Goal: Task Accomplishment & Management: Manage account settings

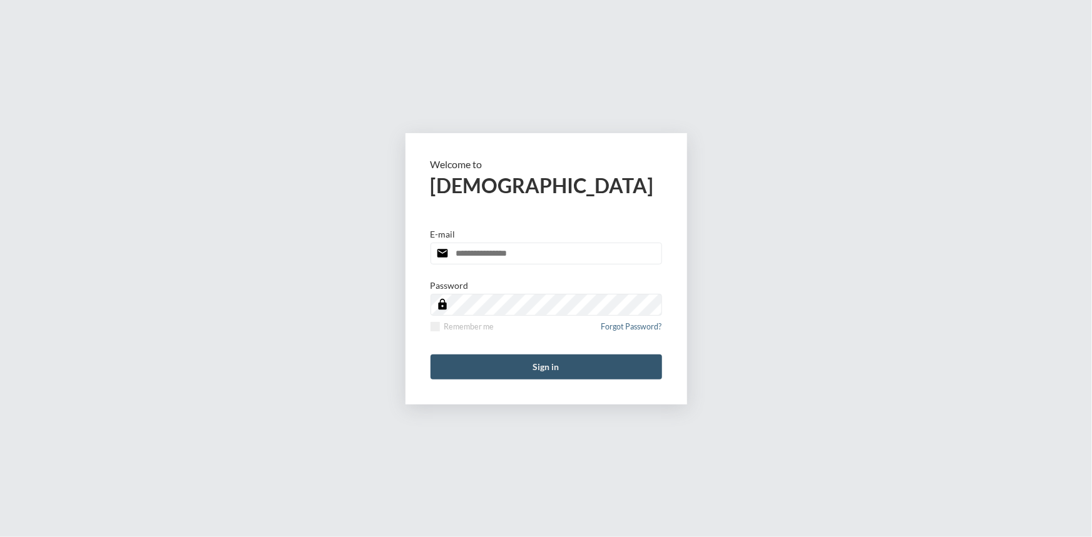
type input "**********"
click at [560, 369] on button "Sign in" at bounding box center [545, 367] width 231 height 25
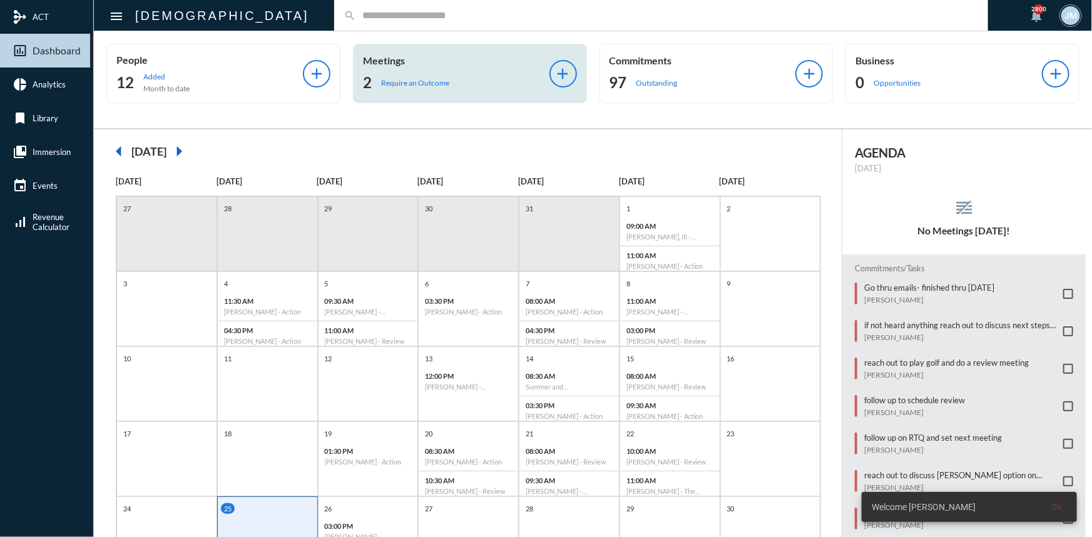
click at [384, 63] on p "Meetings" at bounding box center [456, 60] width 186 height 12
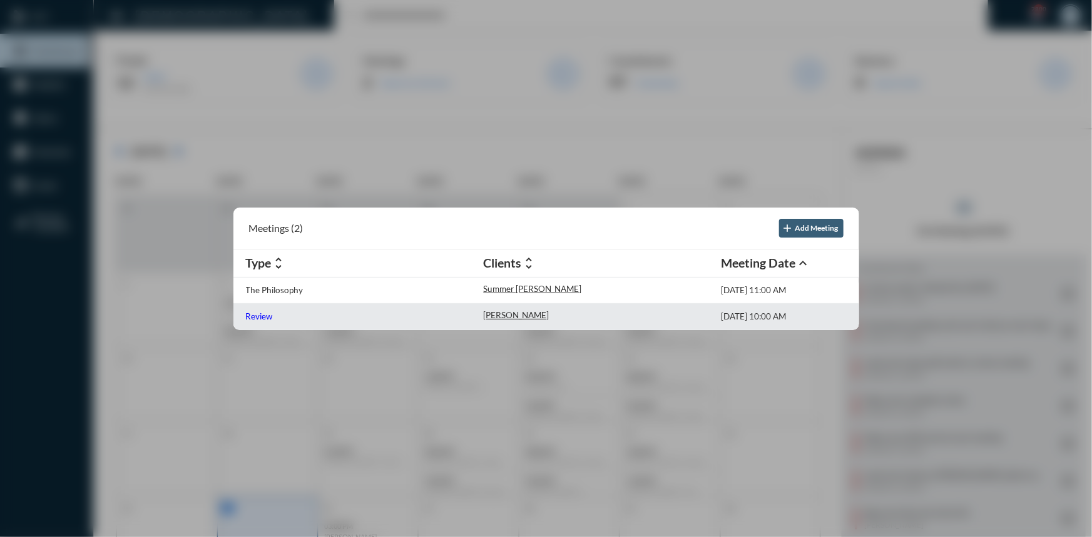
click at [250, 320] on p "Review" at bounding box center [259, 317] width 27 height 10
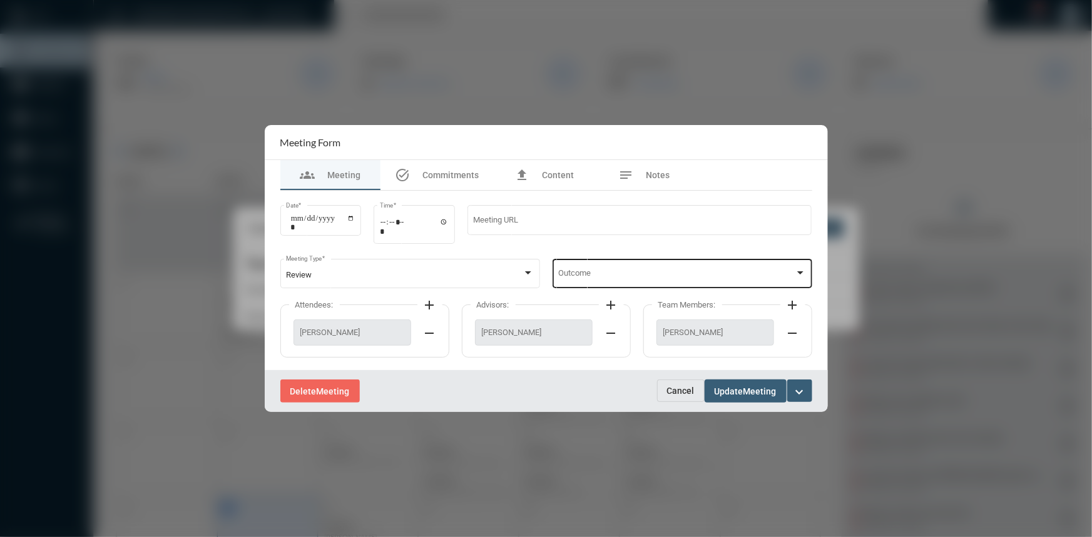
click at [798, 271] on div at bounding box center [800, 273] width 11 height 10
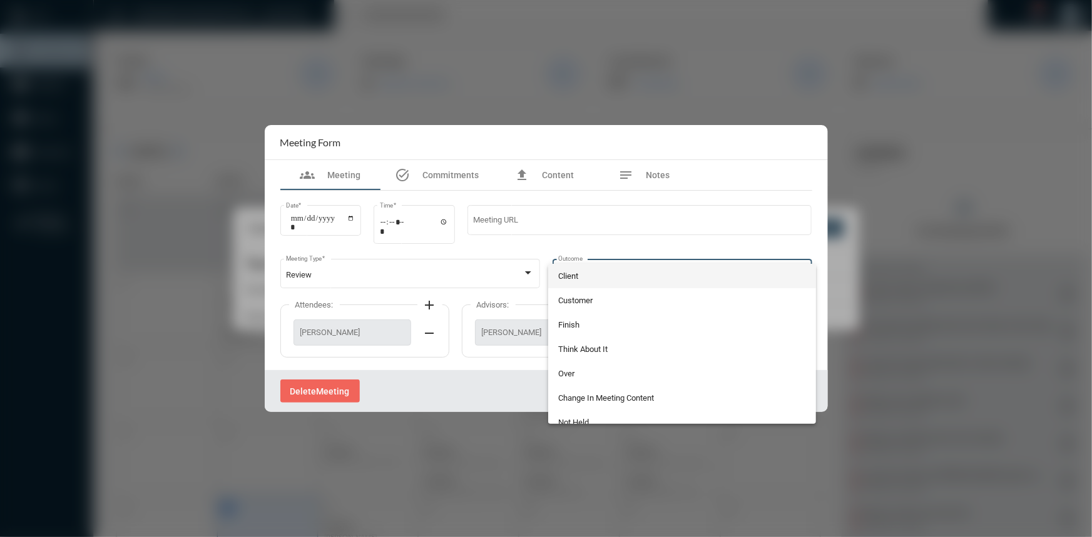
click at [588, 273] on span "Client" at bounding box center [682, 276] width 248 height 24
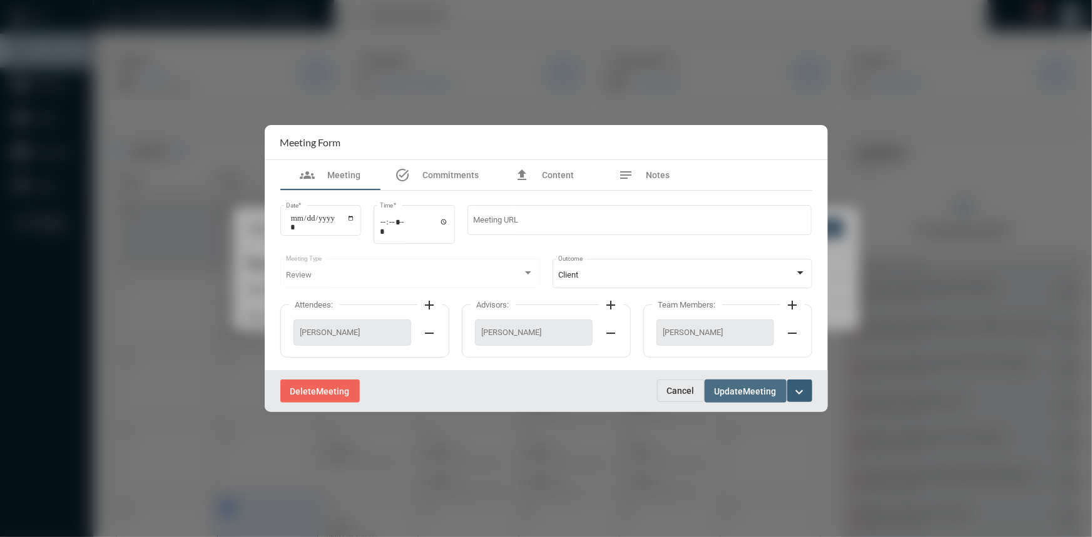
click at [714, 384] on button "Update Meeting" at bounding box center [746, 391] width 82 height 23
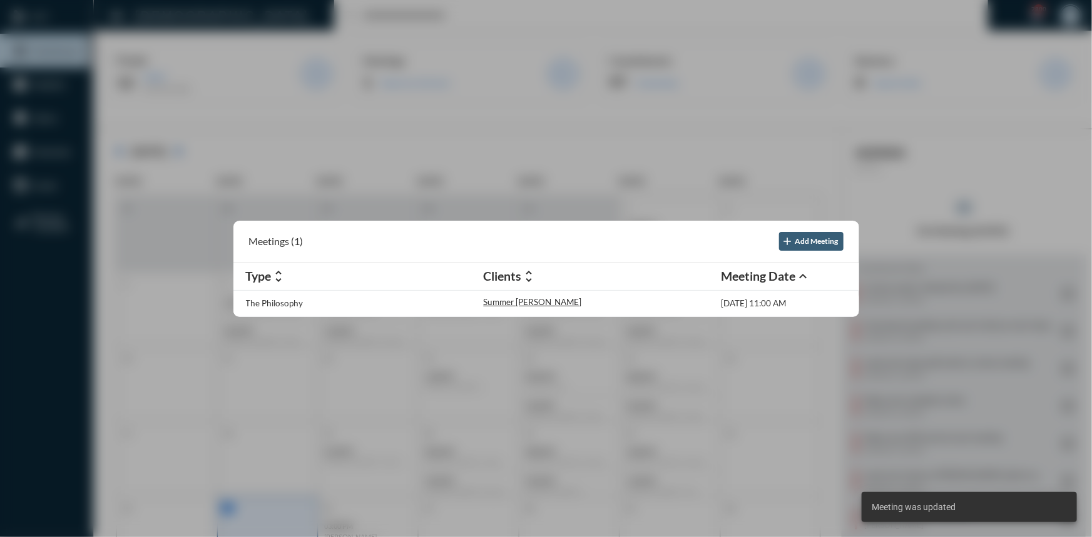
click at [287, 118] on div at bounding box center [546, 268] width 1092 height 537
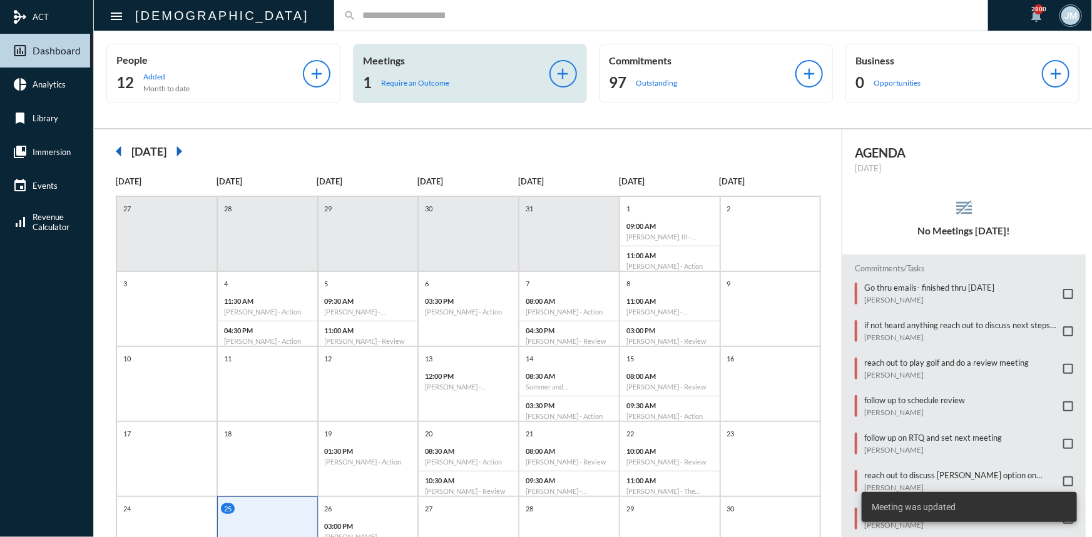
click at [375, 57] on p "Meetings" at bounding box center [456, 60] width 186 height 12
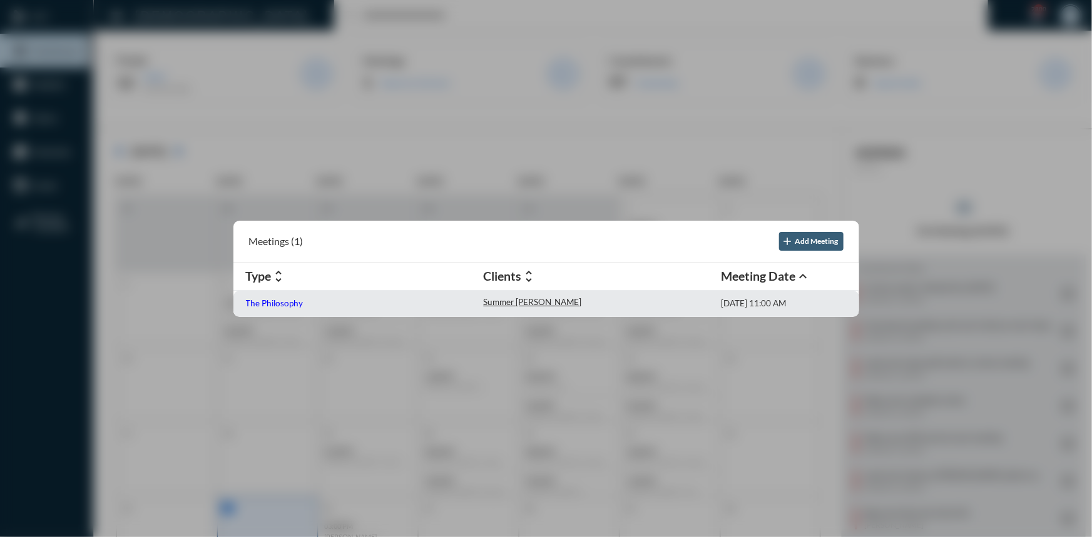
click at [287, 302] on p "The Philosophy" at bounding box center [275, 303] width 58 height 10
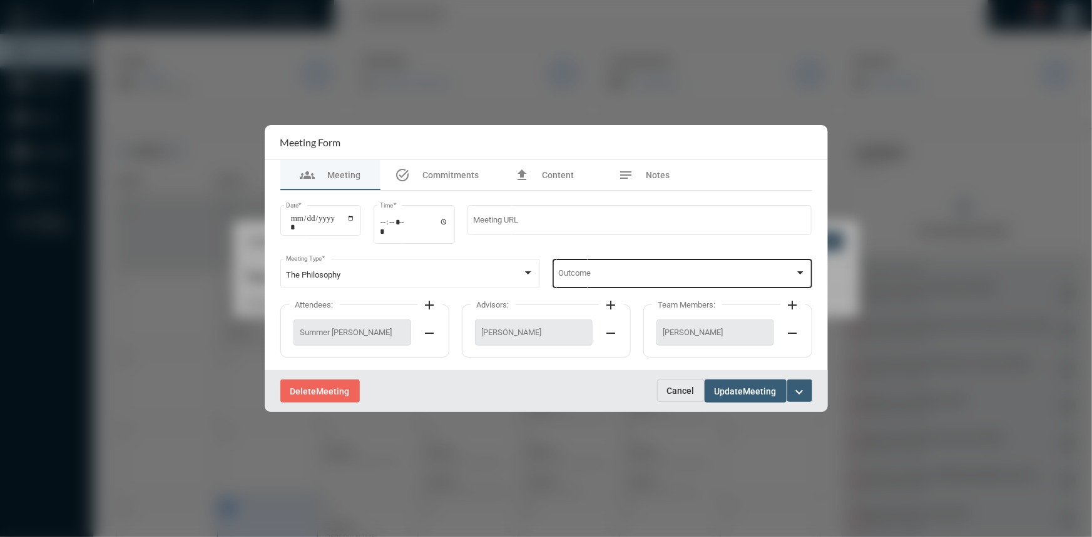
click at [800, 272] on div at bounding box center [800, 273] width 6 height 3
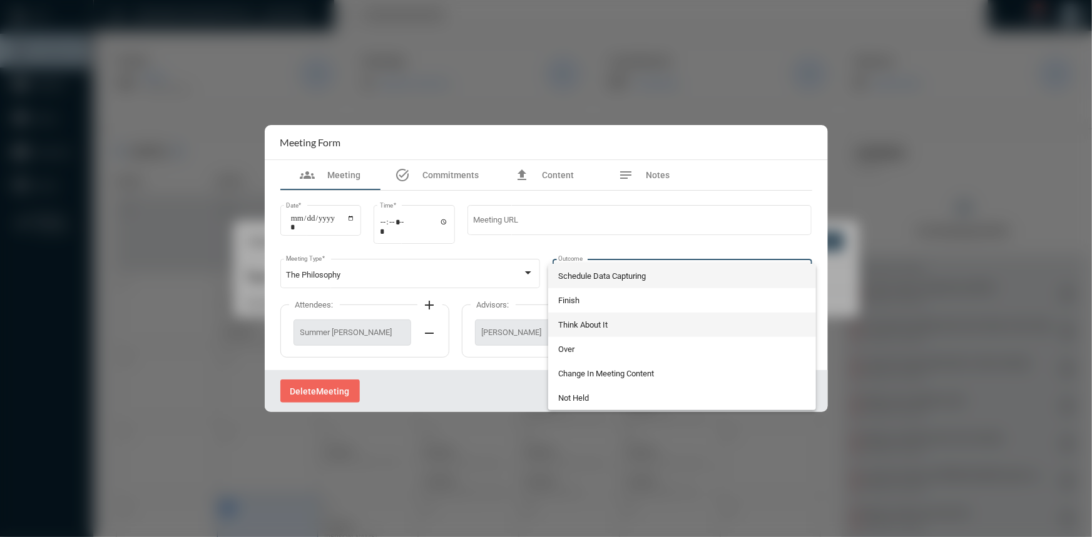
click at [589, 324] on span "Think About It" at bounding box center [682, 325] width 248 height 24
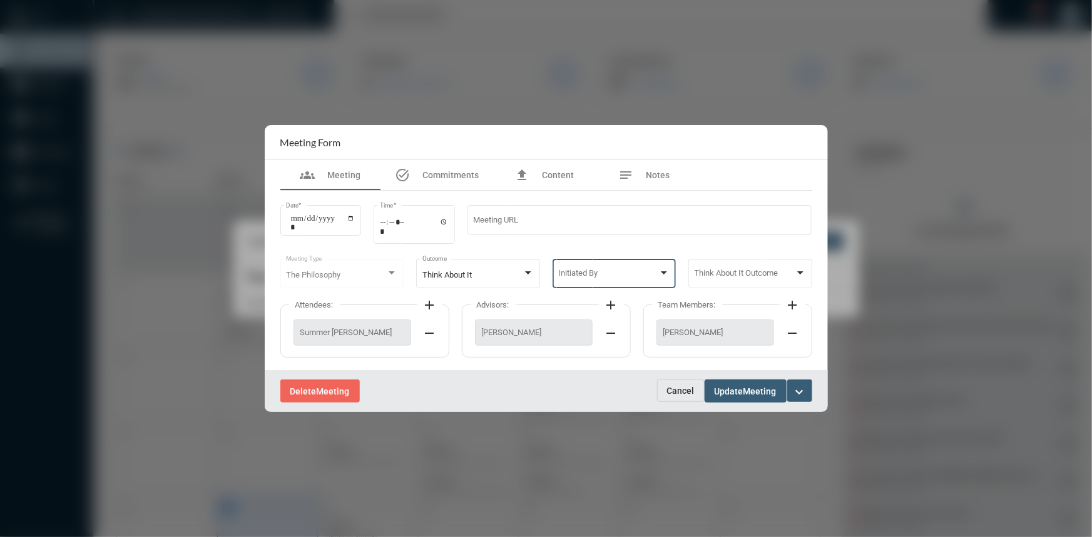
click at [664, 274] on div at bounding box center [664, 273] width 6 height 3
click at [589, 300] on span "Advisor" at bounding box center [613, 300] width 111 height 24
click at [803, 275] on div at bounding box center [800, 273] width 11 height 10
click at [760, 275] on span "Schedule Data Capturing" at bounding box center [749, 276] width 111 height 24
click at [723, 392] on span "Update" at bounding box center [729, 392] width 29 height 10
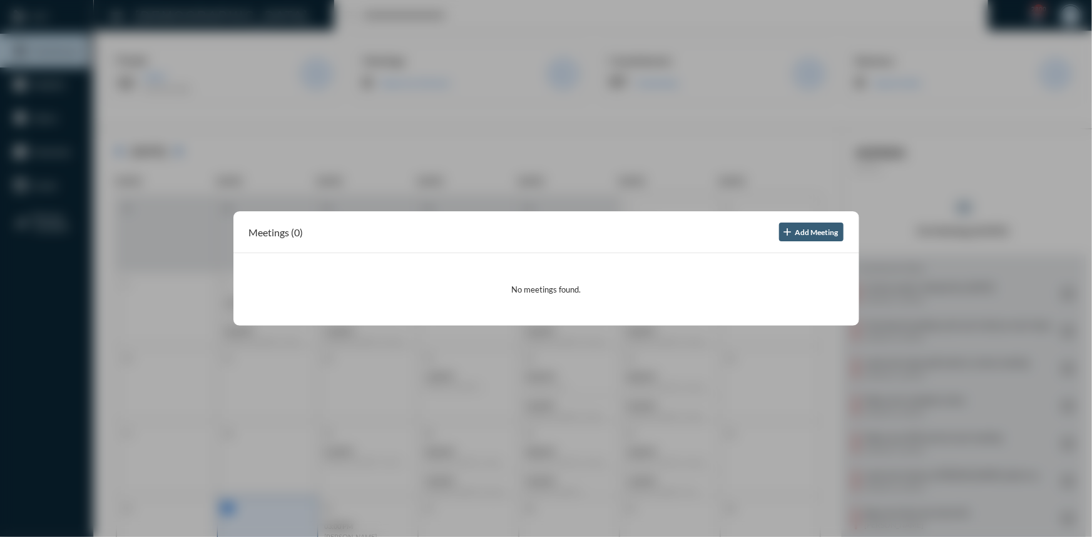
click at [603, 104] on div at bounding box center [546, 268] width 1092 height 537
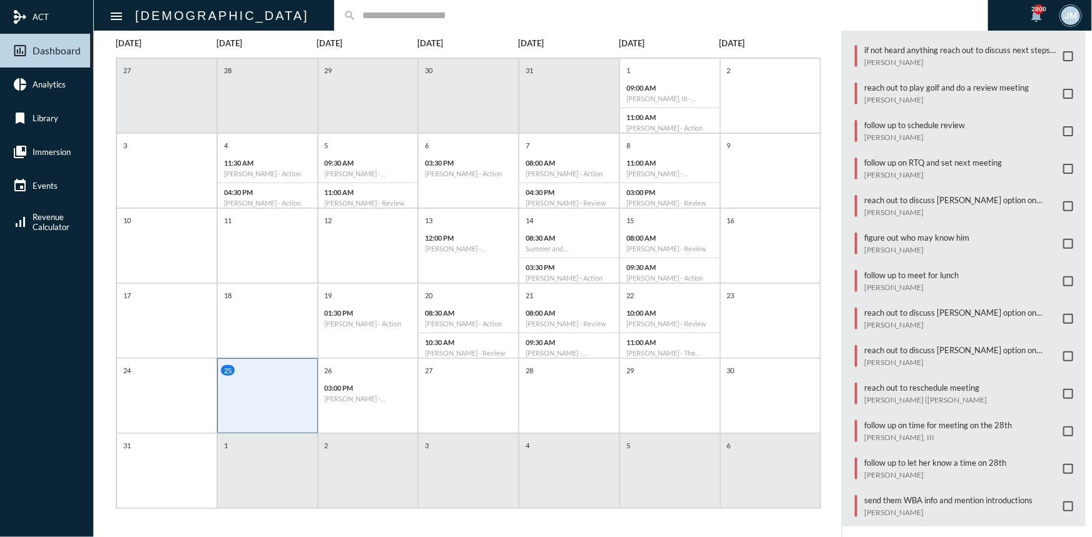
scroll to position [140, 0]
click at [1065, 425] on span at bounding box center [1068, 430] width 10 height 10
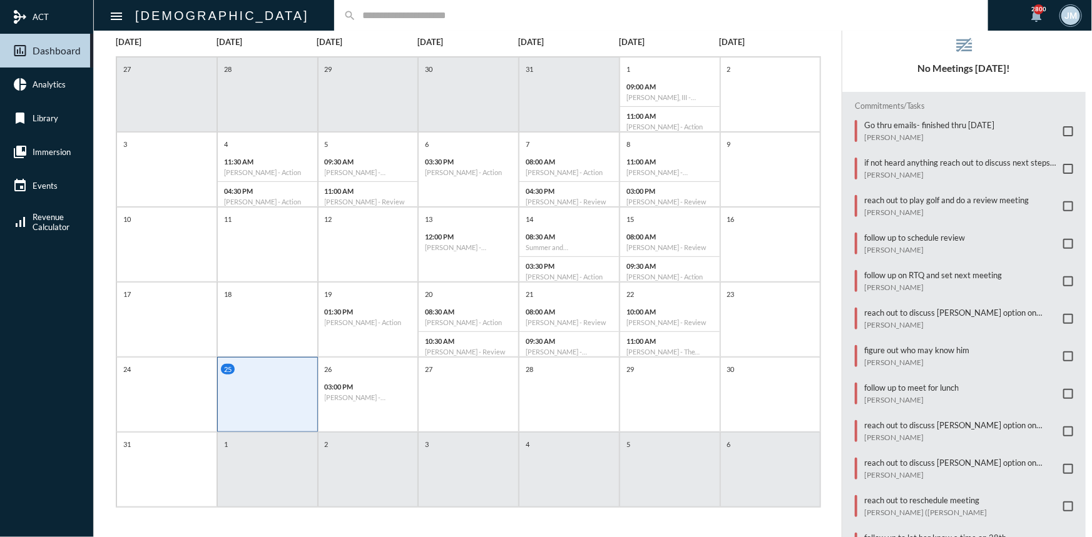
scroll to position [0, 0]
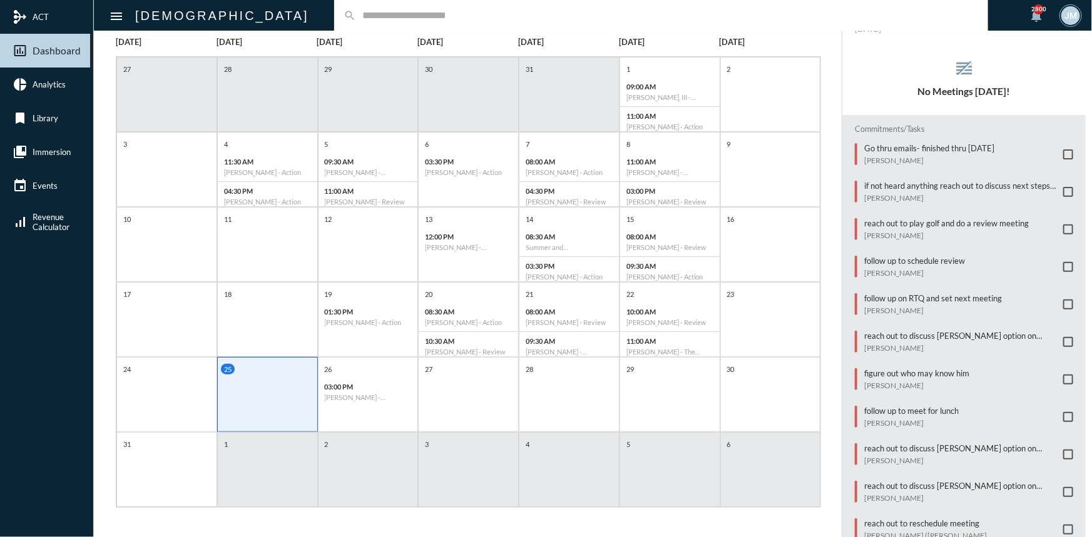
click at [334, 23] on div "search" at bounding box center [661, 15] width 654 height 31
click at [356, 18] on input "text" at bounding box center [667, 15] width 623 height 11
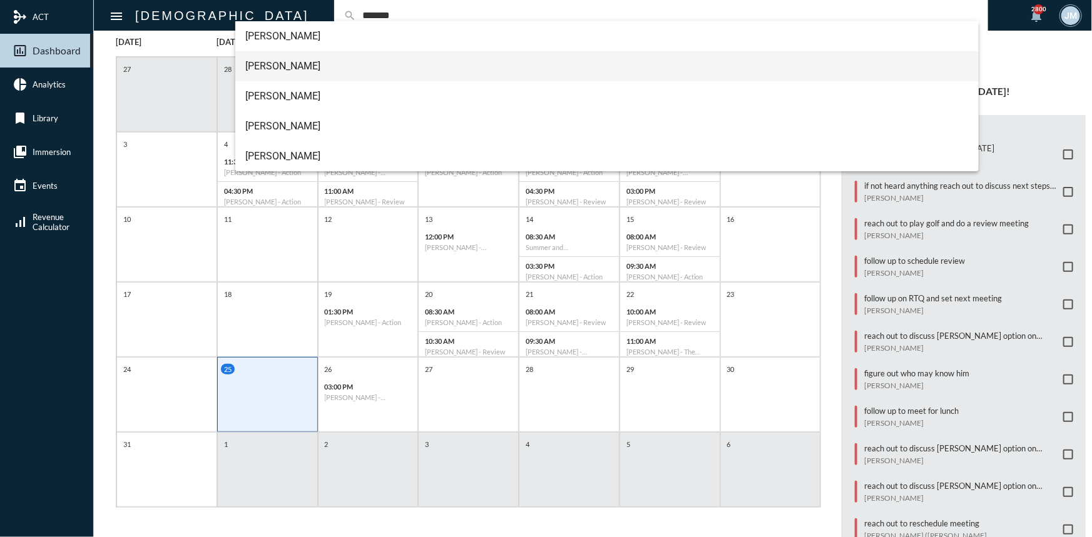
type input "*******"
click at [280, 61] on span "Hollis Sherman" at bounding box center [606, 66] width 723 height 30
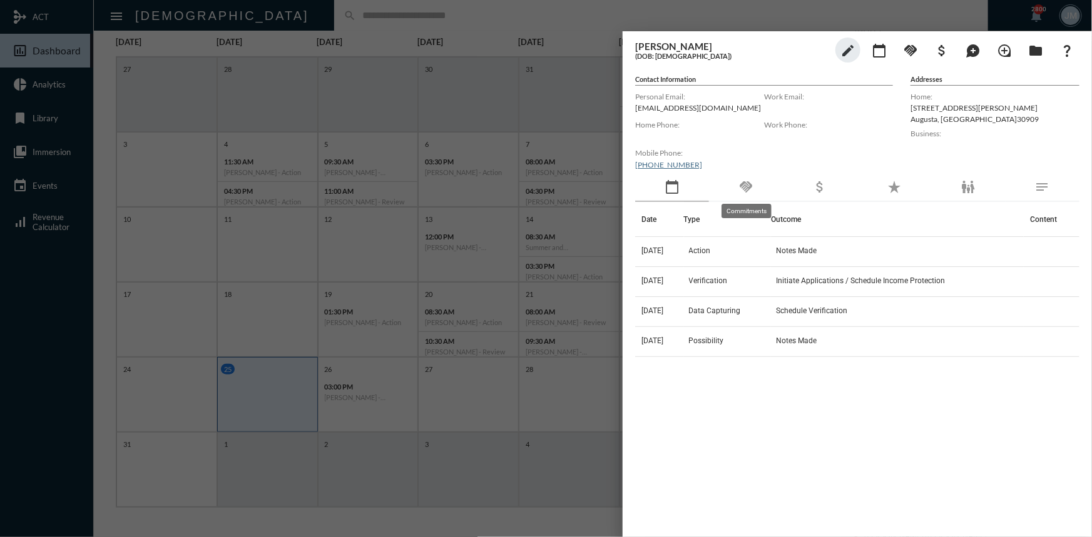
click at [749, 186] on mat-icon "handshake" at bounding box center [745, 187] width 15 height 15
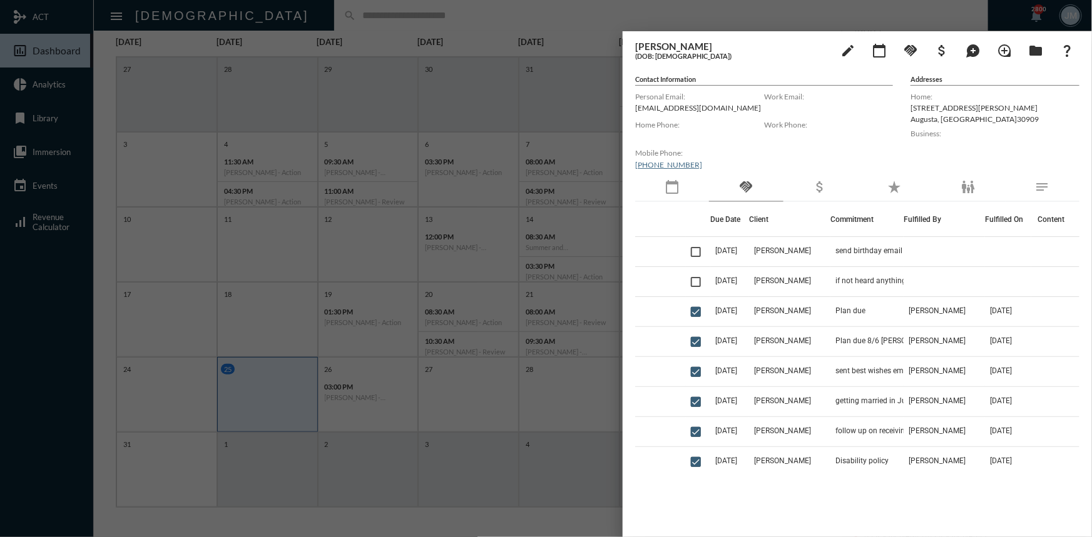
click at [499, 118] on div at bounding box center [546, 268] width 1092 height 537
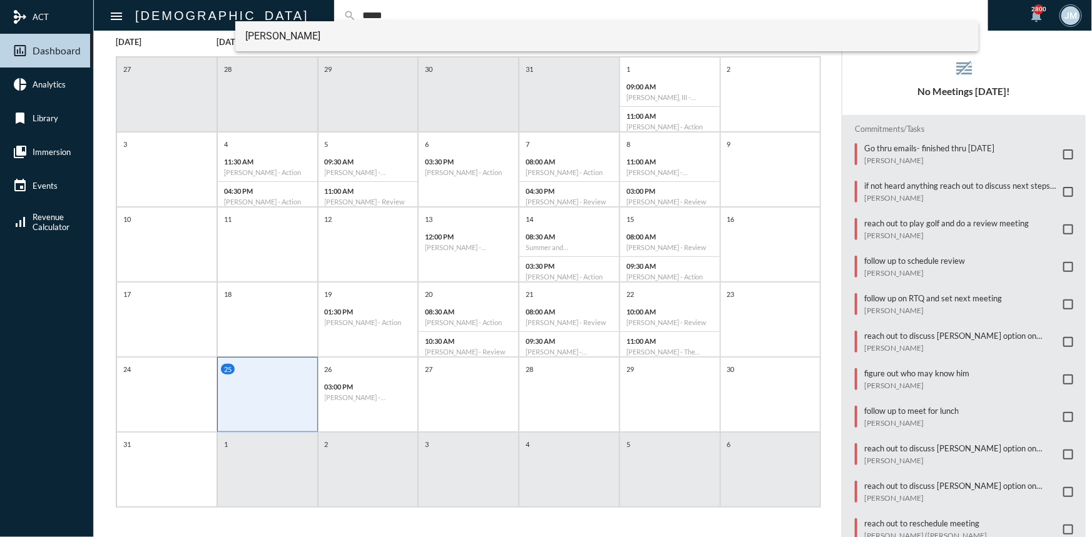
type input "*****"
click at [270, 43] on span "Robert Wylie" at bounding box center [606, 36] width 723 height 30
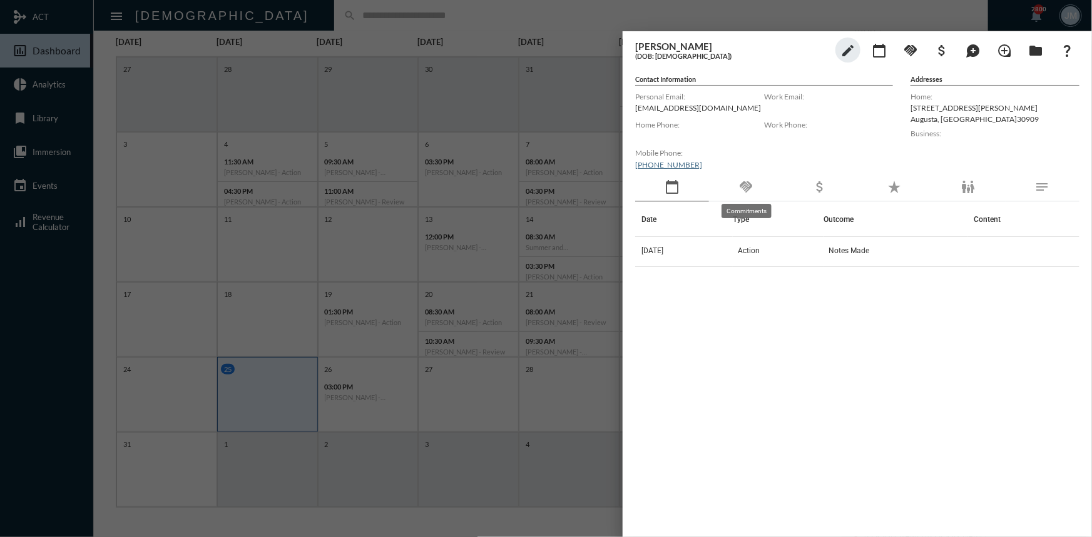
click at [748, 190] on mat-icon "handshake" at bounding box center [745, 187] width 15 height 15
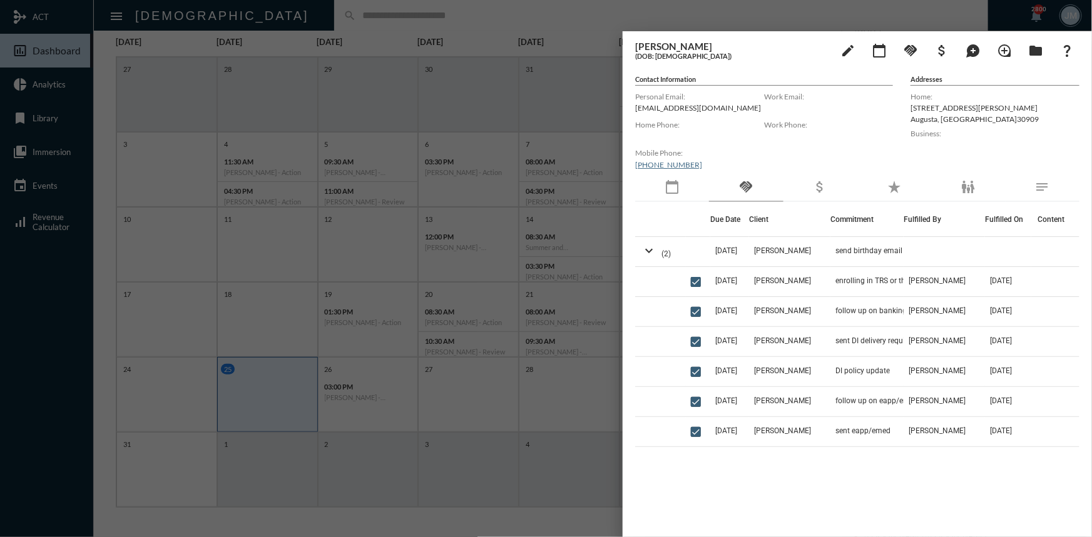
click at [749, 255] on td "7/24/26" at bounding box center [729, 252] width 39 height 30
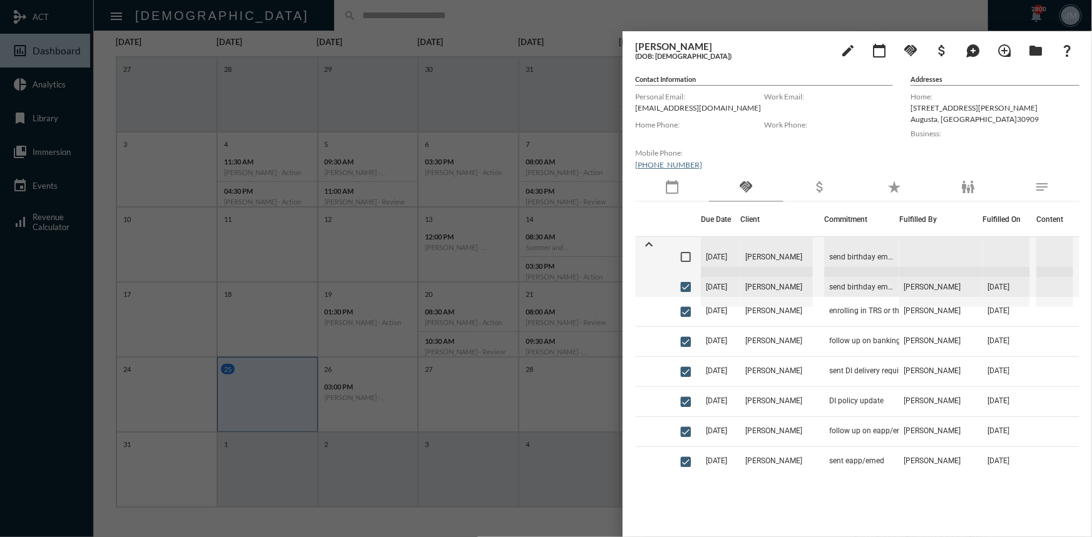
click at [813, 143] on div "Work Phone:" at bounding box center [828, 131] width 129 height 28
click at [579, 103] on div at bounding box center [546, 268] width 1092 height 537
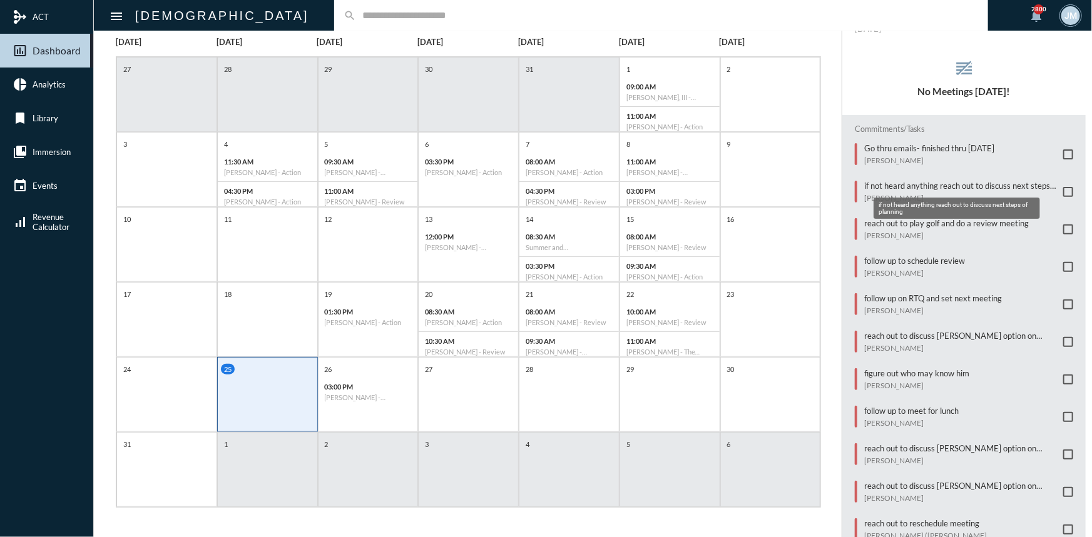
click at [872, 184] on p "if not heard anything reach out to discuss next steps of planning" at bounding box center [960, 186] width 193 height 10
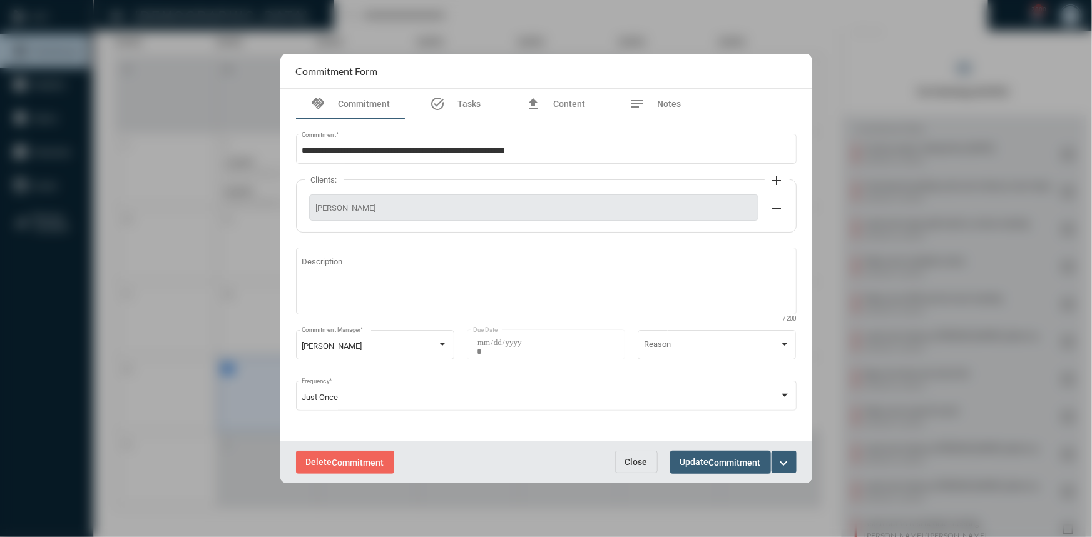
click at [785, 465] on mat-icon "expand_more" at bounding box center [783, 463] width 15 height 15
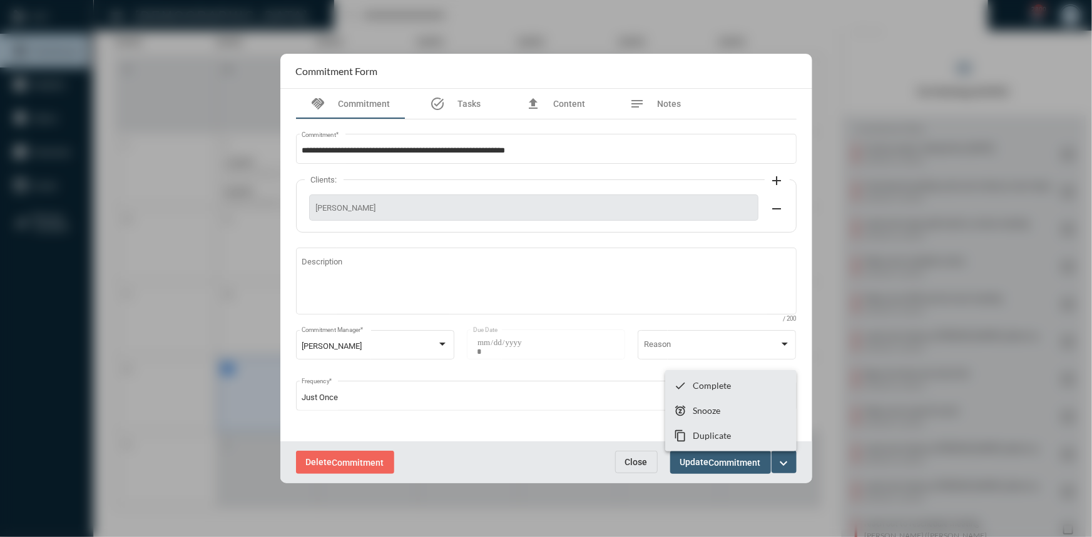
click at [641, 462] on div at bounding box center [546, 268] width 1092 height 537
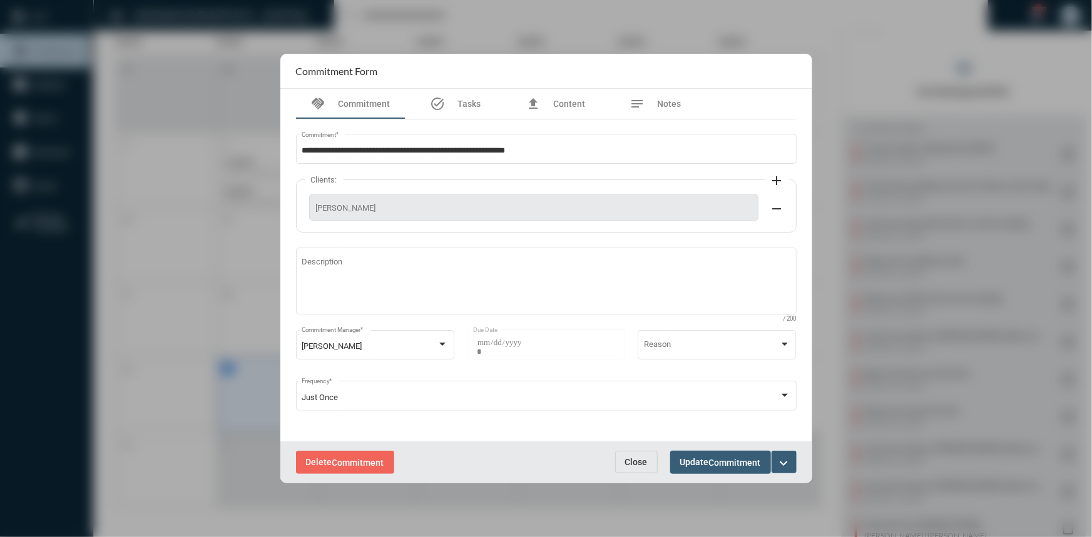
click at [636, 470] on button "Close" at bounding box center [636, 462] width 43 height 23
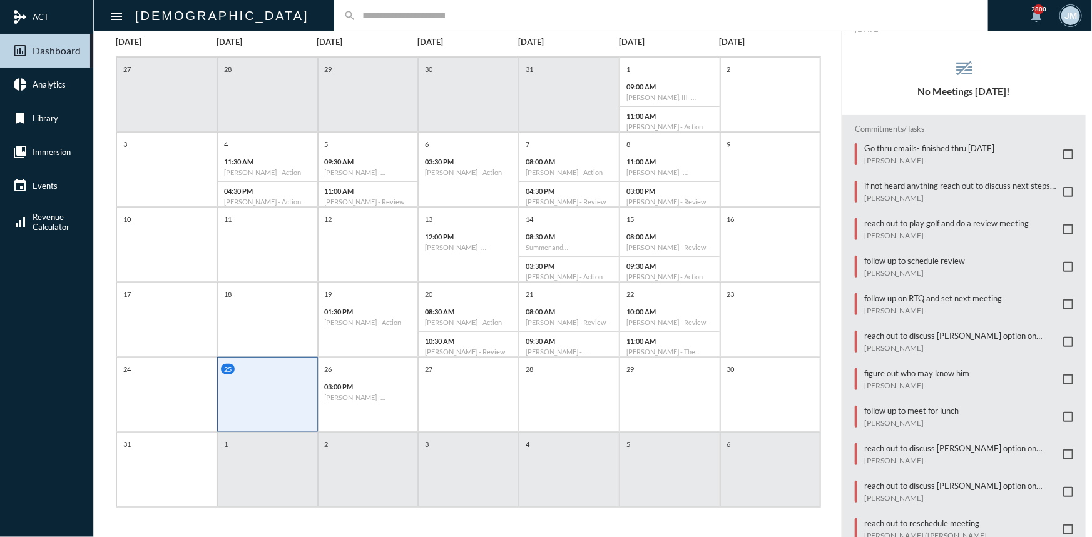
click at [356, 18] on input "text" at bounding box center [667, 15] width 623 height 11
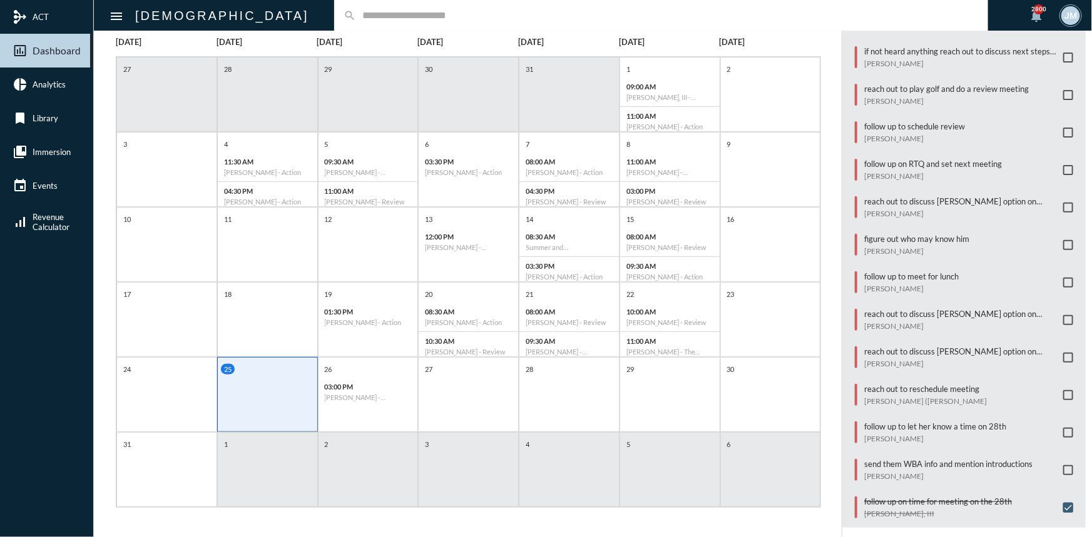
scroll to position [137, 0]
click at [356, 15] on input "text" at bounding box center [667, 15] width 623 height 11
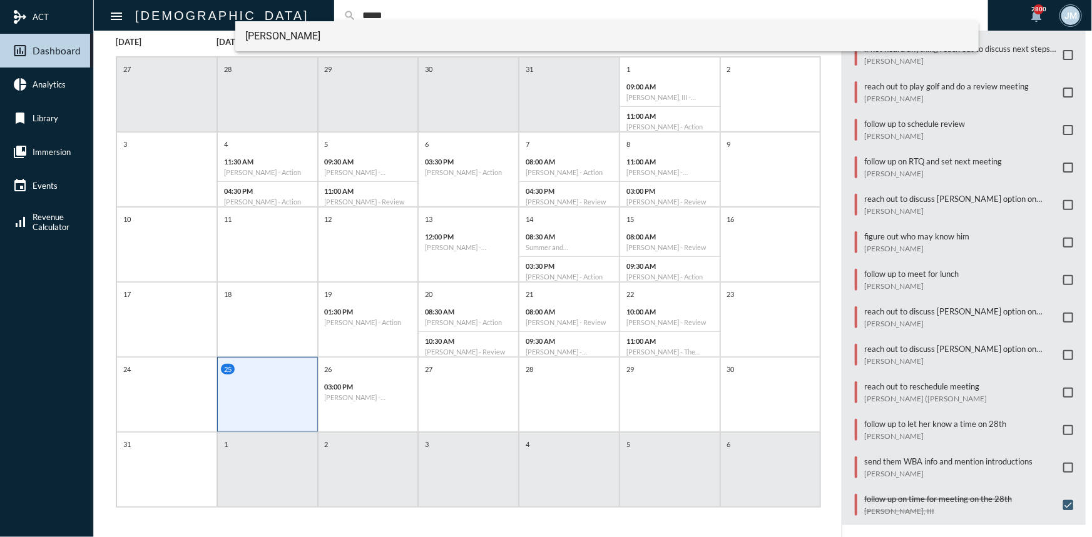
type input "*****"
click at [293, 37] on span "Robert Wylie" at bounding box center [606, 36] width 723 height 30
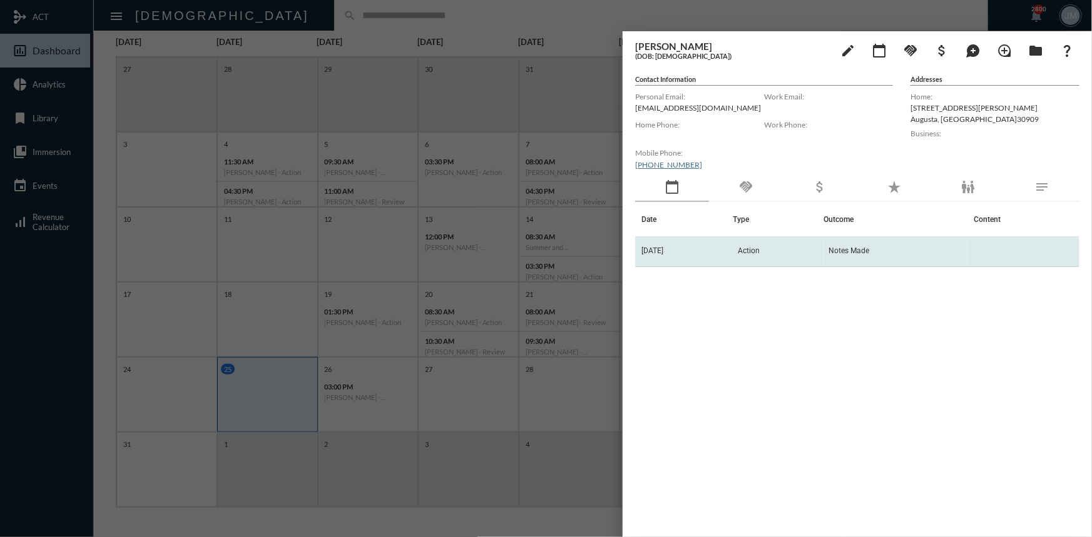
click at [760, 252] on span "Action" at bounding box center [749, 251] width 22 height 9
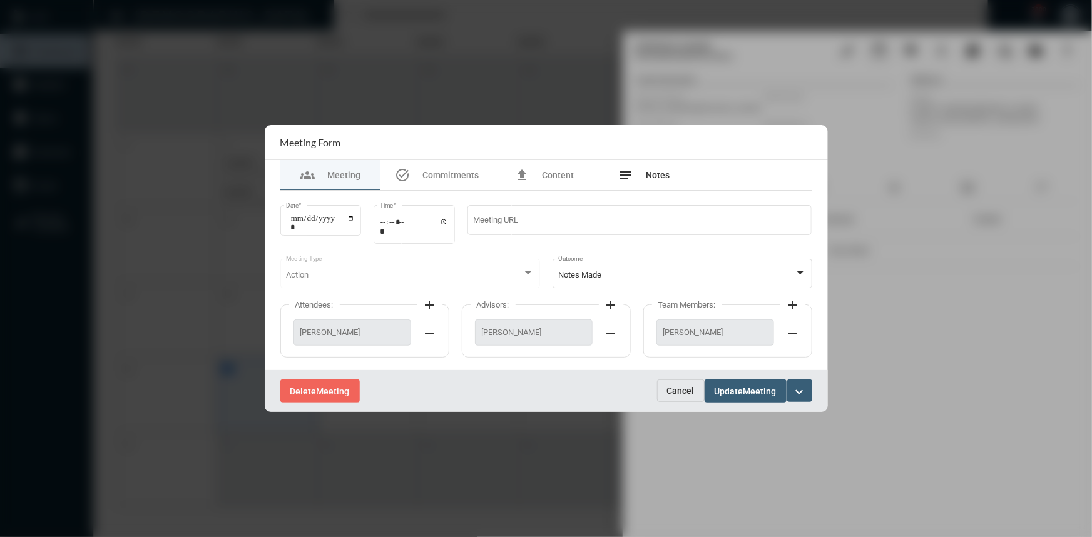
click at [661, 176] on span "Notes" at bounding box center [658, 175] width 24 height 10
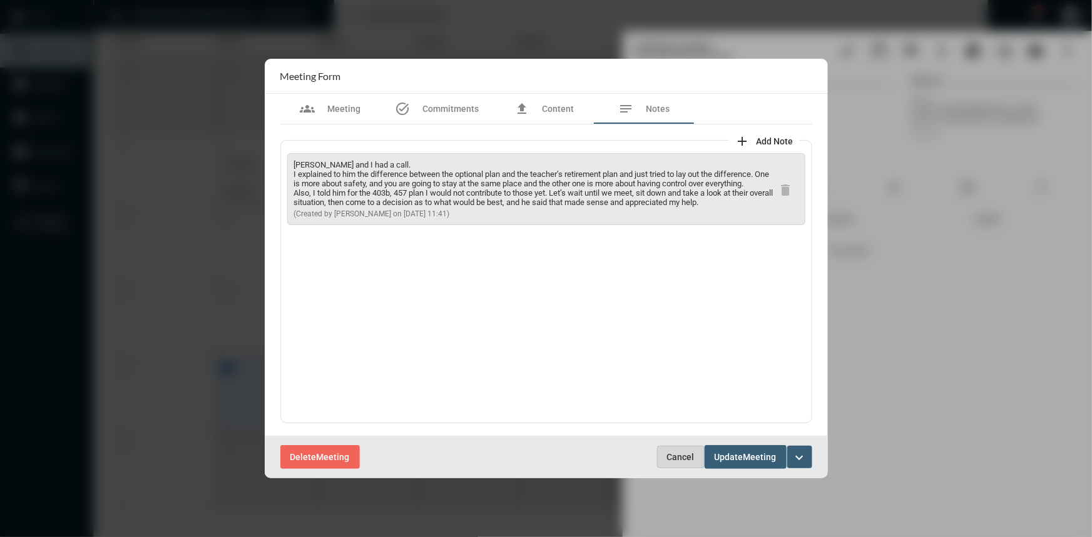
click at [681, 452] on span "Cancel" at bounding box center [681, 457] width 28 height 10
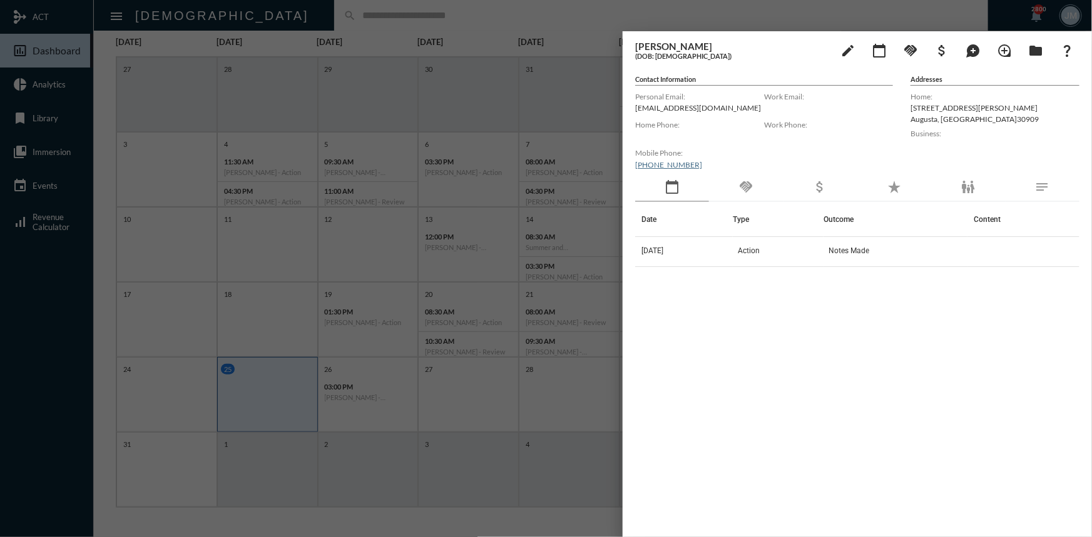
click at [588, 45] on div at bounding box center [546, 268] width 1092 height 537
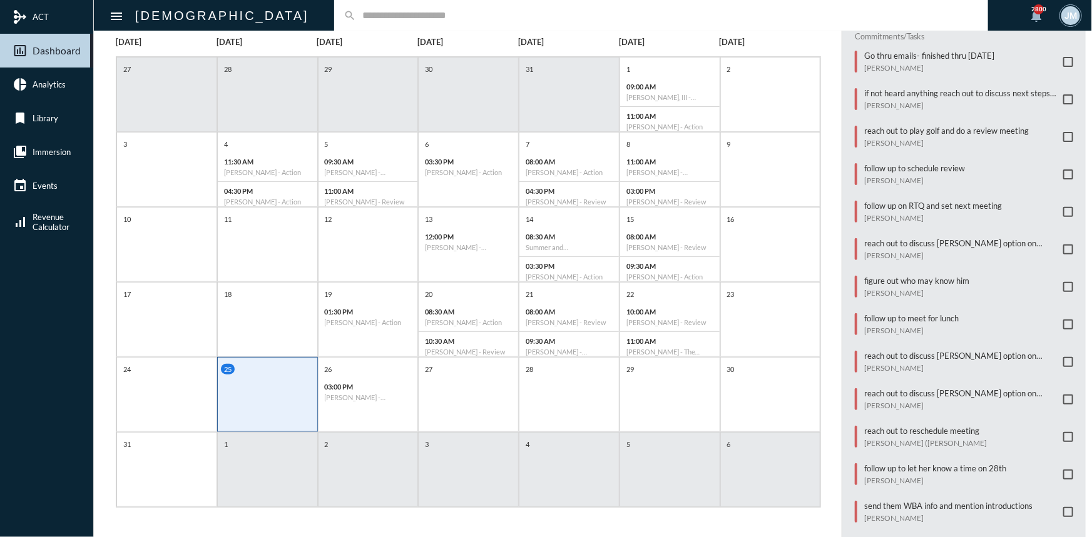
scroll to position [80, 0]
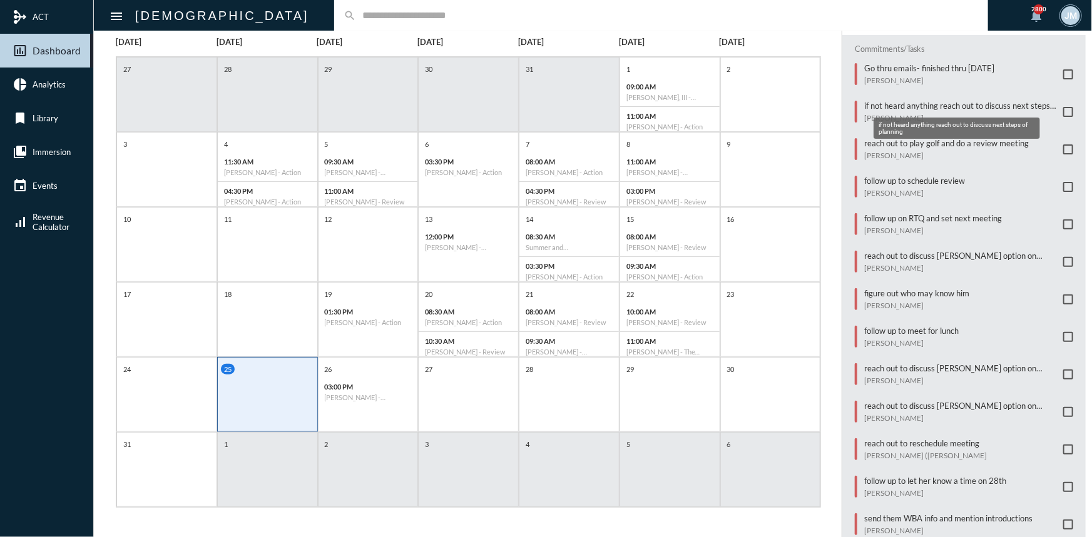
click at [900, 101] on p "if not heard anything reach out to discuss next steps of planning" at bounding box center [960, 106] width 193 height 10
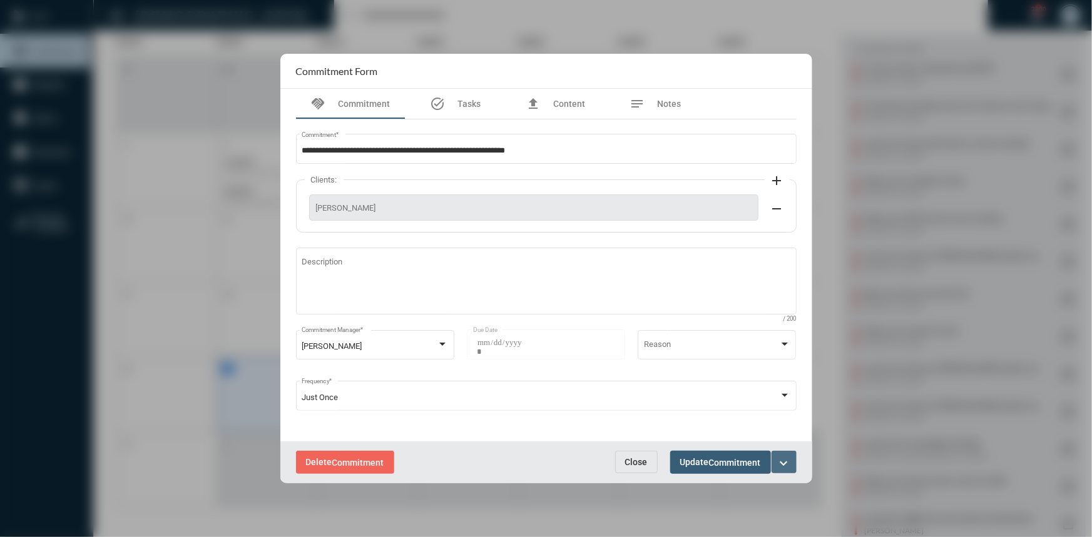
click at [784, 454] on button "expand_more" at bounding box center [783, 462] width 25 height 23
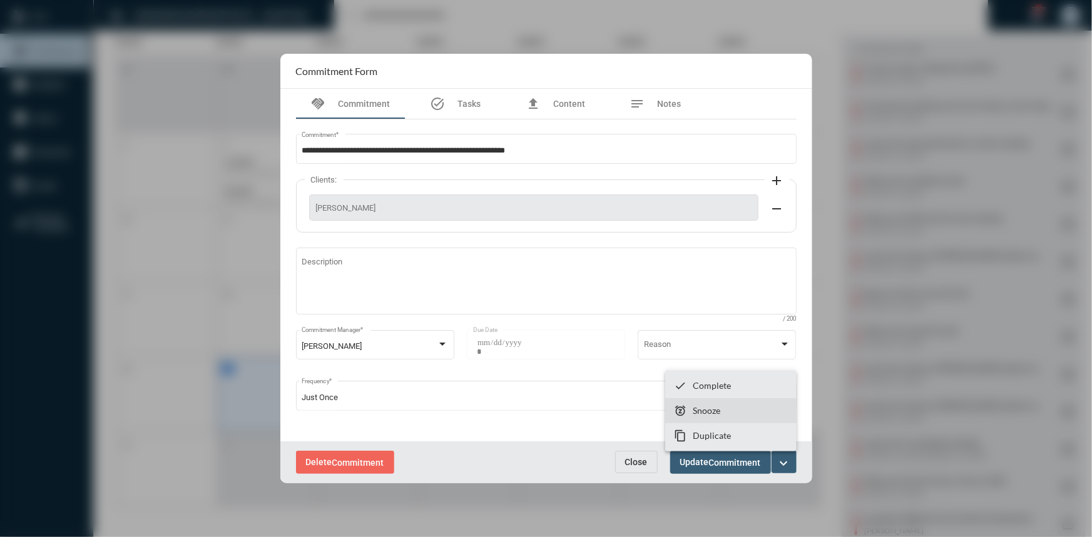
click at [725, 406] on section "snooze Snooze" at bounding box center [730, 411] width 131 height 25
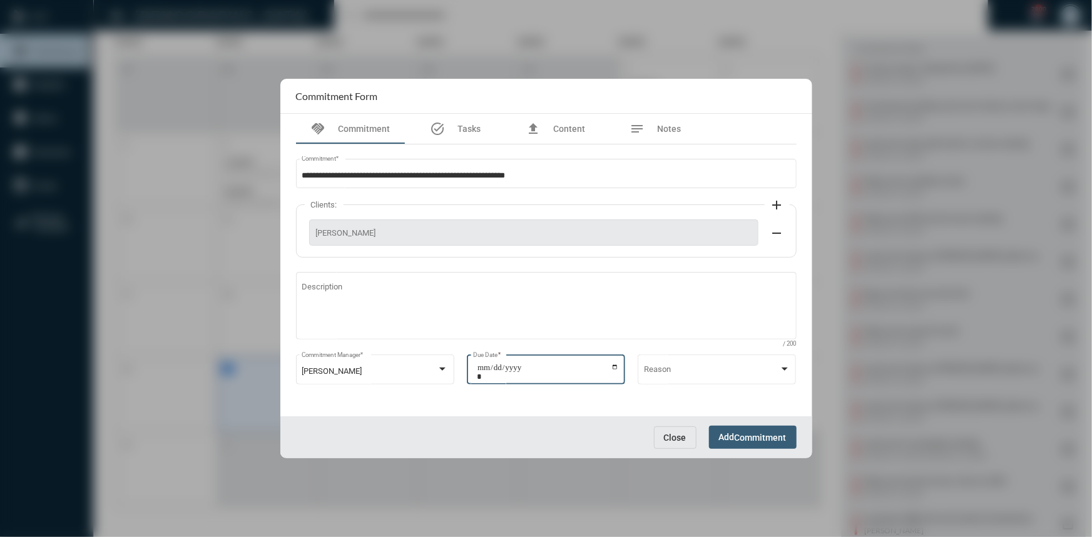
click at [614, 365] on input "**********" at bounding box center [548, 373] width 142 height 18
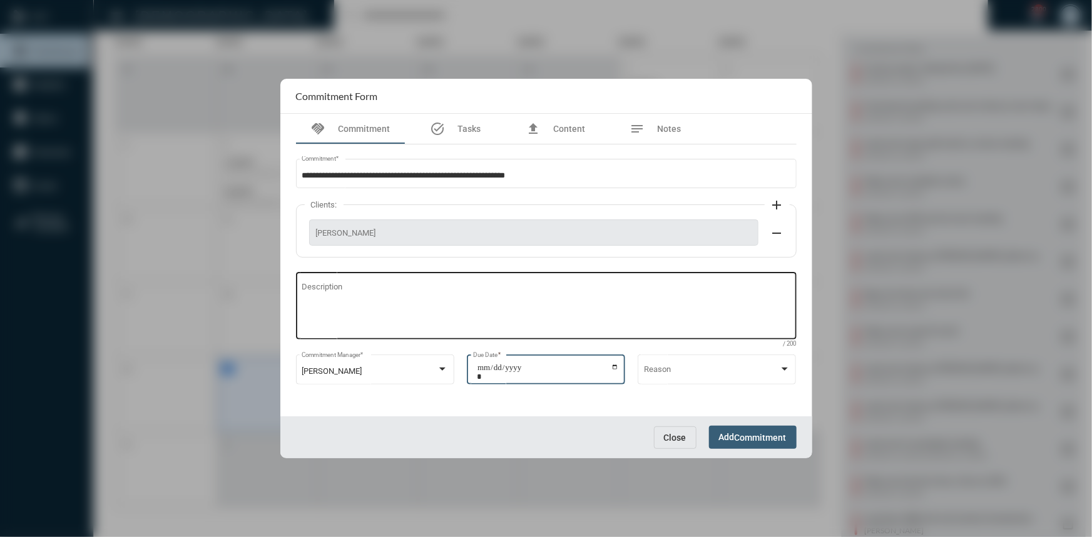
type input "**********"
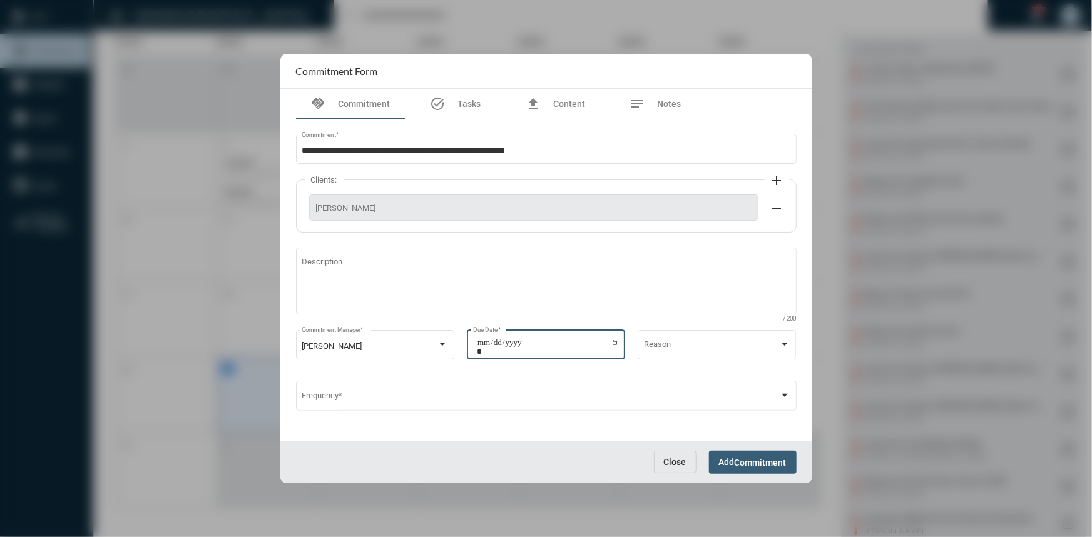
click at [726, 457] on span "Add Commitment" at bounding box center [753, 462] width 68 height 10
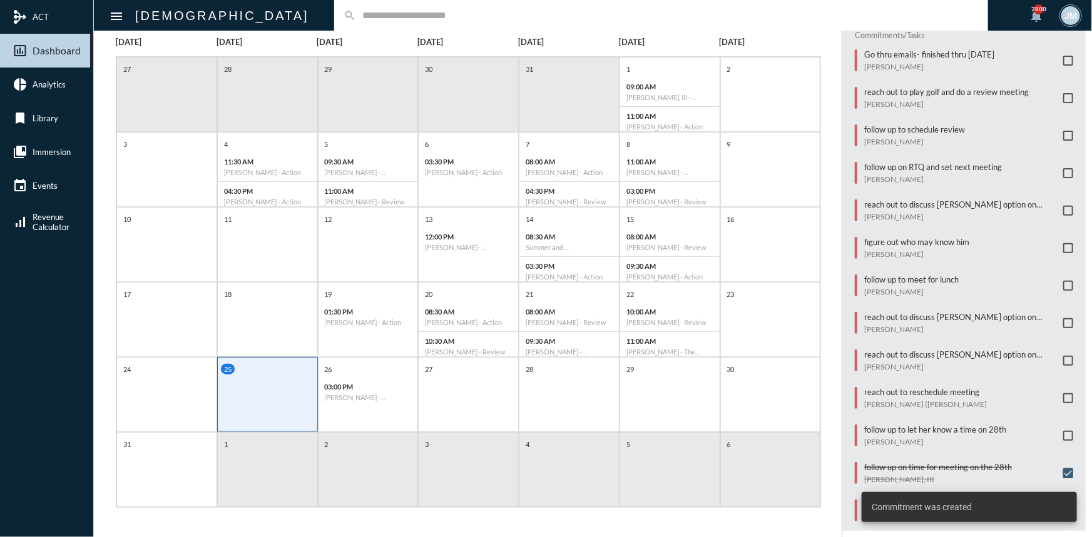
scroll to position [100, 0]
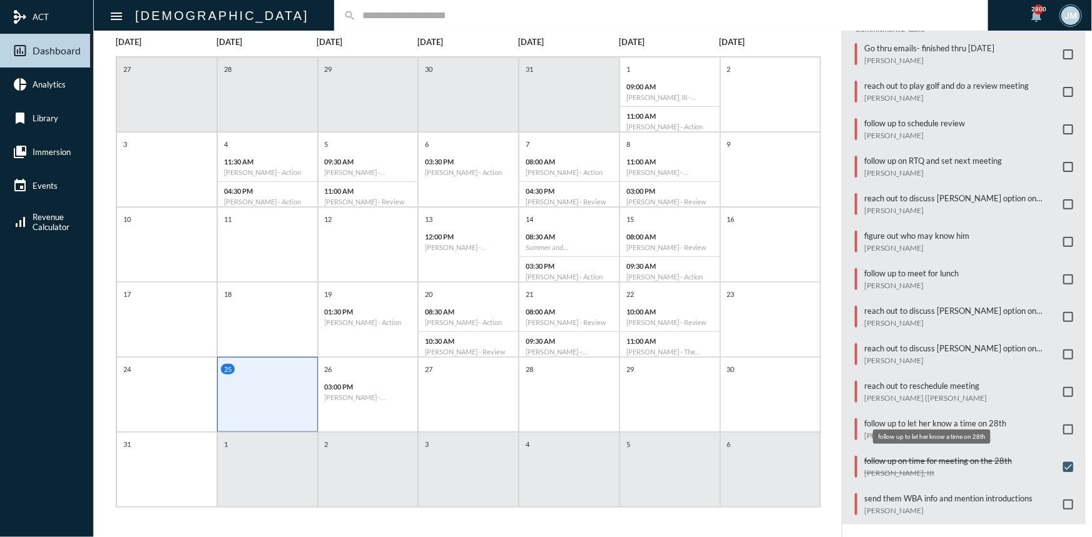
click at [979, 419] on p "follow up to let her know a time on 28th" at bounding box center [935, 424] width 142 height 10
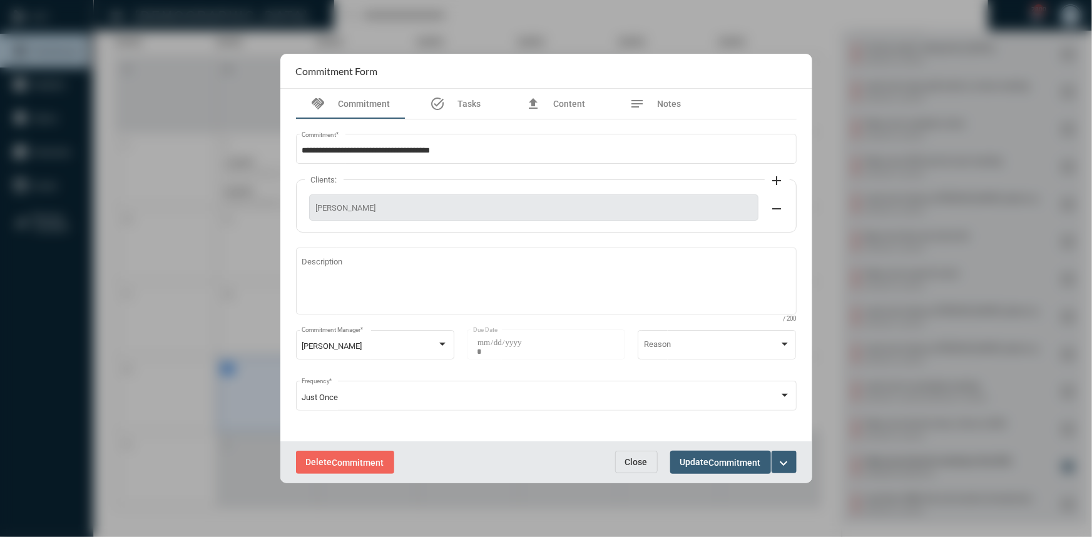
click at [648, 467] on button "Close" at bounding box center [636, 462] width 43 height 23
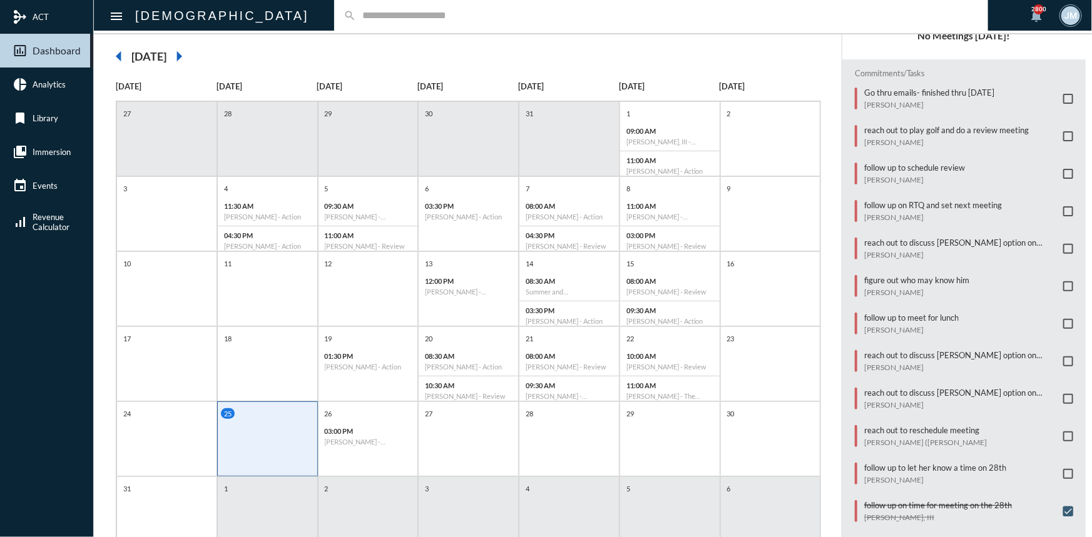
scroll to position [83, 0]
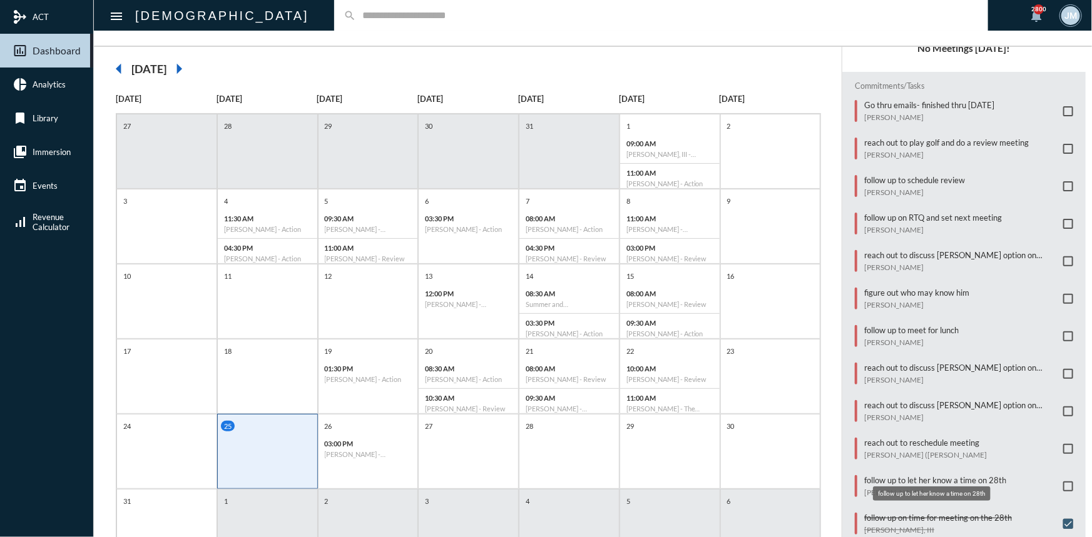
click at [920, 476] on p "follow up to let her know a time on 28th" at bounding box center [935, 481] width 142 height 10
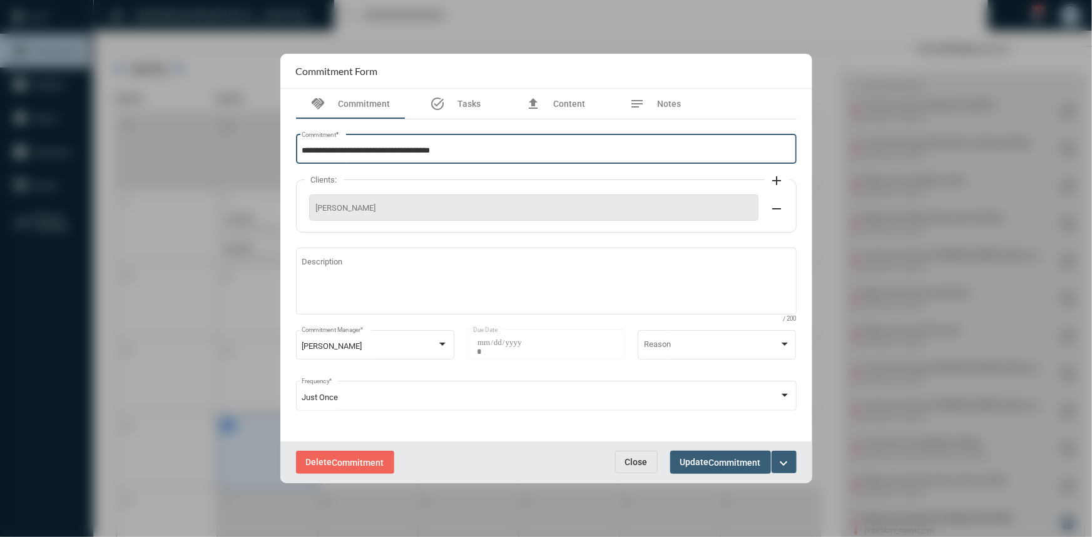
click at [464, 155] on input "**********" at bounding box center [546, 150] width 489 height 9
type input "**********"
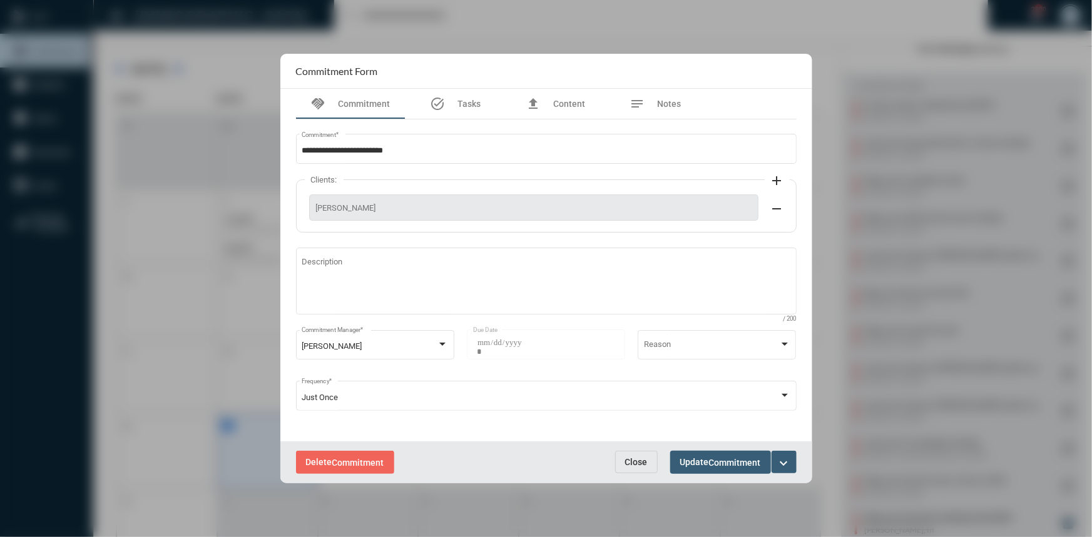
click at [773, 447] on div "Delete Commitment Close Update Commitment expand_more" at bounding box center [546, 463] width 532 height 42
click at [786, 463] on mat-icon "expand_more" at bounding box center [783, 463] width 15 height 15
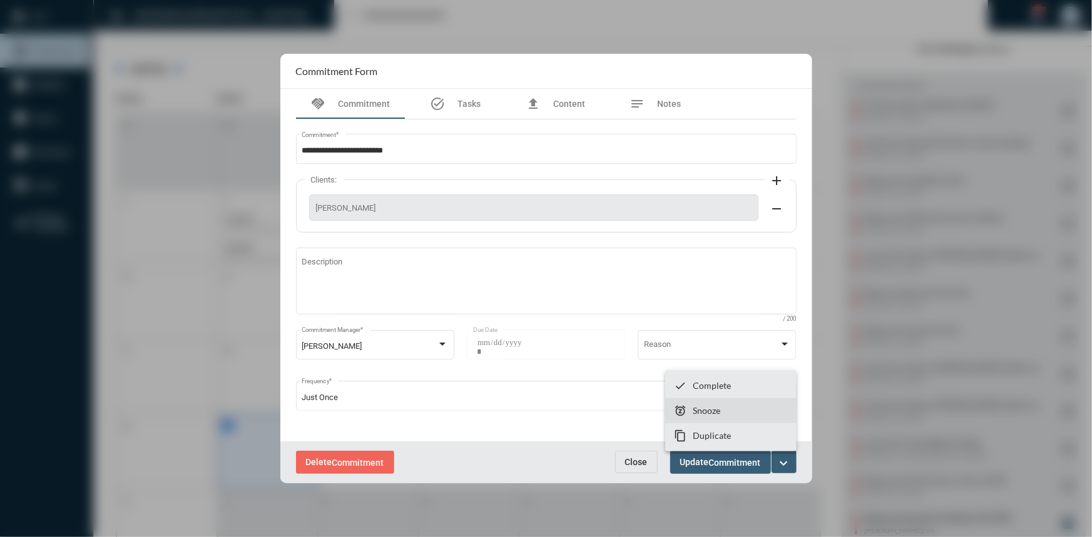
click at [740, 406] on section "snooze Snooze" at bounding box center [730, 411] width 131 height 25
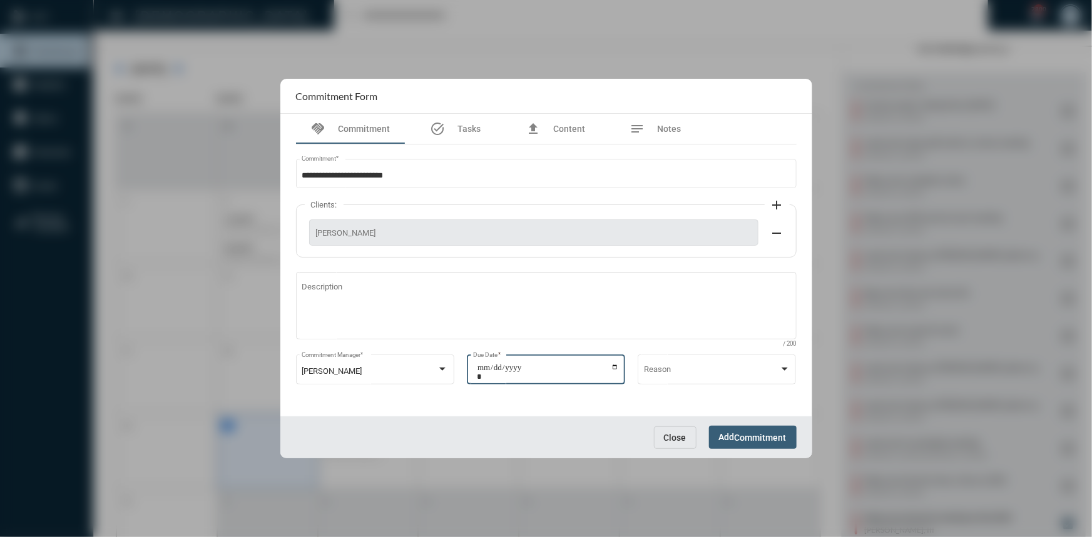
click at [613, 366] on input "**********" at bounding box center [548, 373] width 142 height 18
type input "**********"
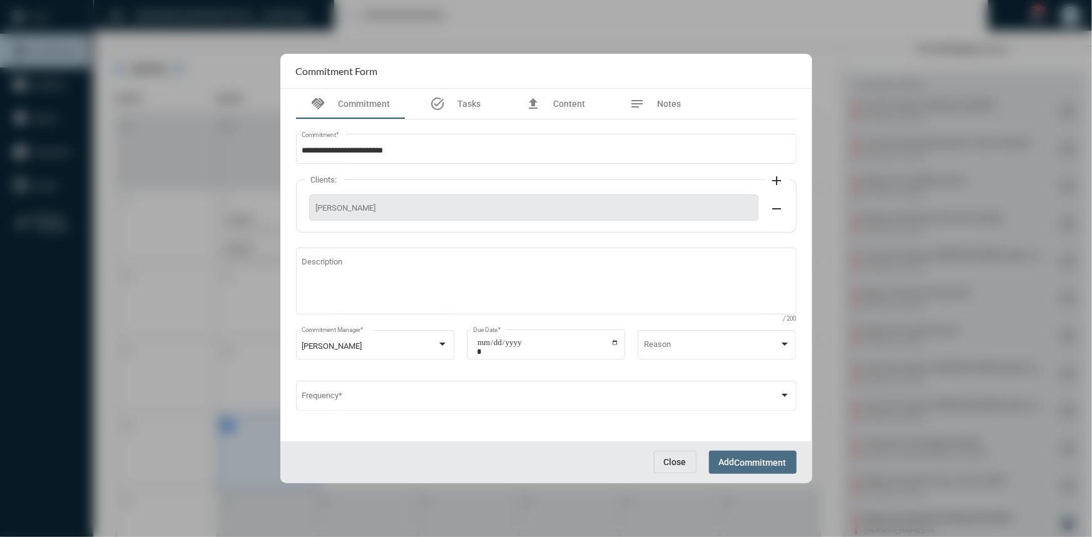
click at [739, 460] on span "Commitment" at bounding box center [761, 463] width 52 height 10
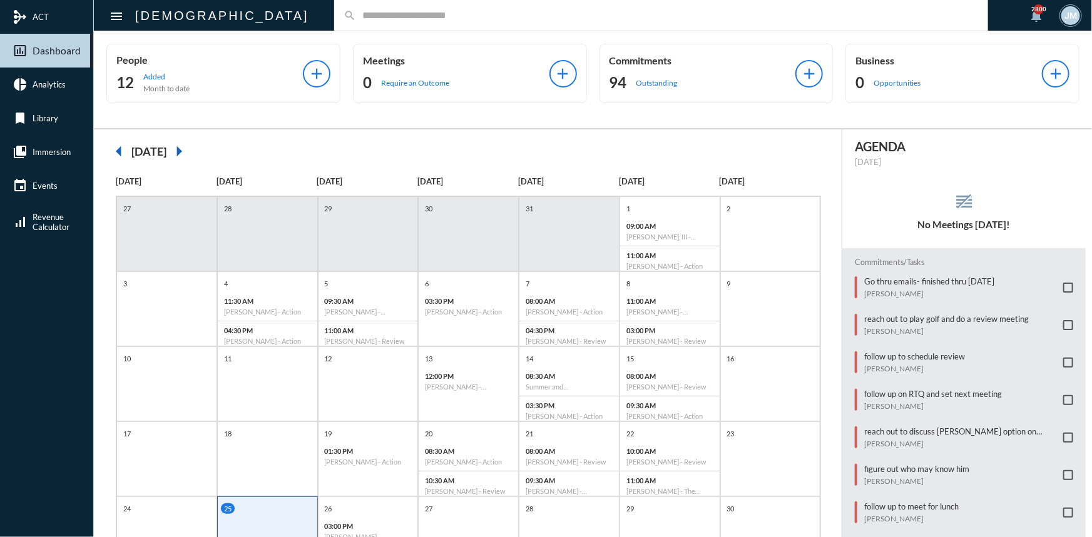
scroll to position [0, 0]
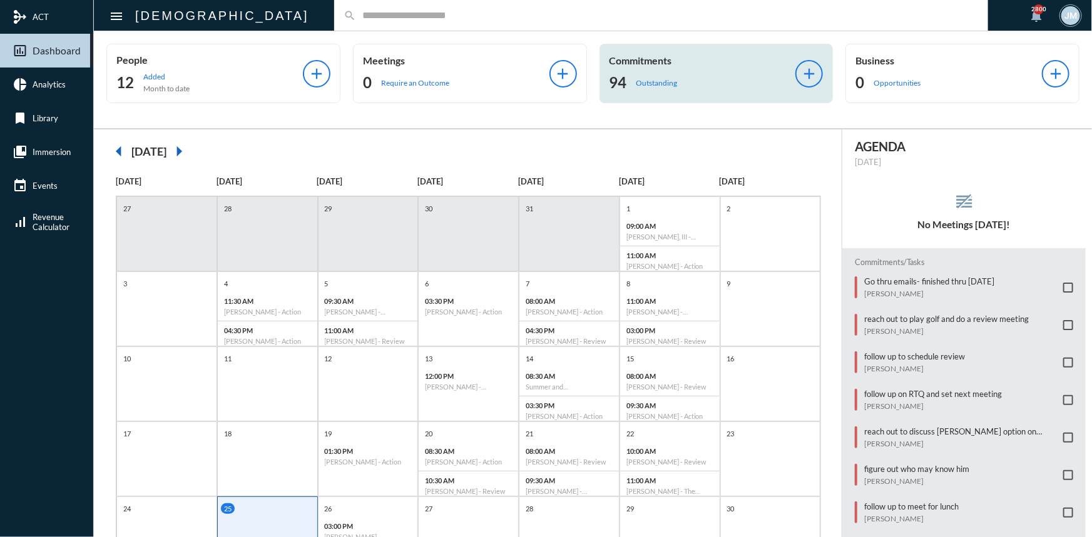
click at [641, 46] on div "Commitments 94 Outstanding add" at bounding box center [716, 73] width 234 height 59
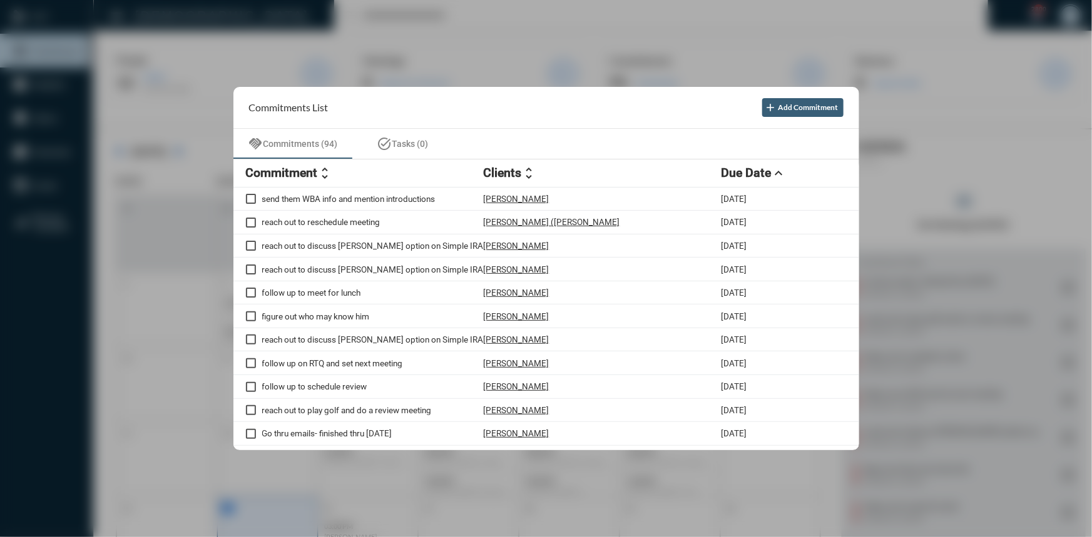
click at [198, 168] on div at bounding box center [546, 268] width 1092 height 537
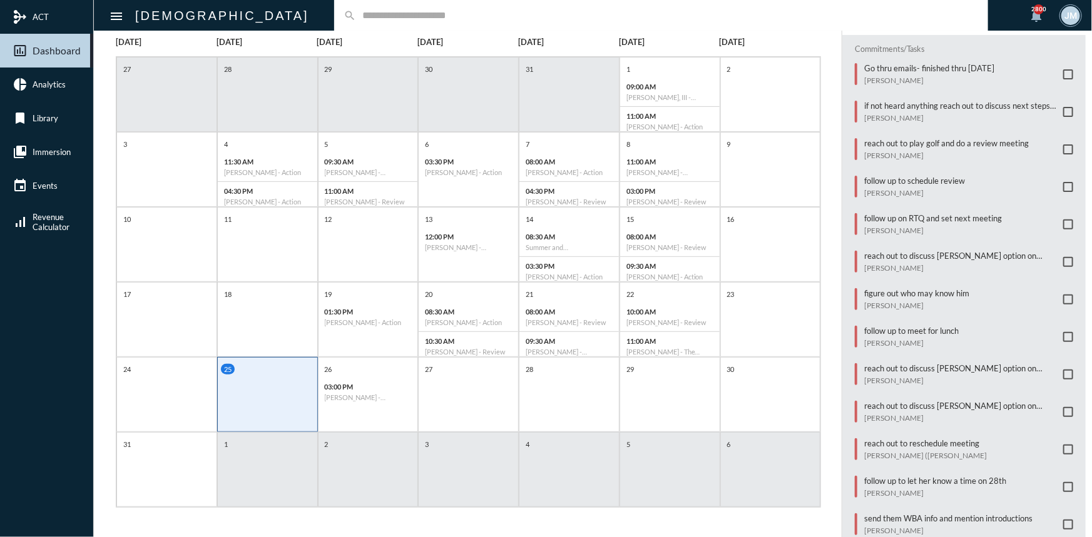
scroll to position [23, 0]
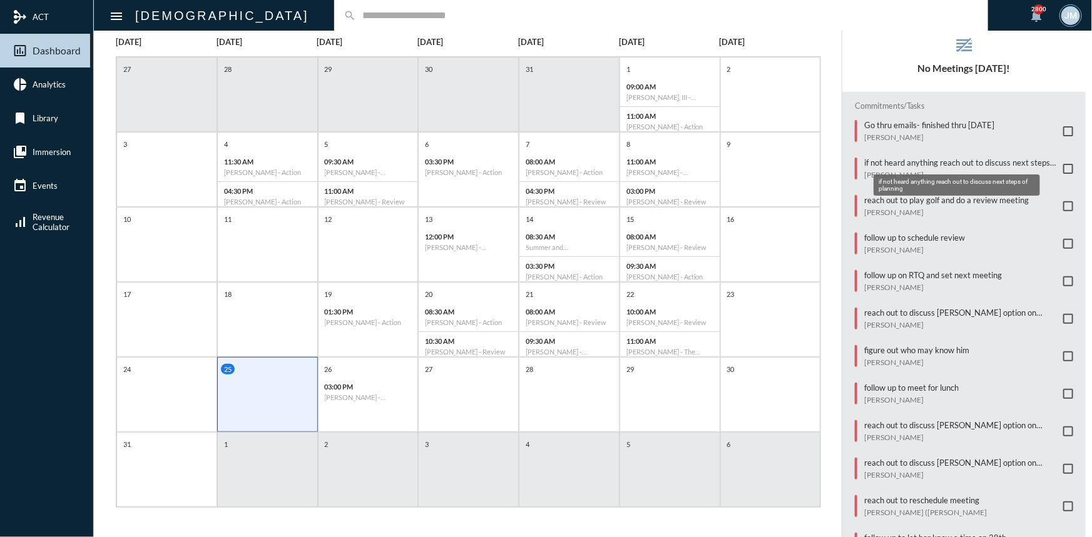
click at [920, 159] on p "if not heard anything reach out to discuss next steps of planning" at bounding box center [960, 163] width 193 height 10
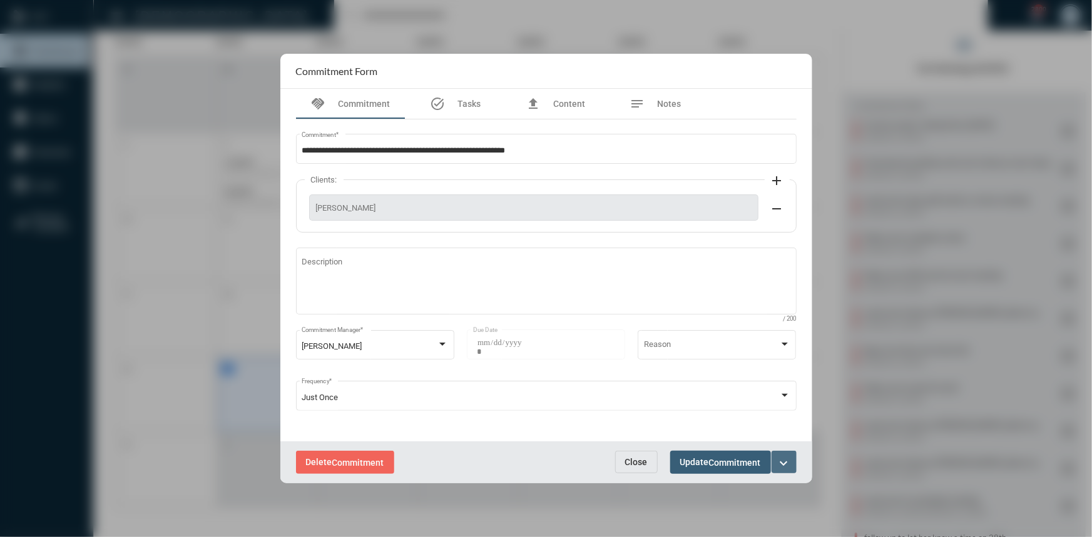
click at [785, 467] on mat-icon "expand_more" at bounding box center [783, 463] width 15 height 15
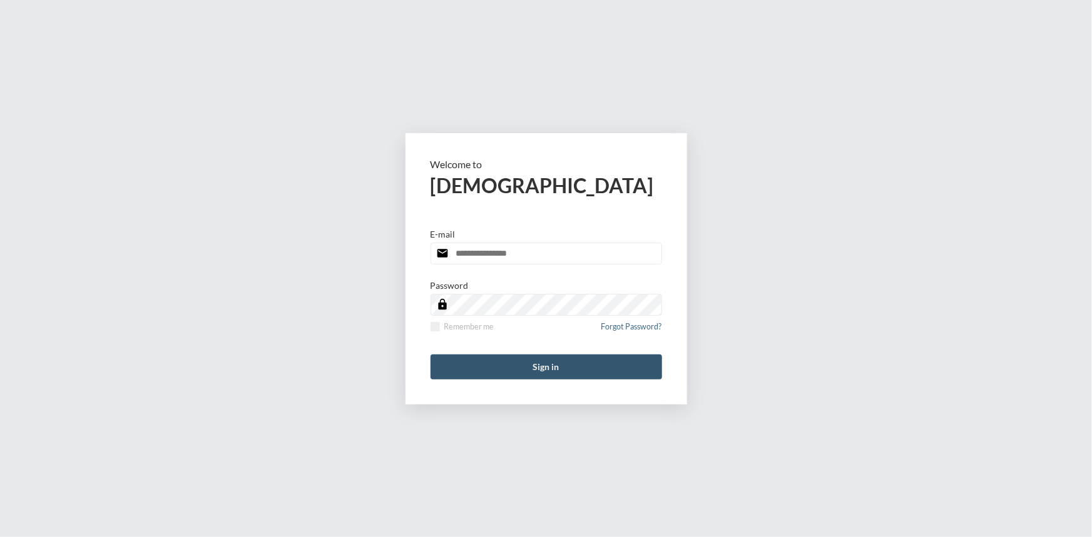
type input "**********"
click at [550, 368] on button "Sign in" at bounding box center [545, 367] width 231 height 25
type input "**********"
click at [567, 372] on button "Sign in" at bounding box center [545, 367] width 231 height 25
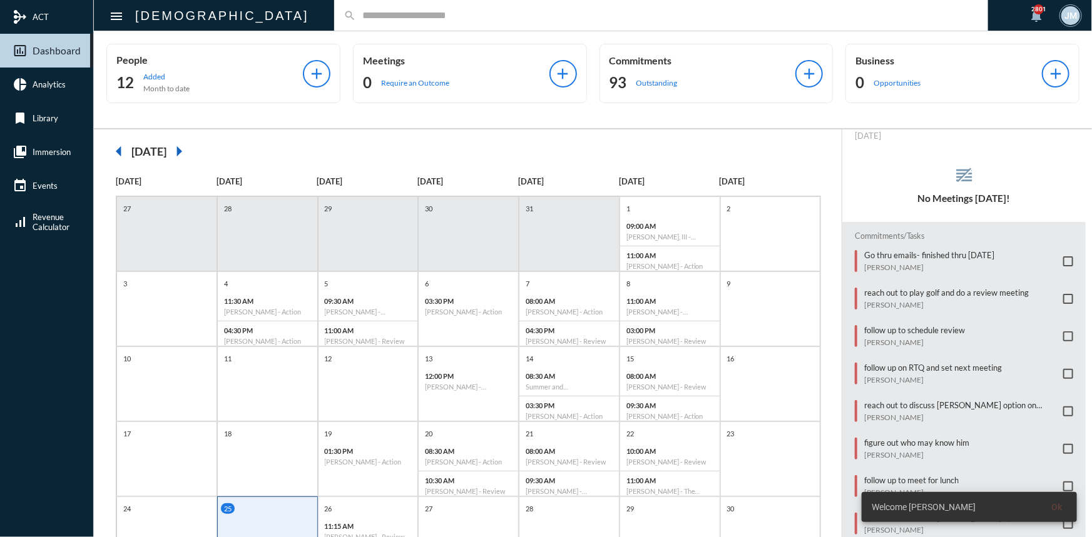
scroll to position [63, 0]
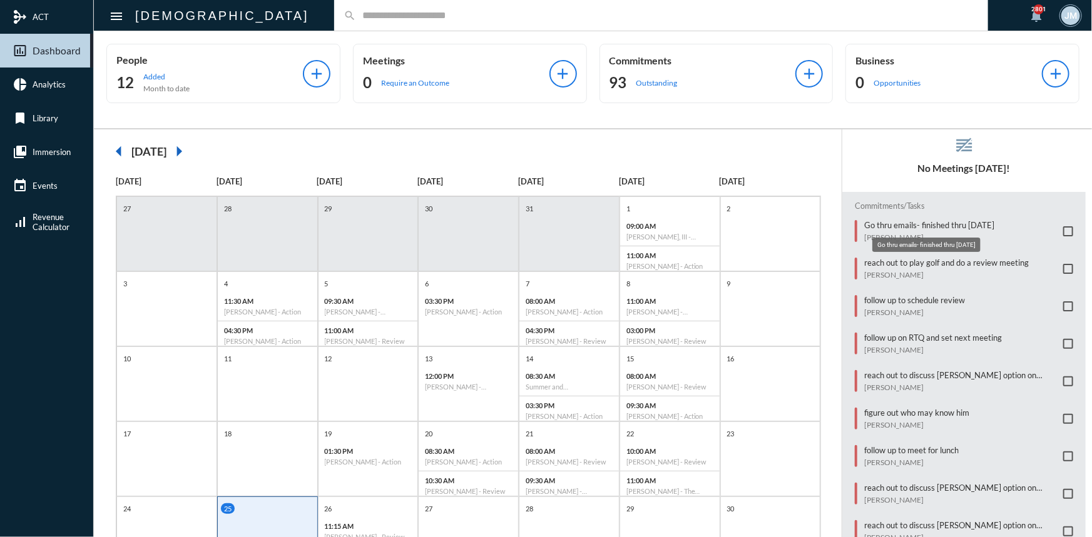
click at [893, 224] on p "Go thru emails- finished thru [DATE]" at bounding box center [929, 225] width 130 height 10
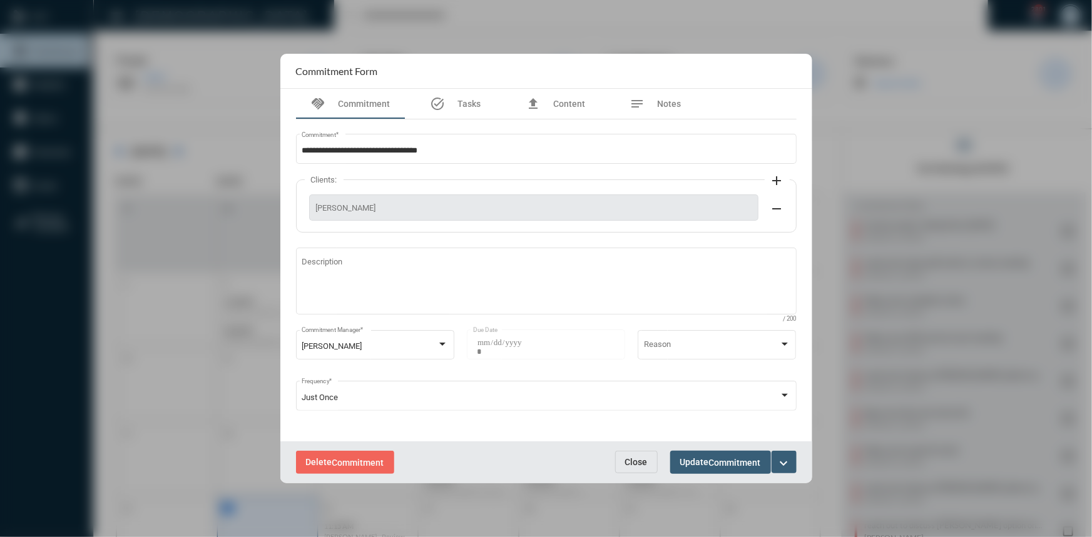
click at [783, 463] on mat-icon "expand_more" at bounding box center [783, 463] width 15 height 15
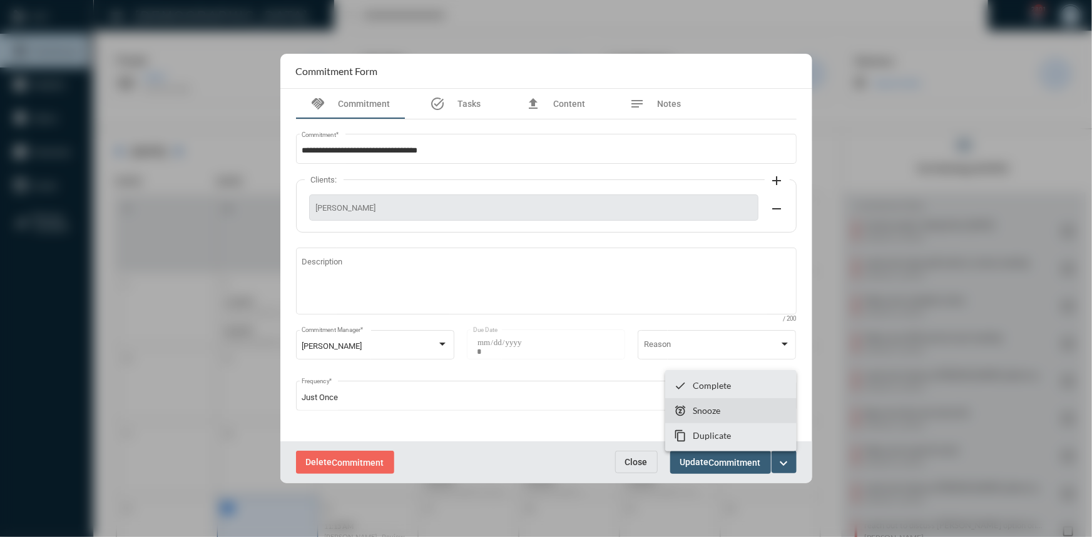
click at [710, 415] on p "Snooze" at bounding box center [707, 410] width 28 height 11
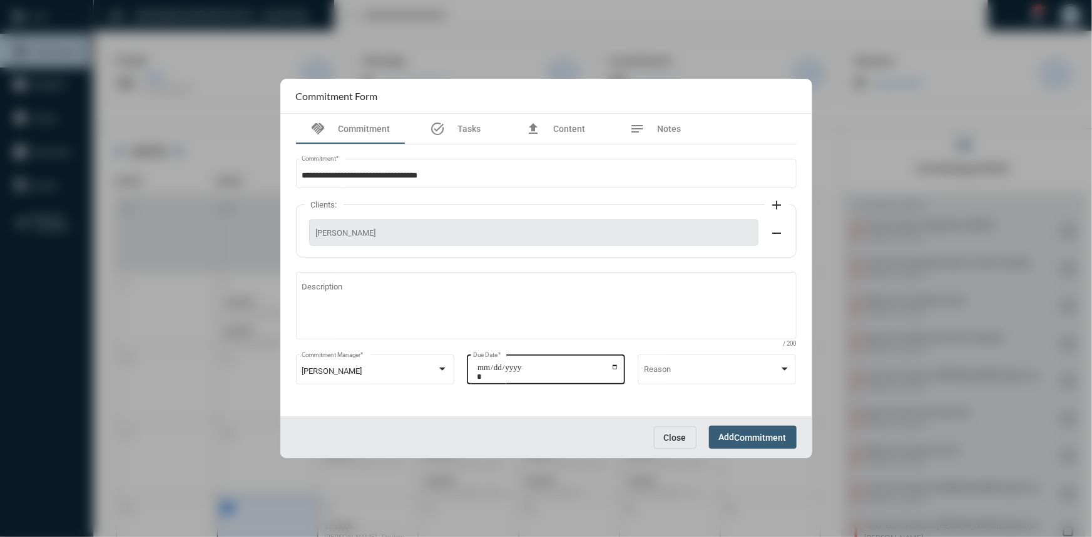
click at [613, 364] on input "**********" at bounding box center [548, 373] width 142 height 18
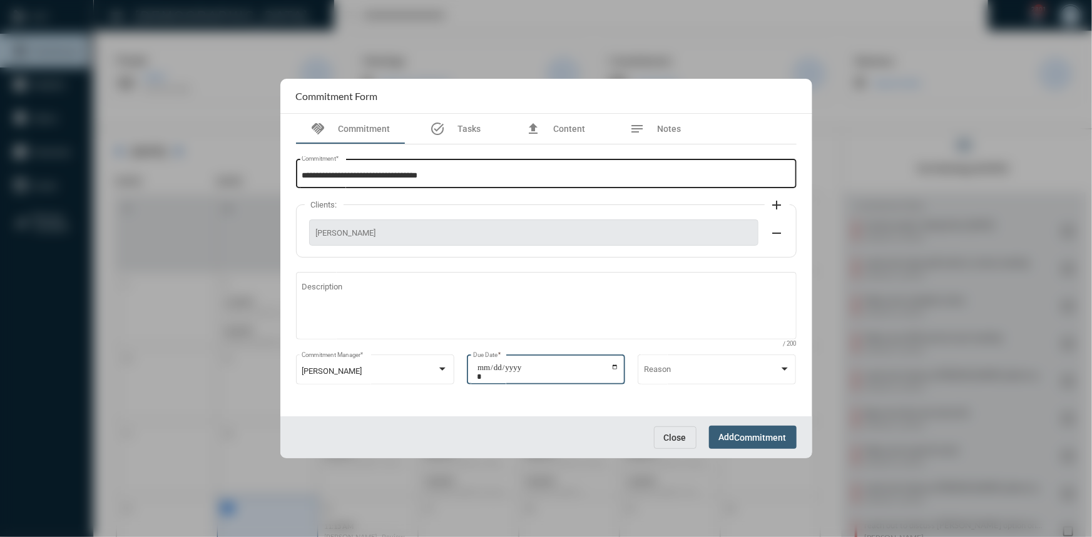
type input "**********"
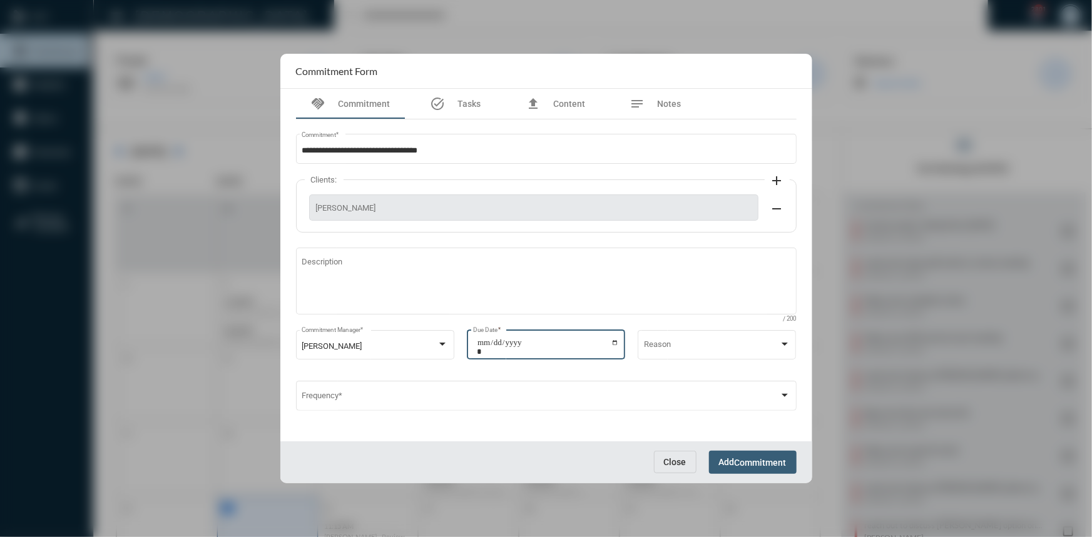
click at [748, 464] on span "Commitment" at bounding box center [761, 463] width 52 height 10
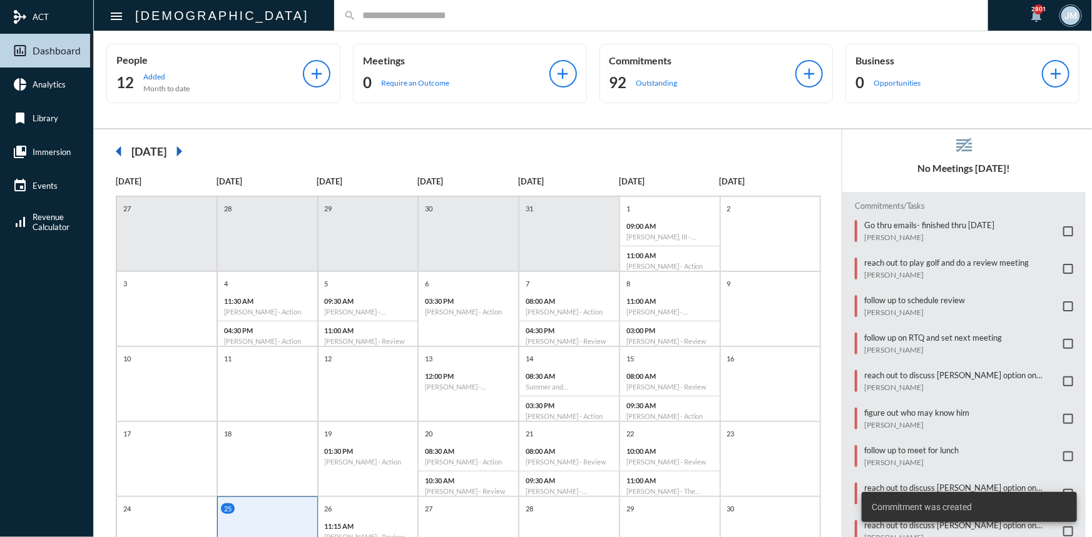
scroll to position [26, 0]
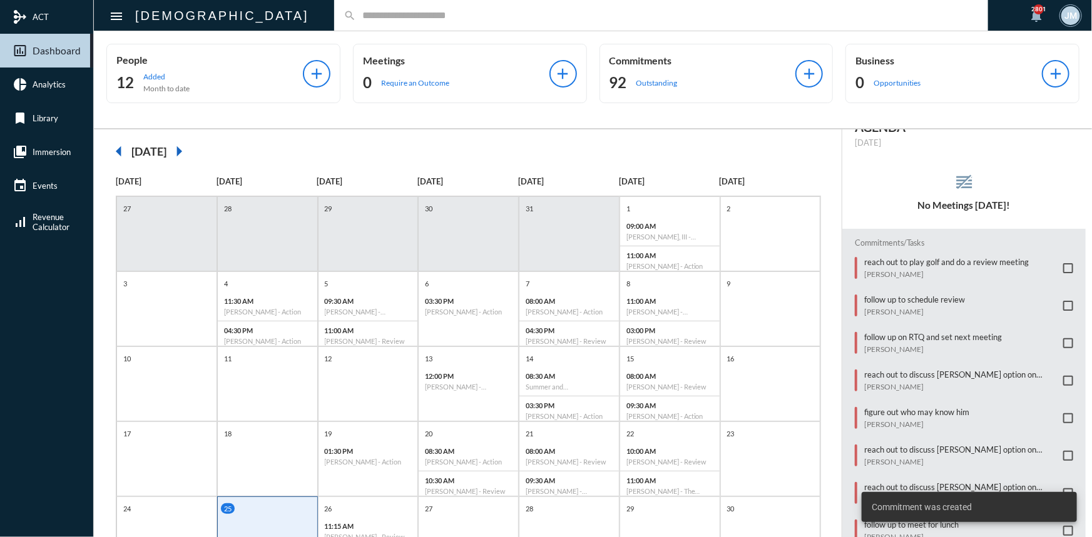
click at [395, 20] on input "text" at bounding box center [667, 15] width 623 height 11
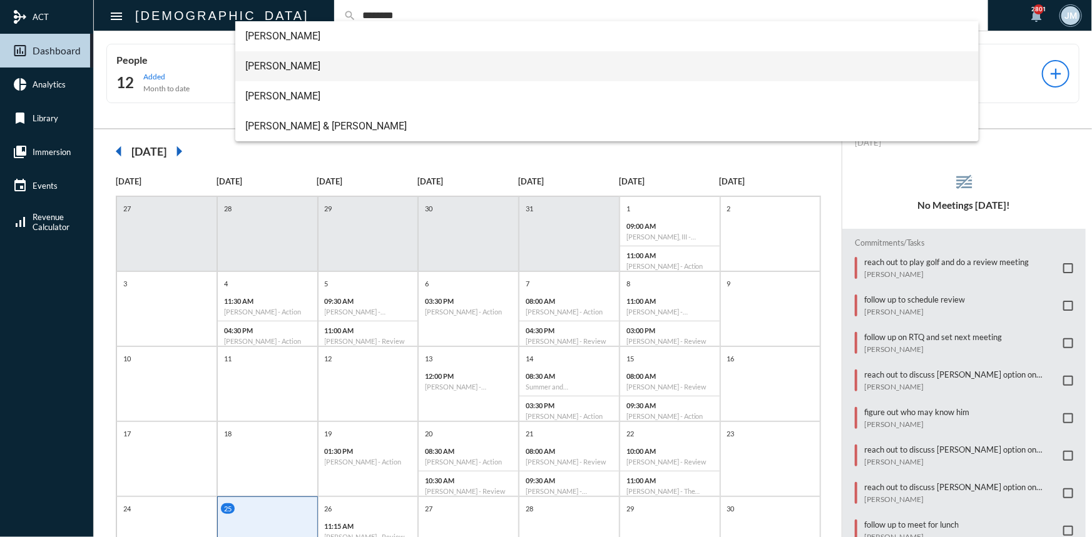
type input "********"
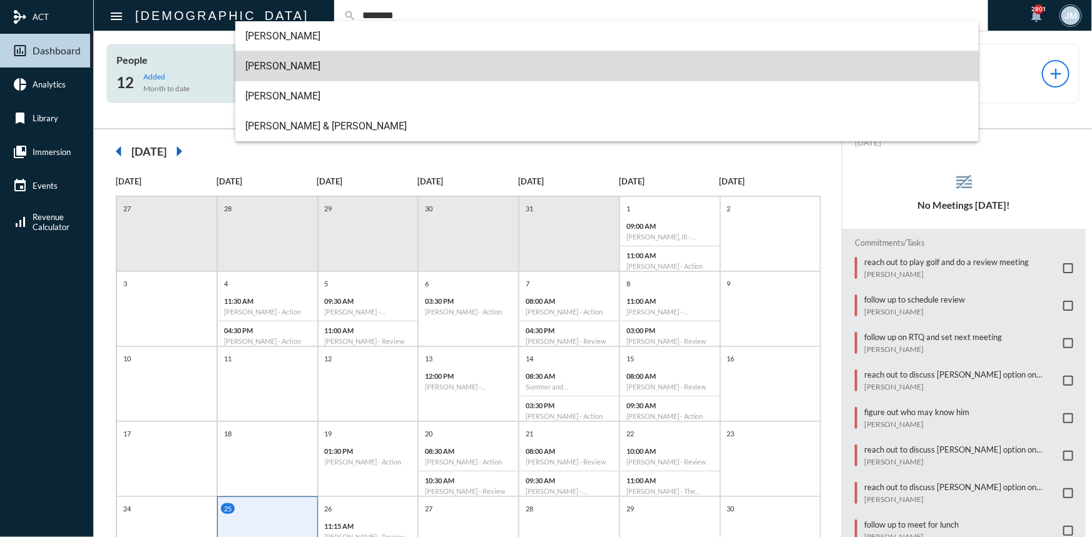
click at [292, 69] on span "[PERSON_NAME]" at bounding box center [606, 66] width 723 height 30
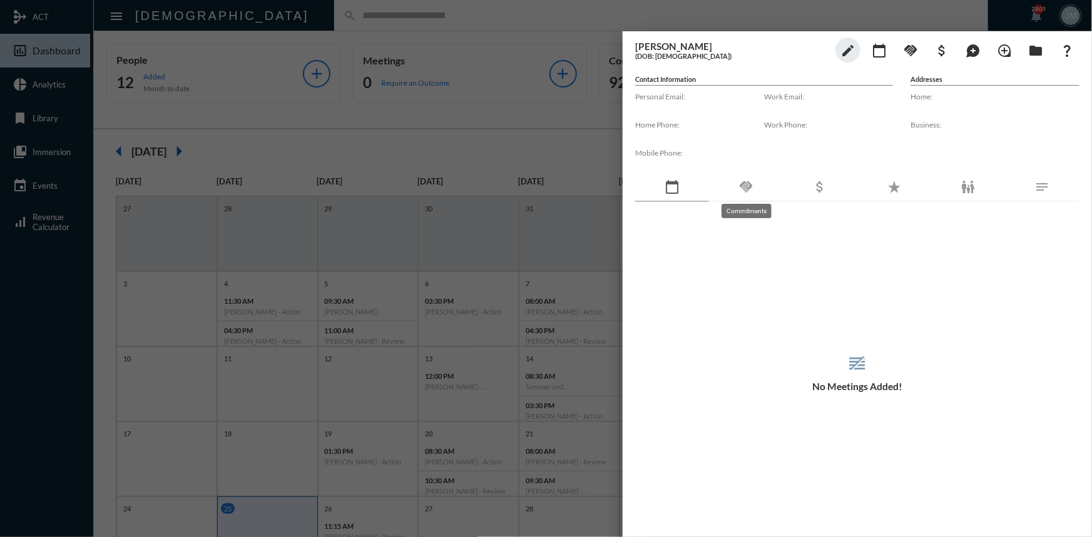
click at [745, 181] on mat-icon "handshake" at bounding box center [745, 187] width 15 height 15
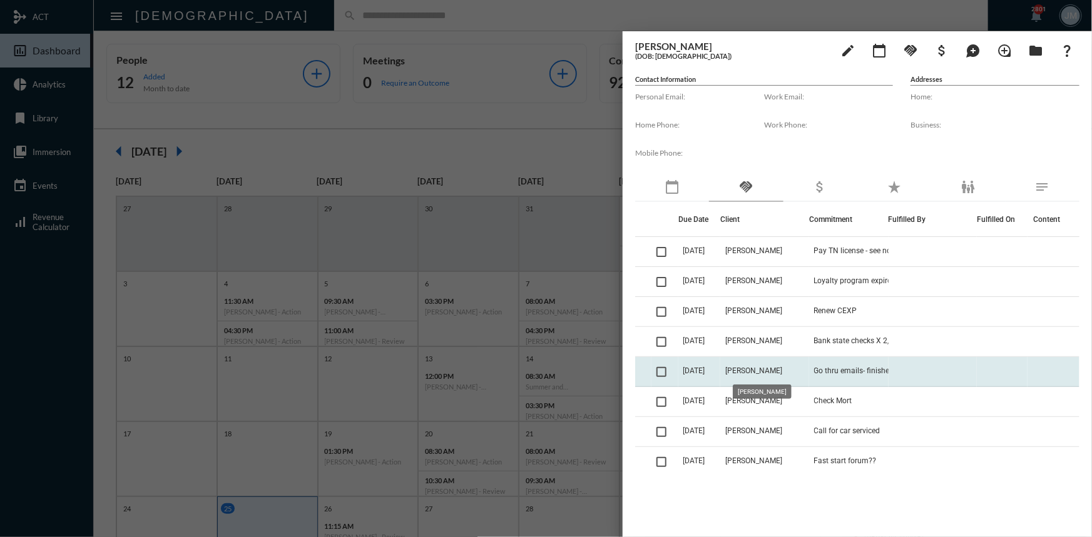
click at [734, 371] on span "[PERSON_NAME]" at bounding box center [753, 371] width 57 height 9
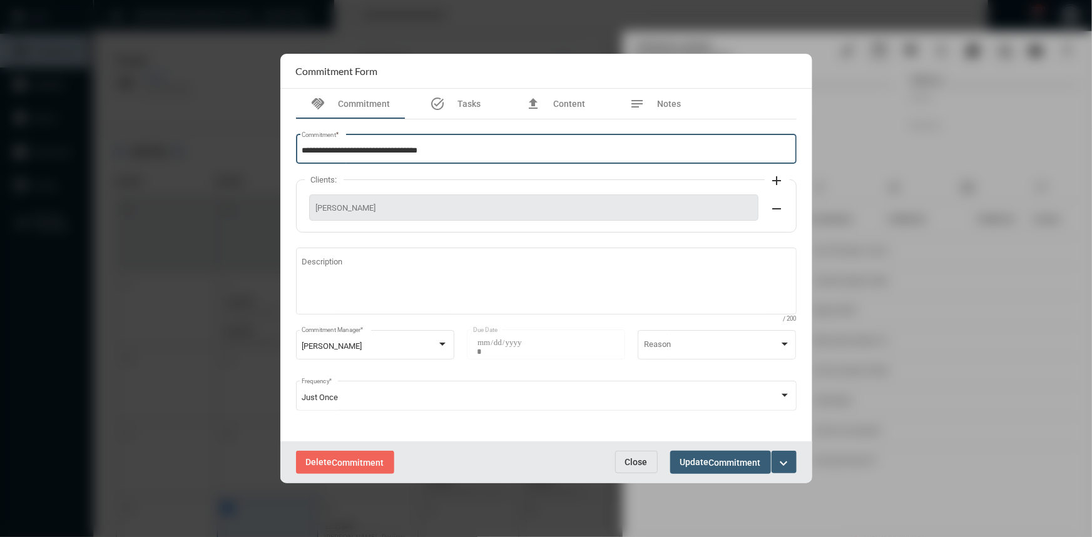
click at [446, 155] on input "**********" at bounding box center [546, 150] width 489 height 9
type input "**********"
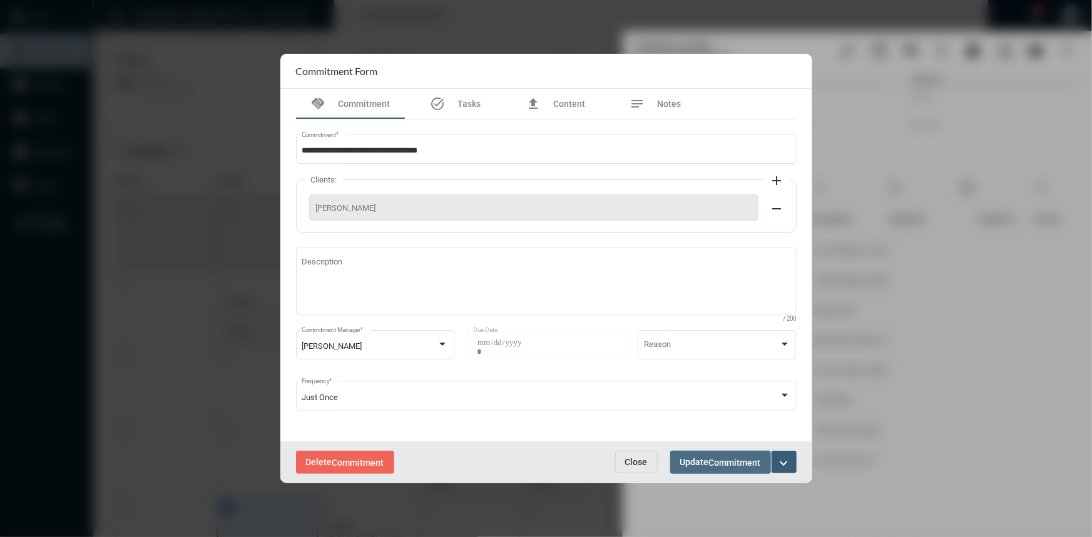
click at [712, 463] on span "Commitment" at bounding box center [735, 463] width 52 height 10
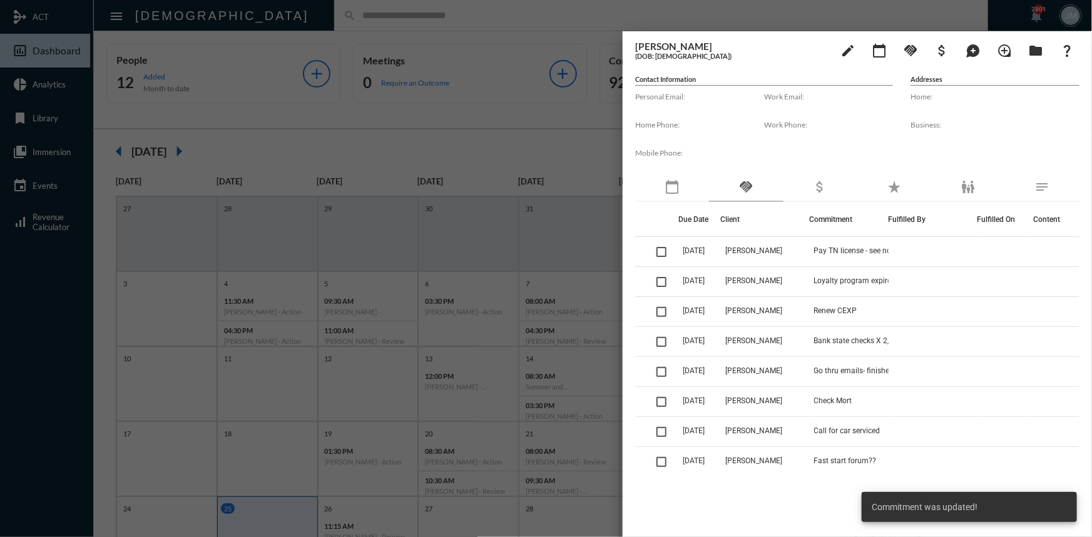
click at [504, 149] on div at bounding box center [546, 268] width 1092 height 537
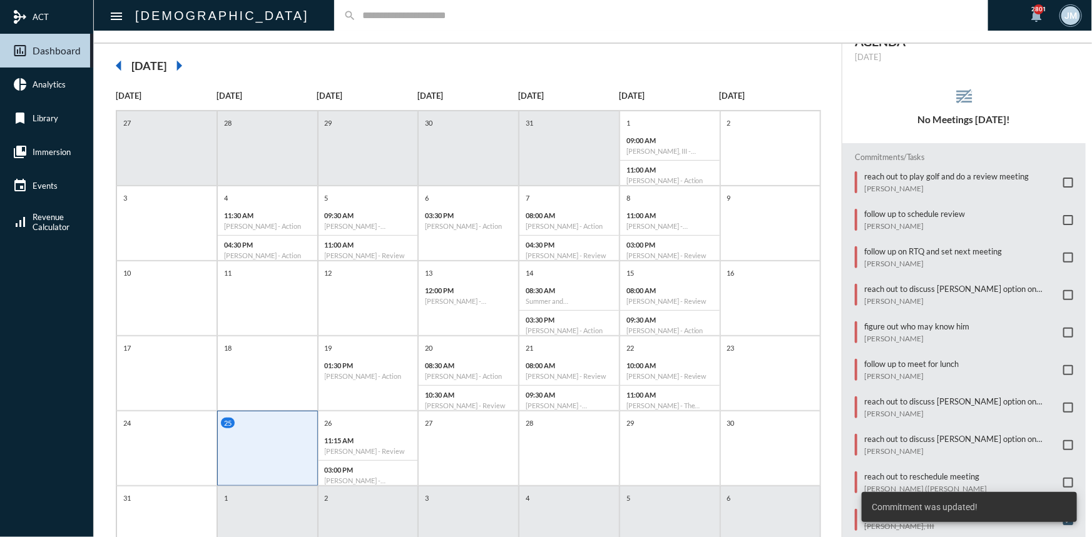
scroll to position [140, 0]
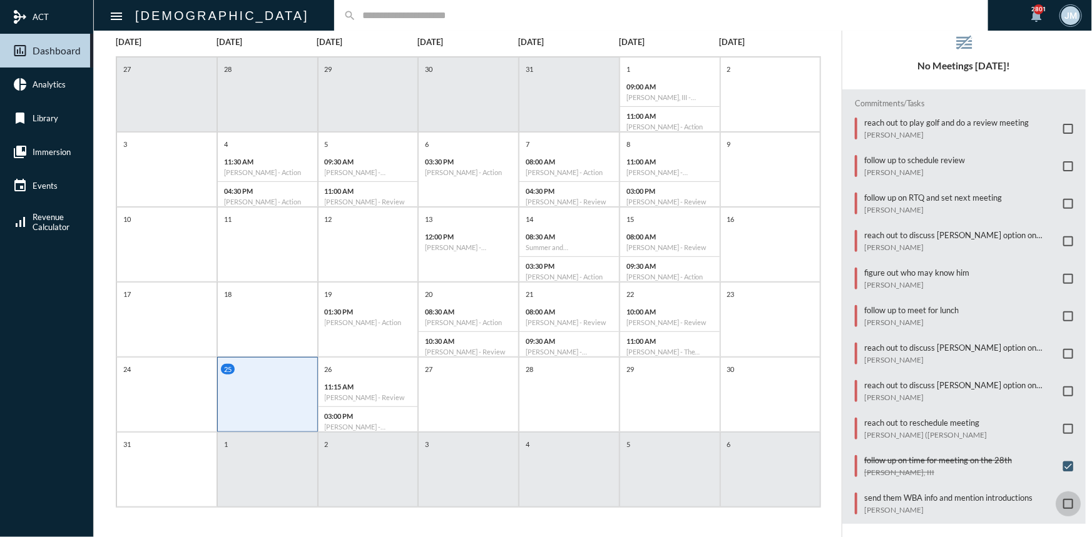
click at [1063, 499] on span at bounding box center [1068, 504] width 10 height 10
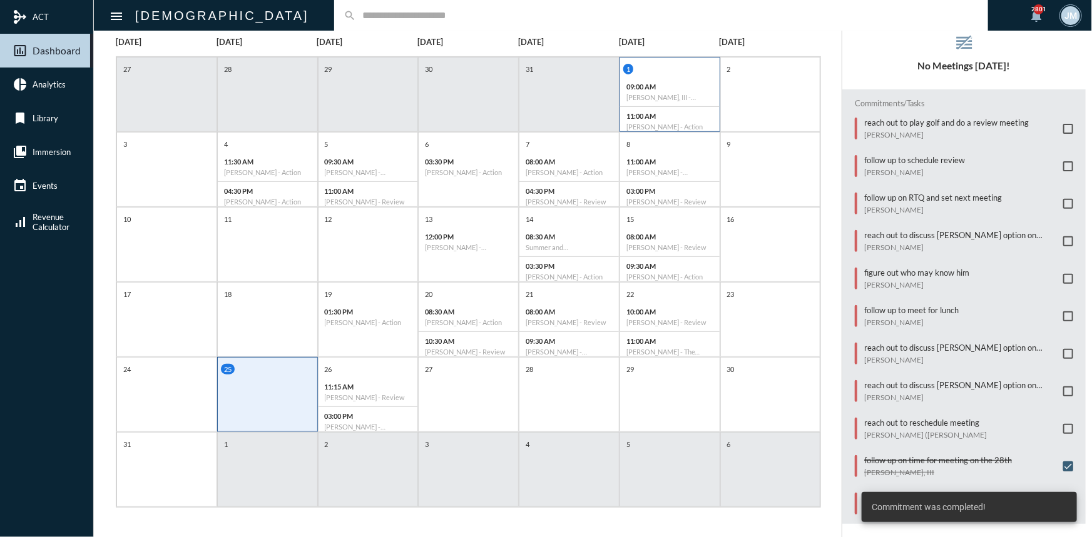
scroll to position [0, 0]
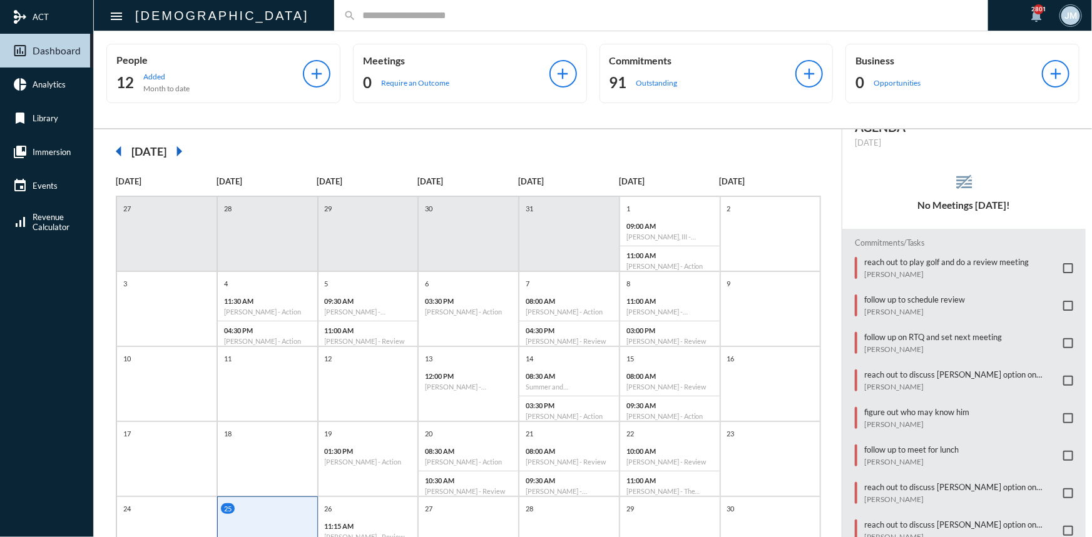
click at [370, 19] on input "text" at bounding box center [667, 15] width 623 height 11
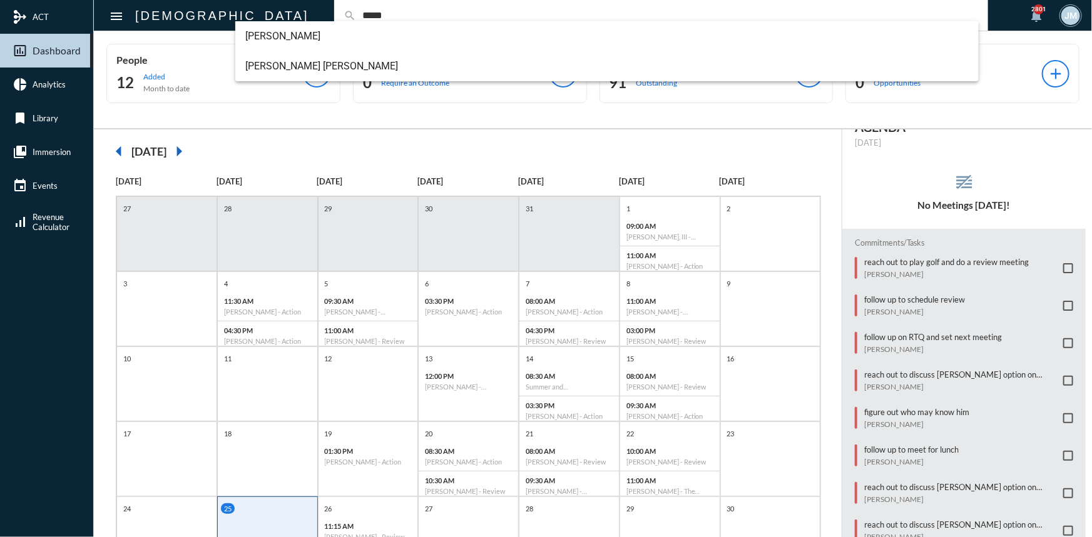
type input "*****"
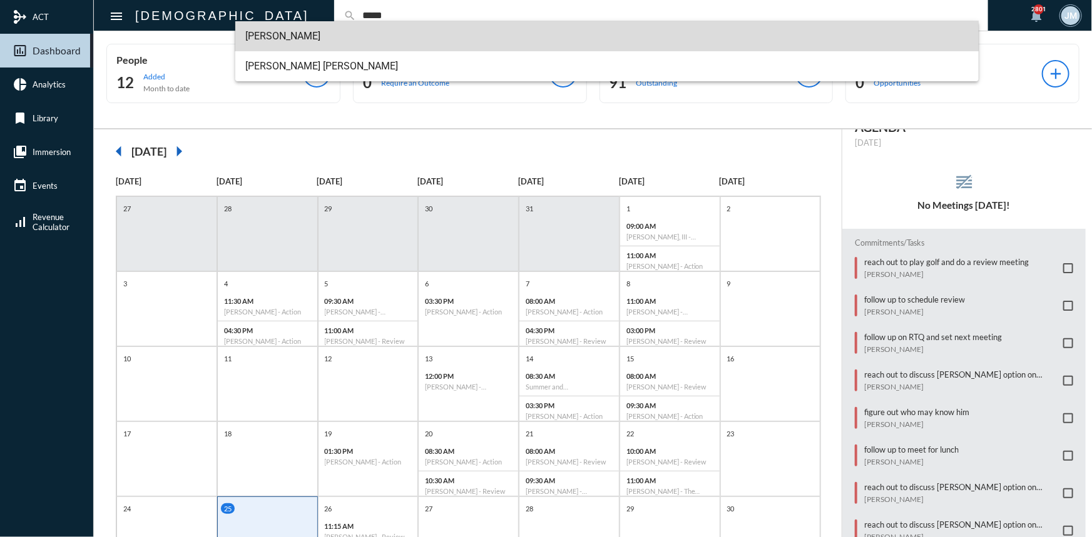
click at [288, 31] on span "[PERSON_NAME]" at bounding box center [606, 36] width 723 height 30
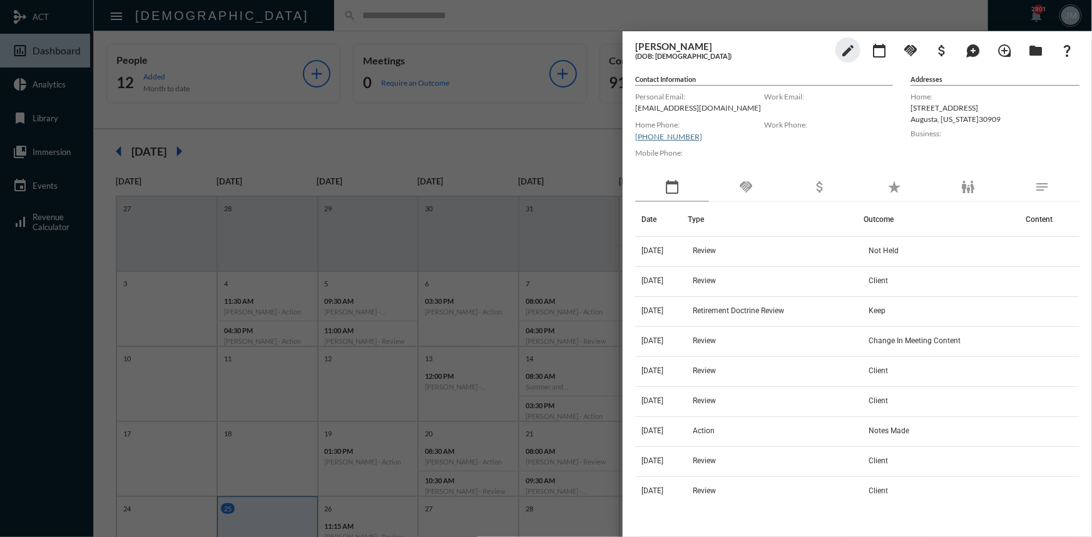
click at [746, 176] on div "handshake" at bounding box center [746, 187] width 74 height 29
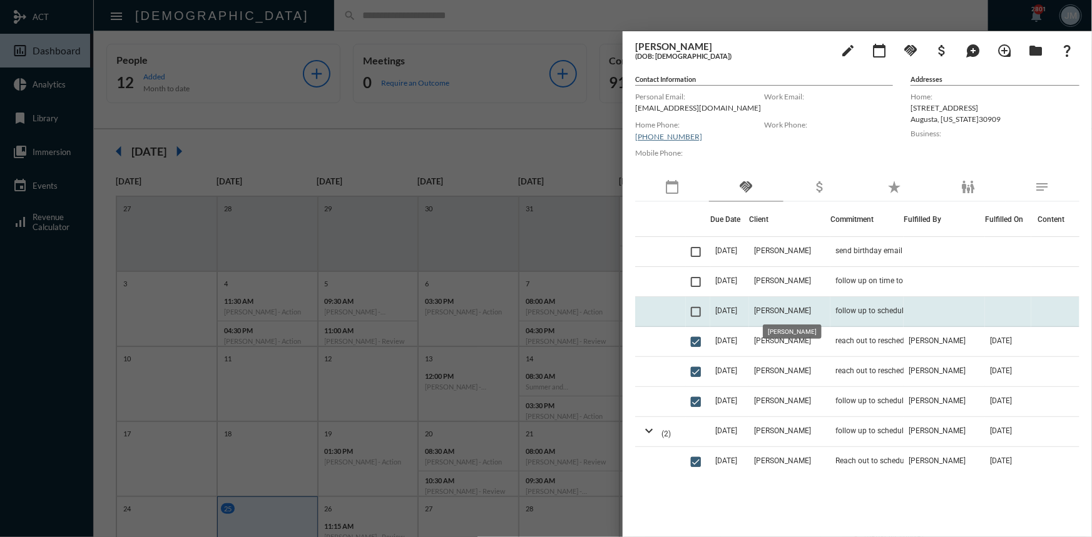
click at [766, 307] on span "[PERSON_NAME]" at bounding box center [782, 311] width 57 height 9
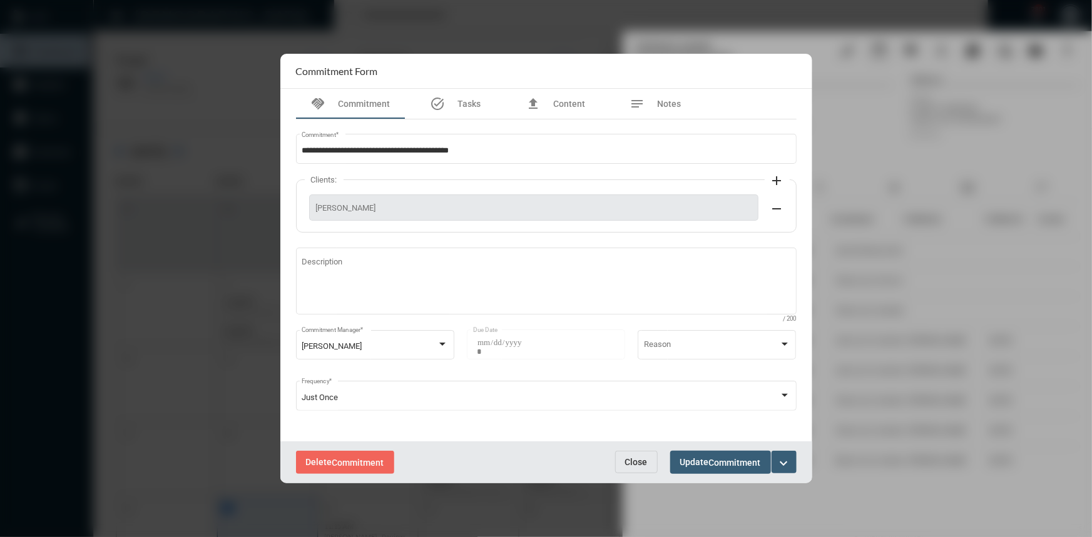
click at [633, 459] on span "Close" at bounding box center [636, 462] width 23 height 10
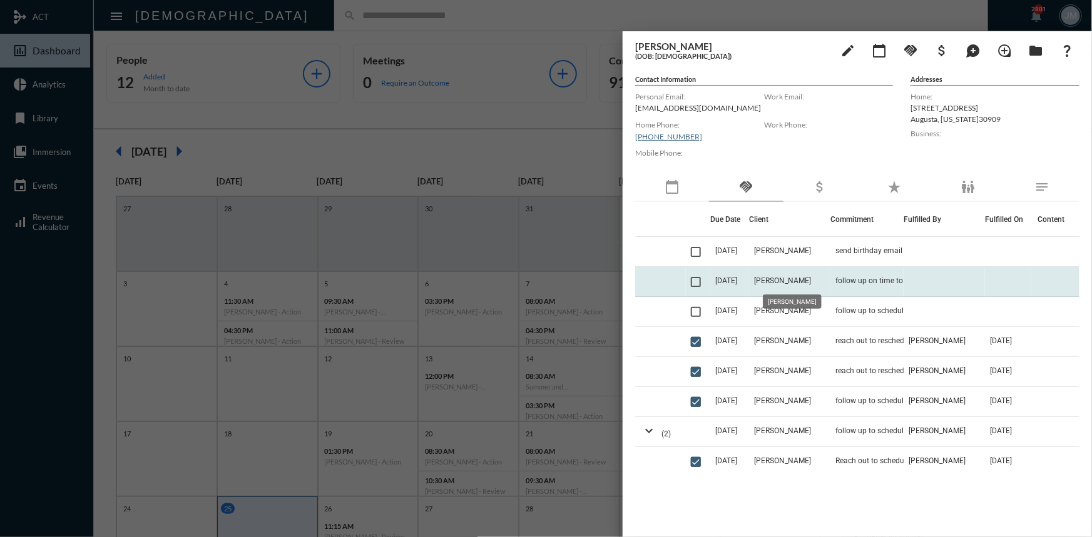
click at [786, 282] on span "[PERSON_NAME]" at bounding box center [782, 281] width 57 height 9
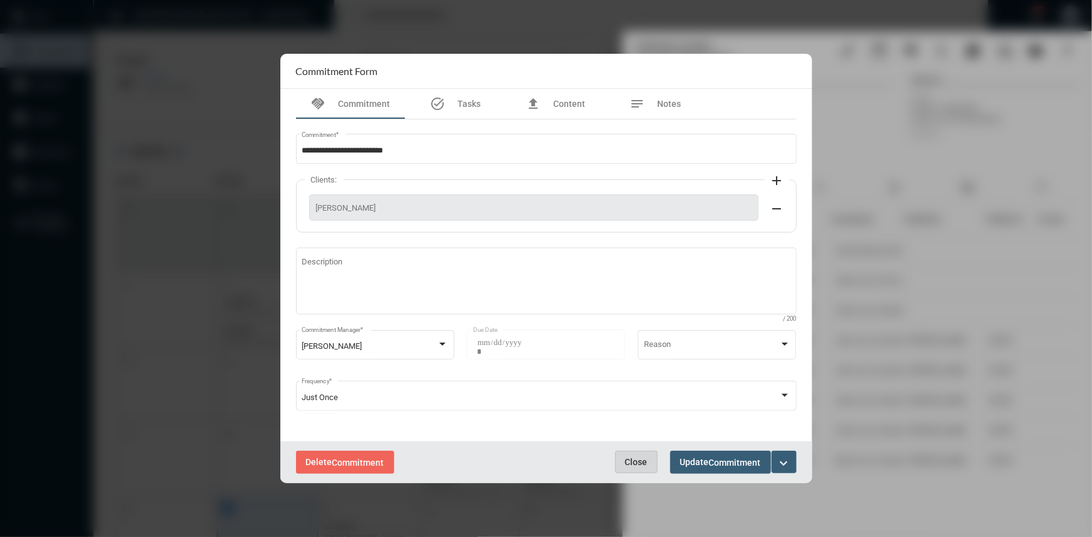
click at [638, 464] on span "Close" at bounding box center [636, 462] width 23 height 10
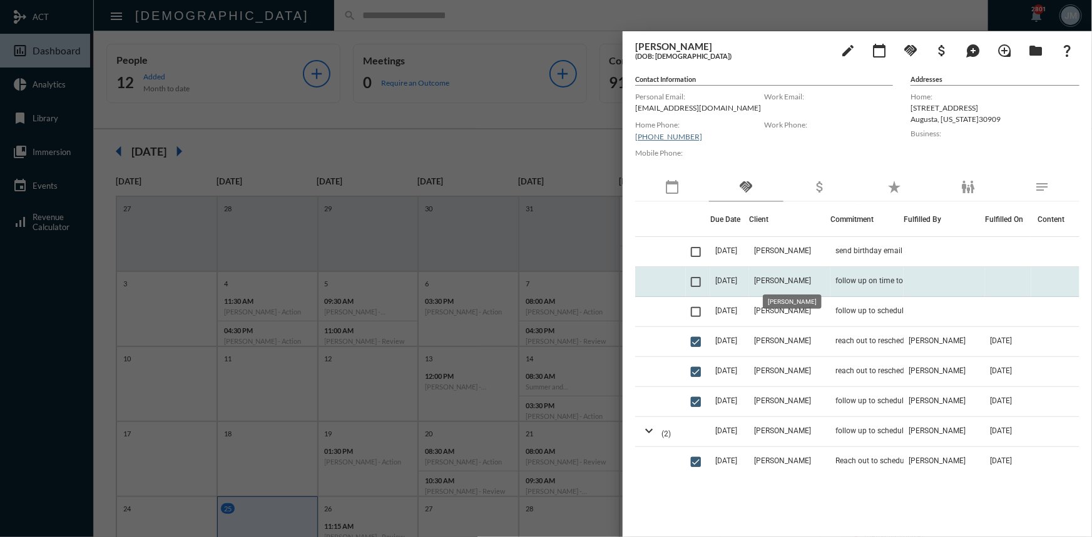
click at [774, 279] on span "[PERSON_NAME]" at bounding box center [782, 281] width 57 height 9
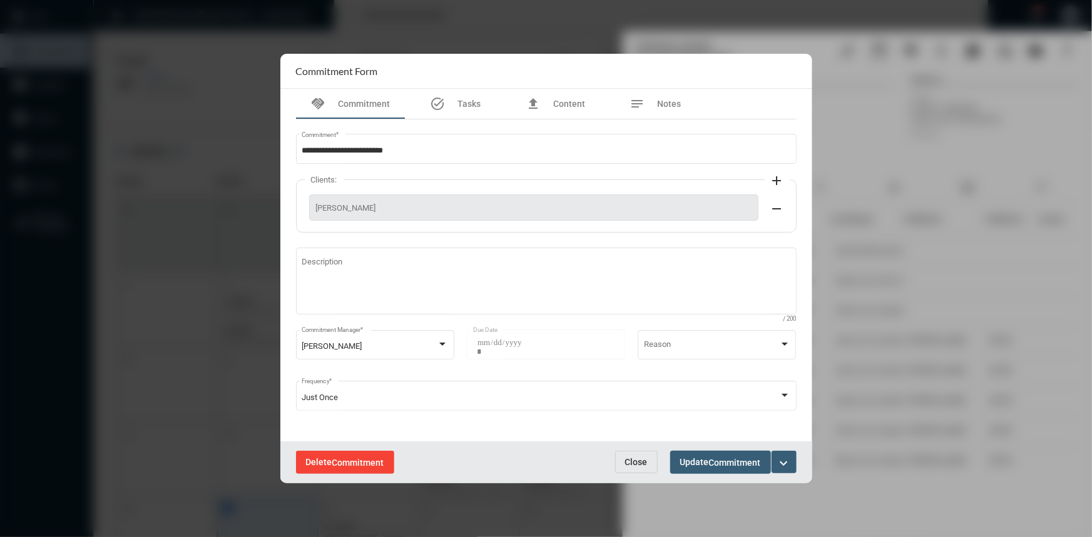
click at [362, 459] on span "Commitment" at bounding box center [358, 463] width 52 height 10
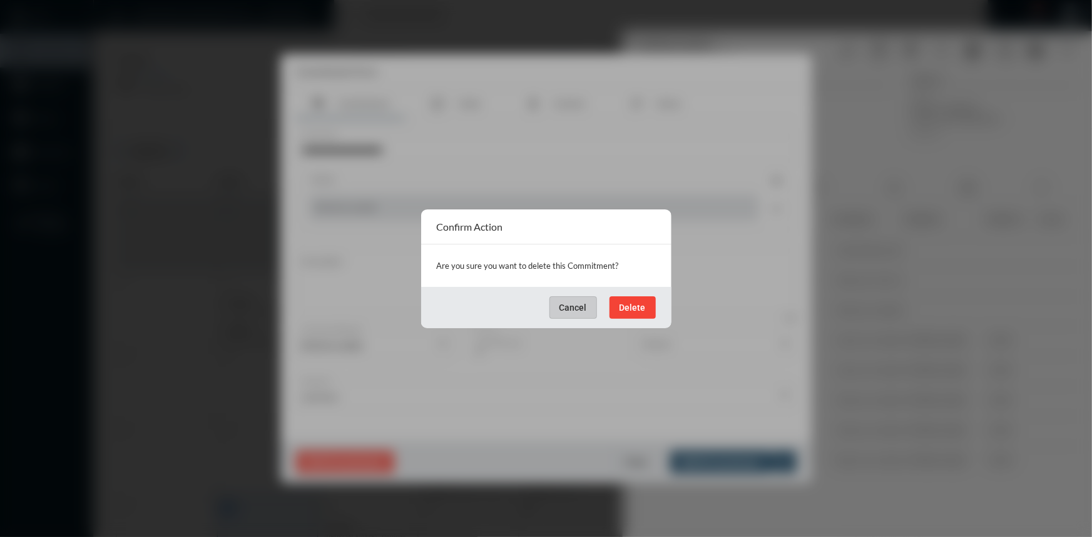
click at [633, 306] on span "Delete" at bounding box center [632, 308] width 26 height 10
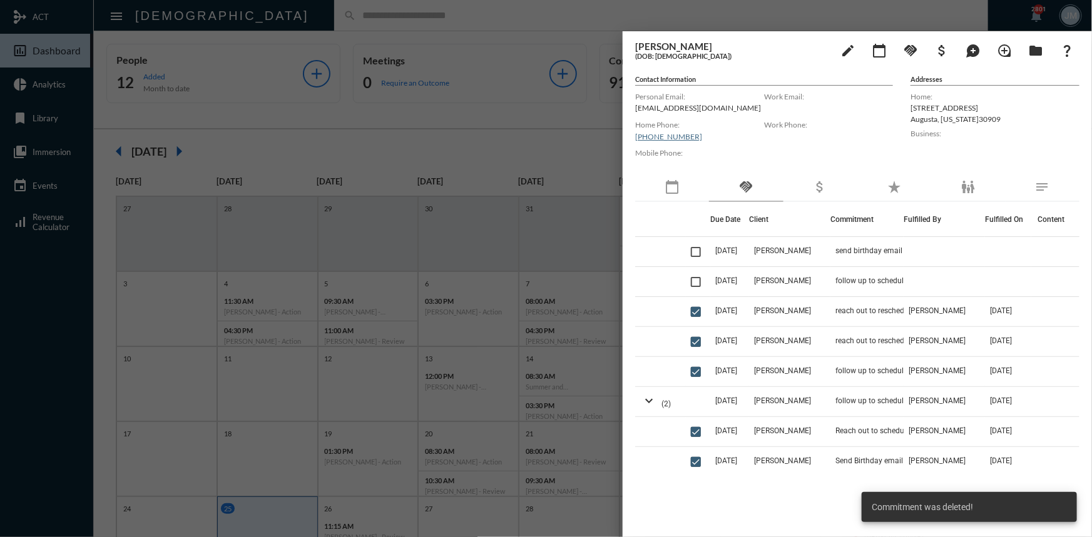
click at [336, 143] on div at bounding box center [546, 268] width 1092 height 537
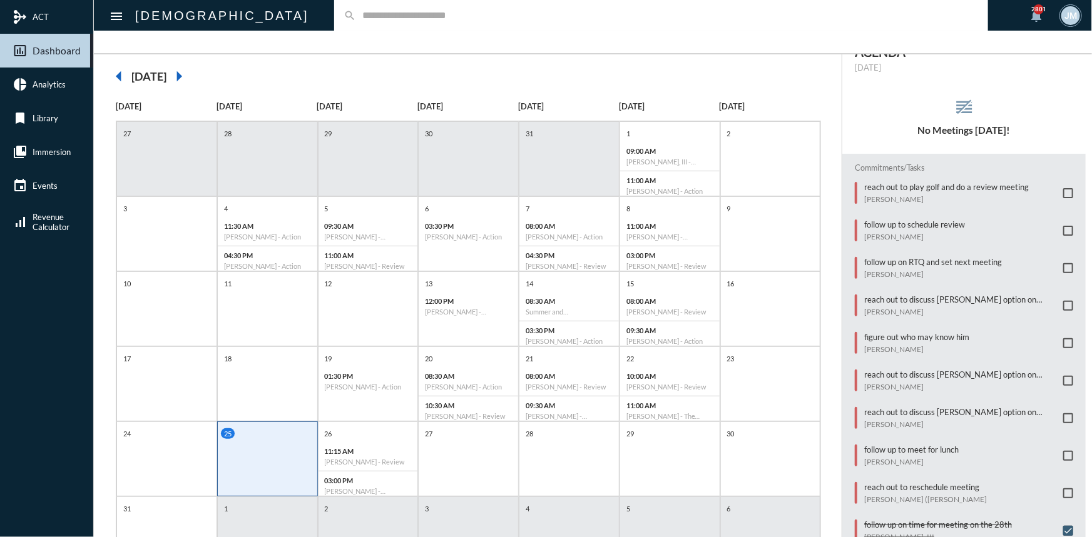
scroll to position [140, 0]
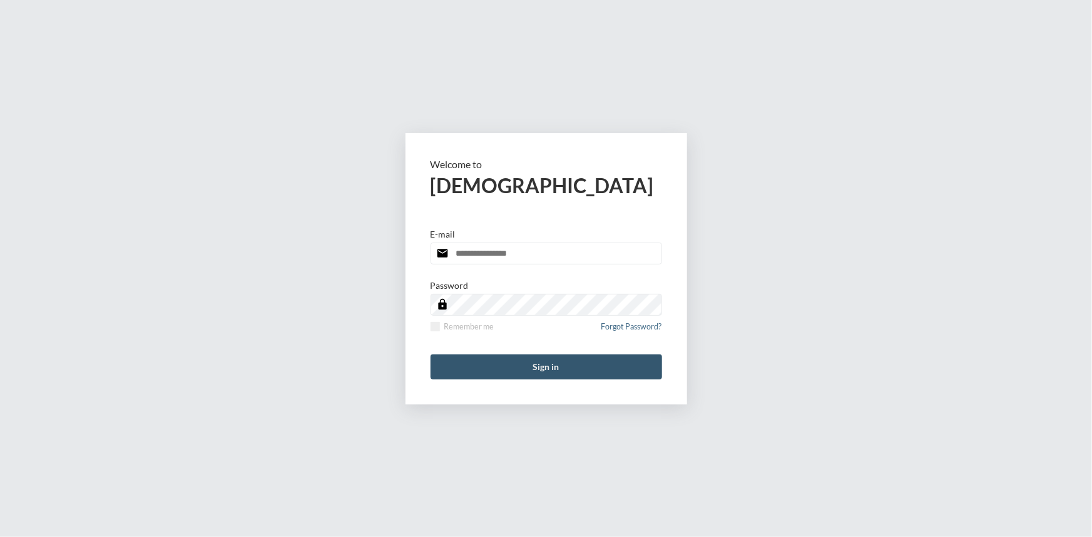
type input "**********"
click at [509, 374] on button "Sign in" at bounding box center [545, 367] width 231 height 25
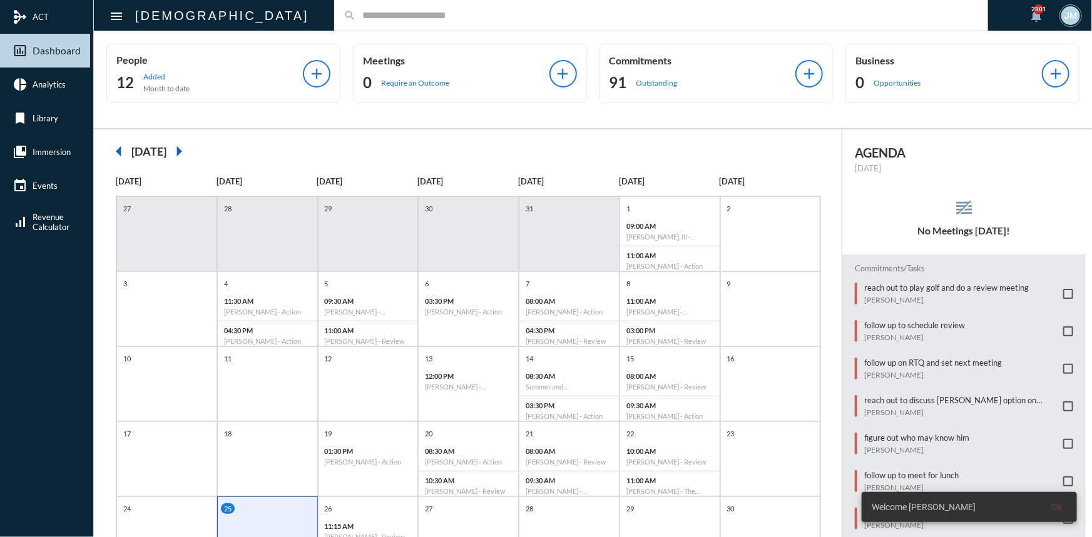
click at [356, 16] on input "text" at bounding box center [667, 15] width 623 height 11
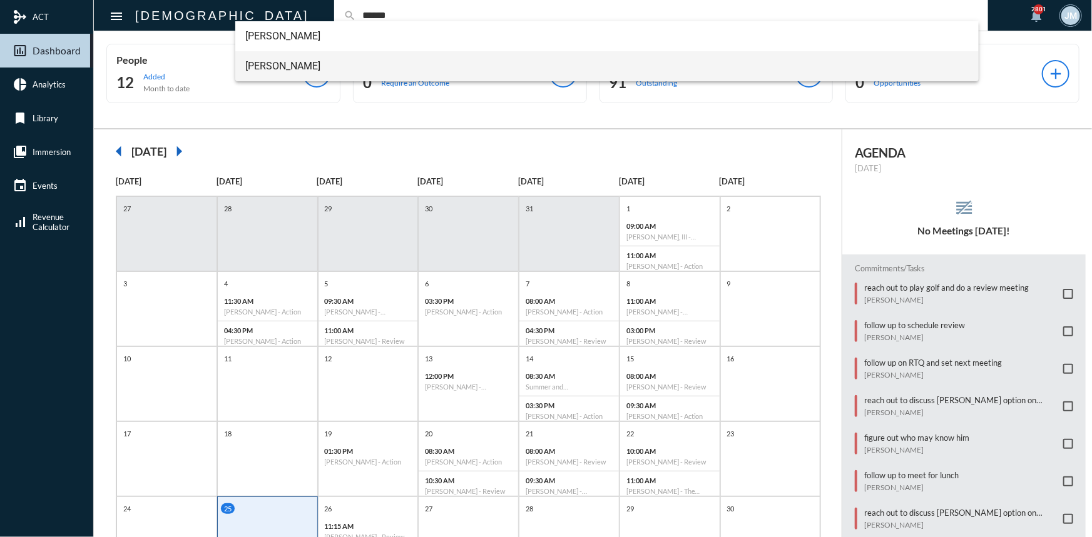
type input "******"
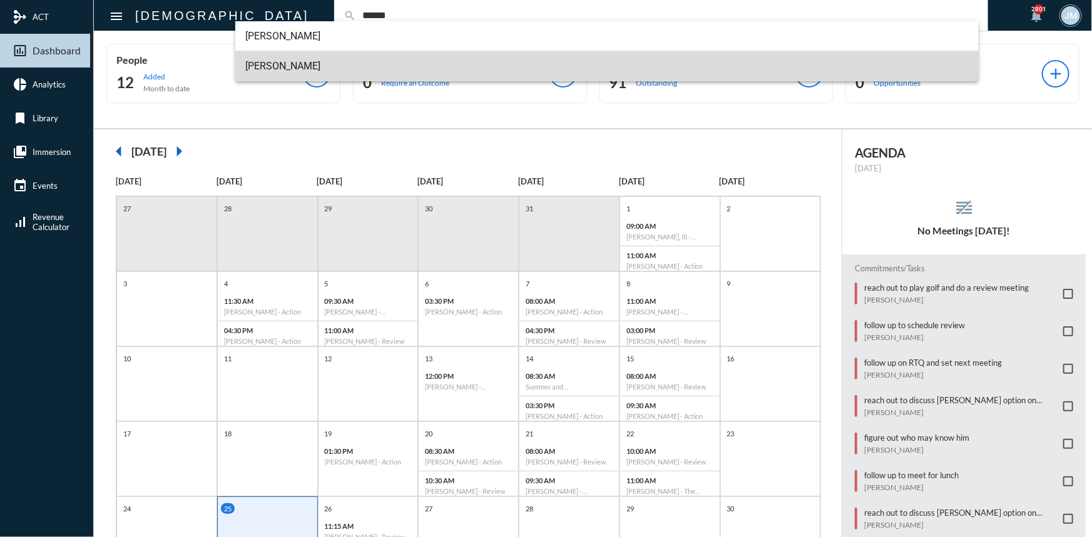
click at [272, 63] on span "Vu Nguyen" at bounding box center [606, 66] width 723 height 30
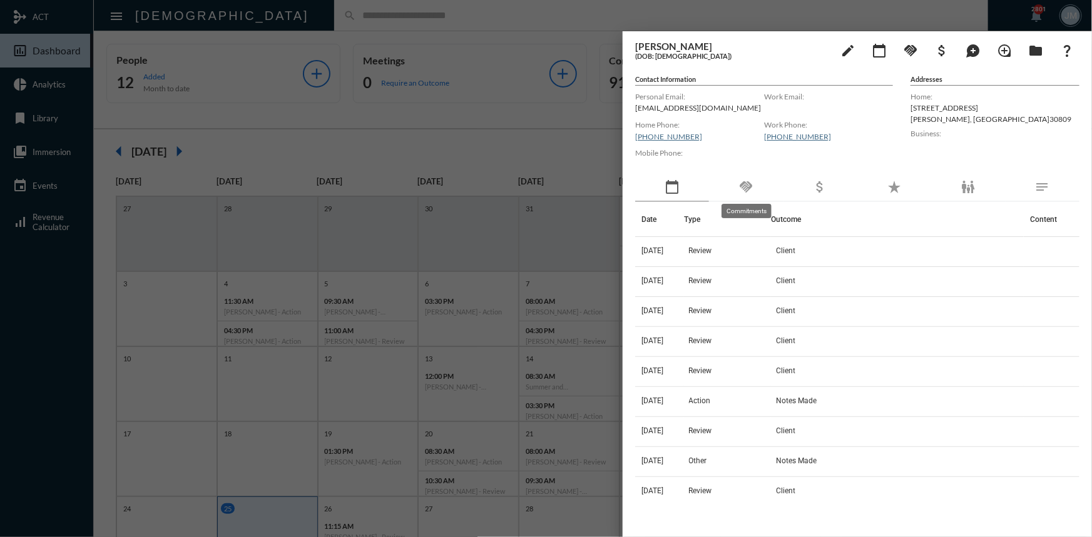
click at [748, 181] on mat-icon "handshake" at bounding box center [745, 187] width 15 height 15
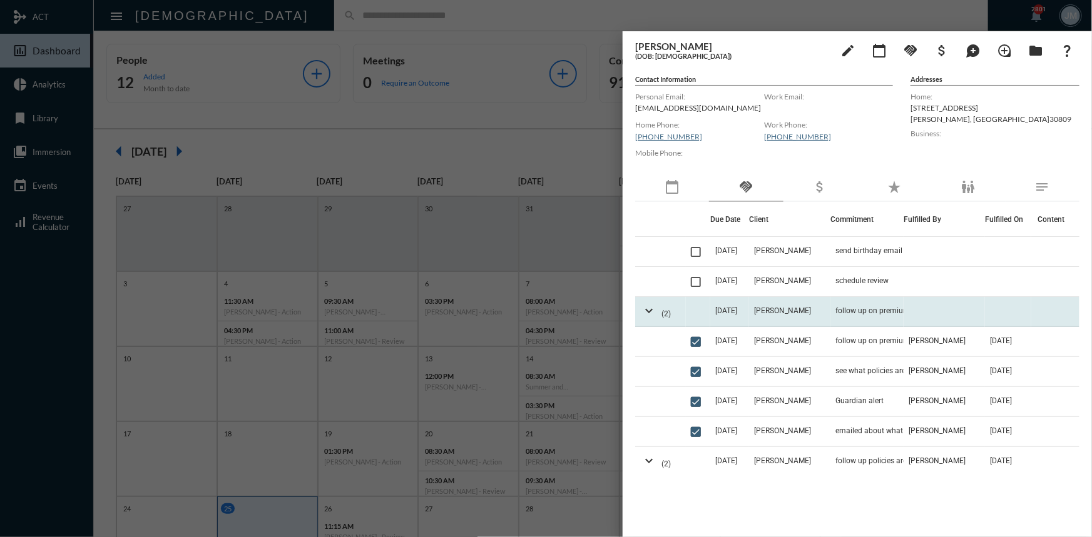
click at [749, 310] on td "9/2/25" at bounding box center [729, 312] width 39 height 30
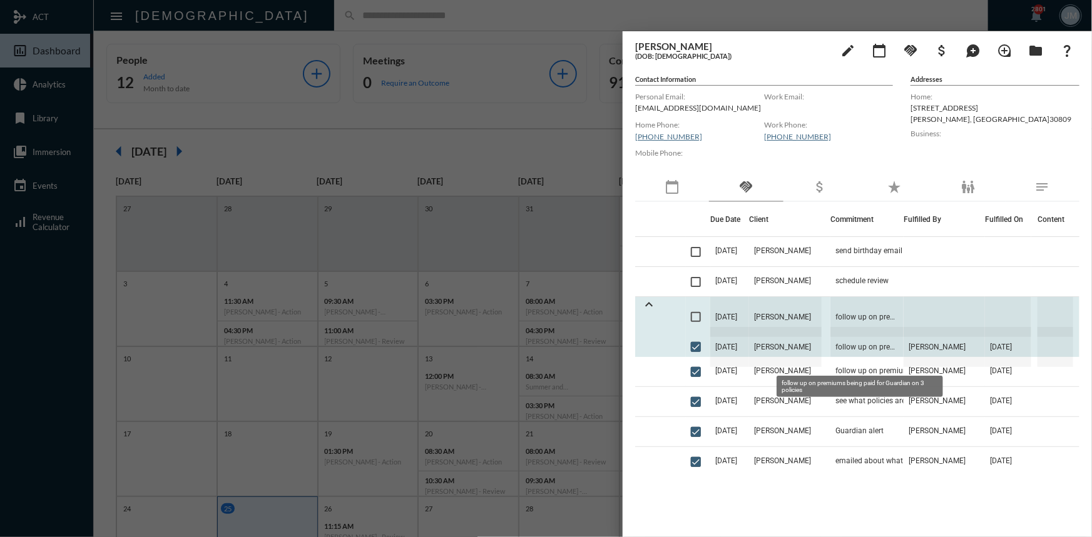
click at [845, 344] on span "follow up on premiums being paid for Guardian on 3 policies" at bounding box center [866, 347] width 73 height 40
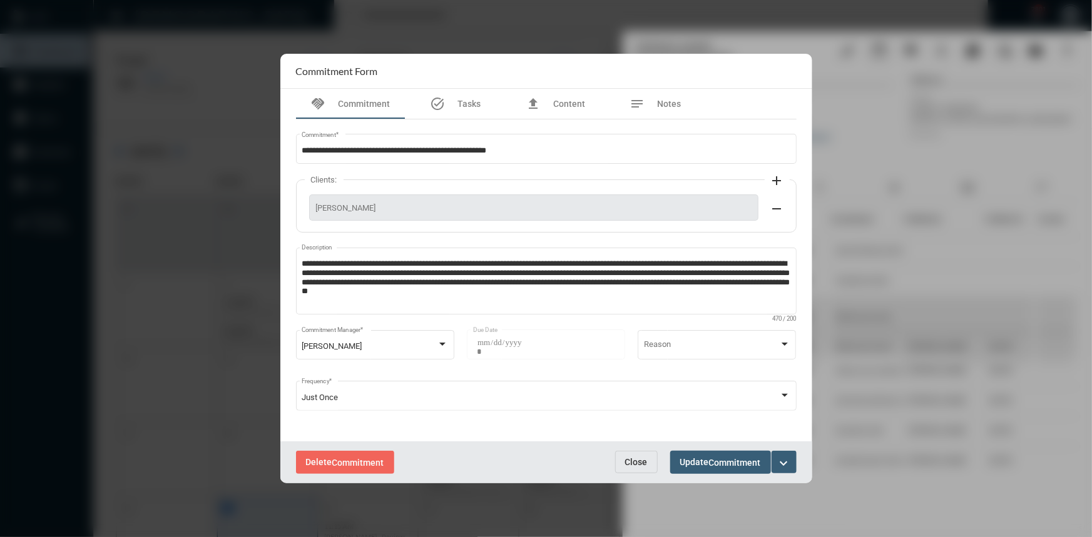
click at [630, 457] on span "Close" at bounding box center [636, 462] width 23 height 10
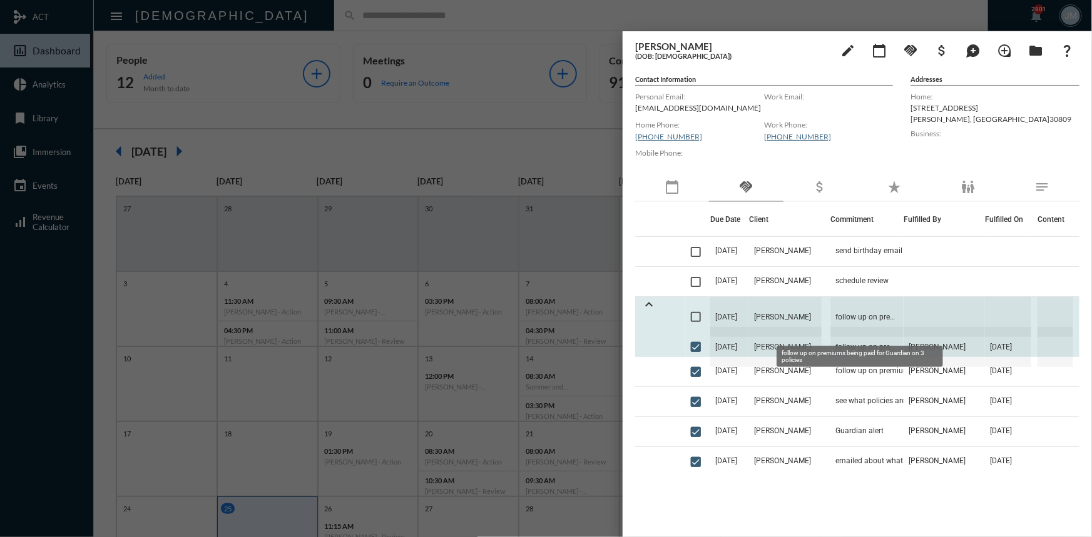
click at [842, 316] on span "follow up on premiums being paid for Guardian on 3 policies" at bounding box center [866, 317] width 73 height 40
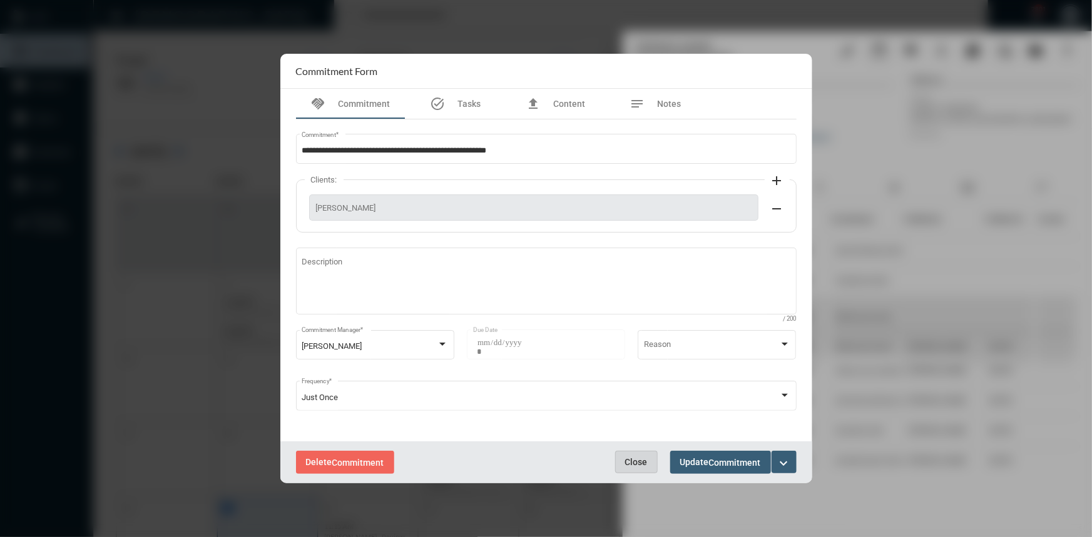
click at [651, 461] on button "Close" at bounding box center [636, 462] width 43 height 23
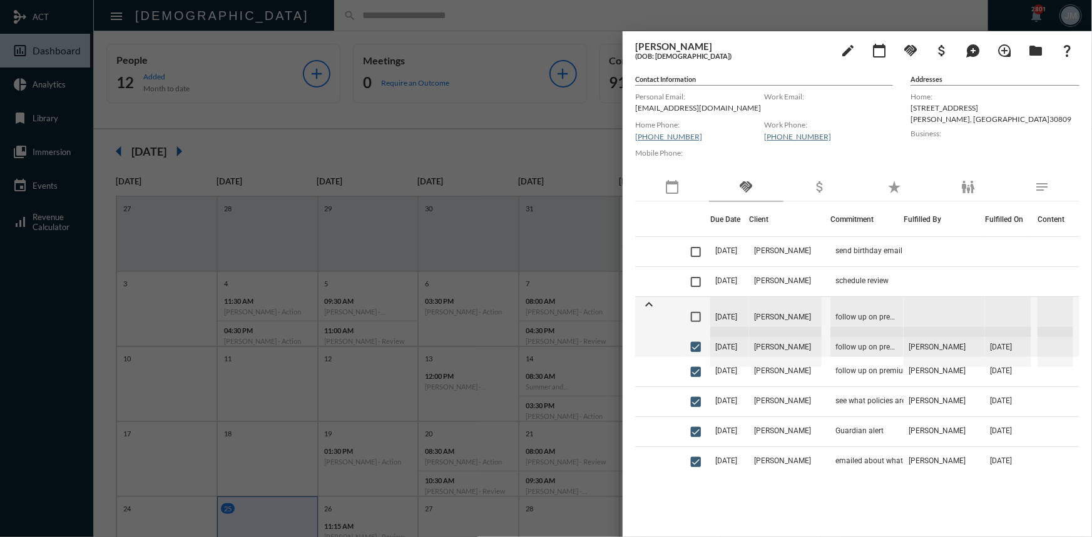
click at [531, 137] on div at bounding box center [546, 268] width 1092 height 537
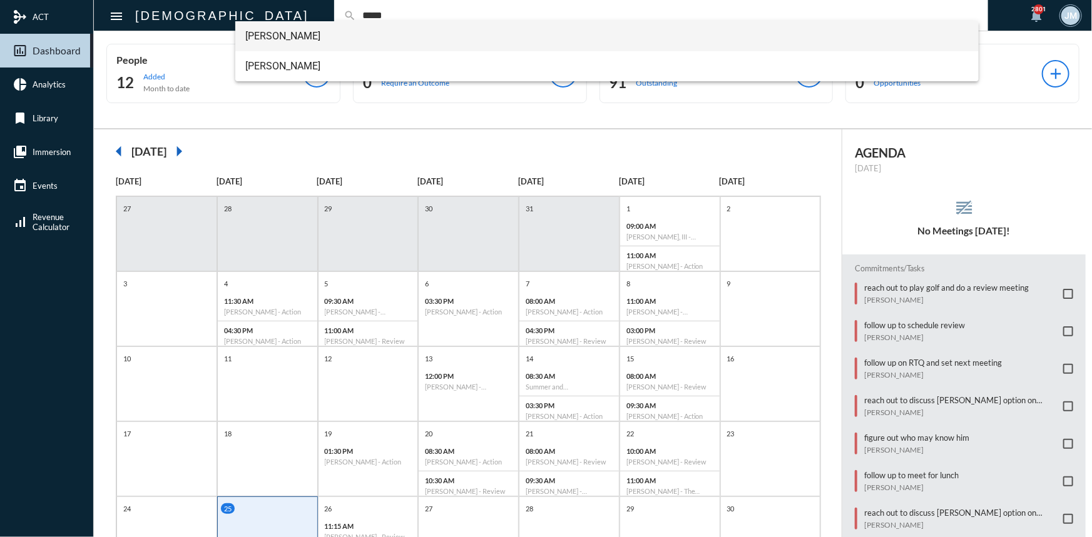
type input "*****"
click at [287, 36] on span "Amanda Saxon" at bounding box center [606, 36] width 723 height 30
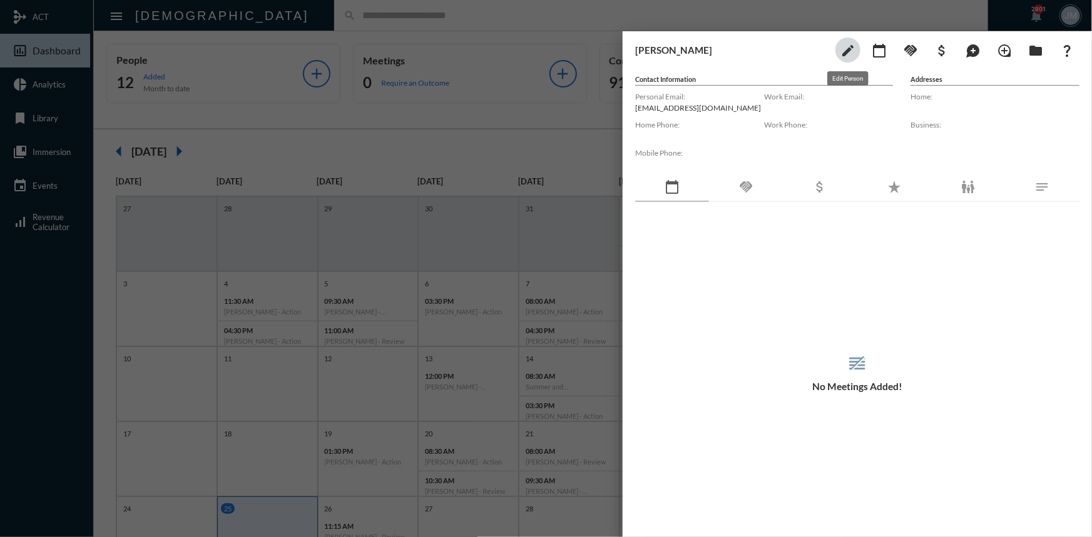
click at [851, 47] on mat-icon "edit" at bounding box center [847, 50] width 15 height 15
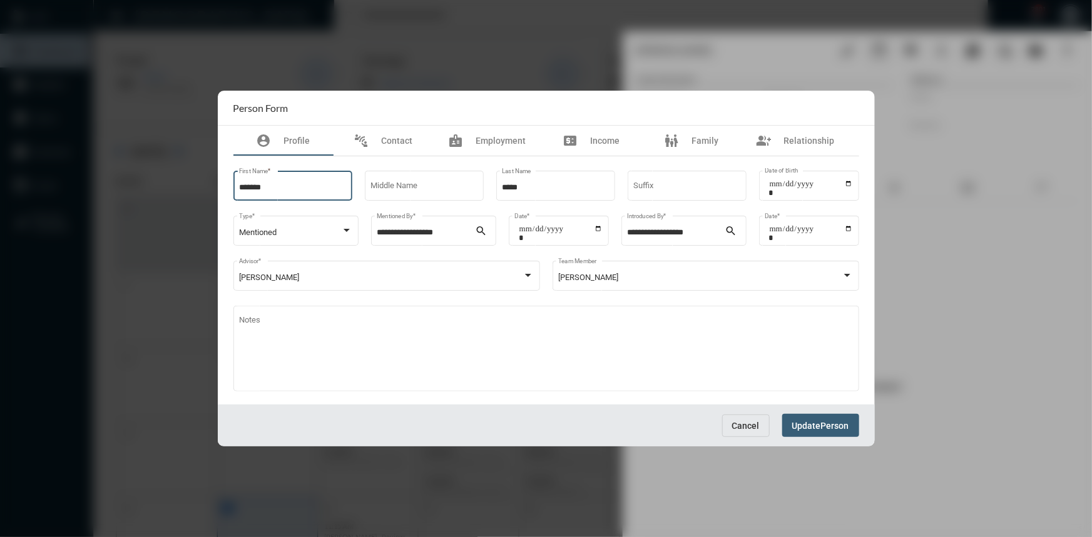
click at [322, 183] on input "******" at bounding box center [292, 187] width 107 height 9
type input "*"
type input "********"
click at [825, 428] on span "Person" at bounding box center [835, 426] width 28 height 10
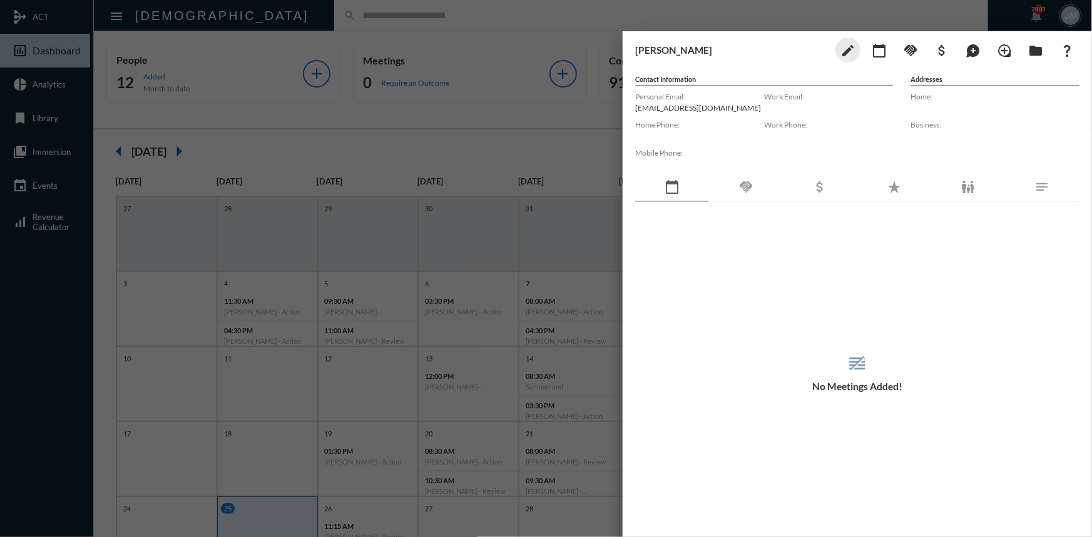
click at [588, 121] on div at bounding box center [546, 268] width 1092 height 537
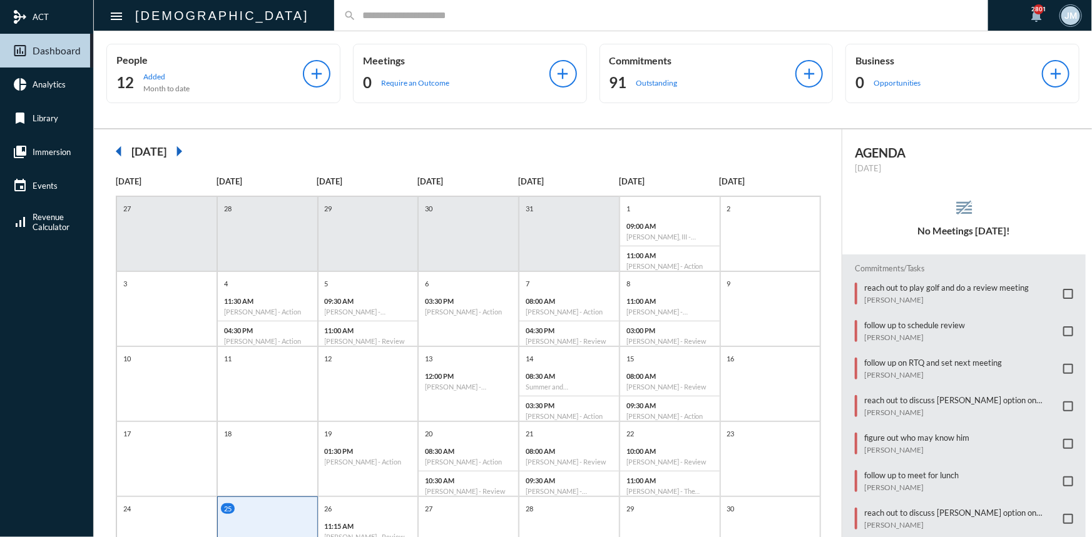
click at [370, 15] on input "text" at bounding box center [667, 15] width 623 height 11
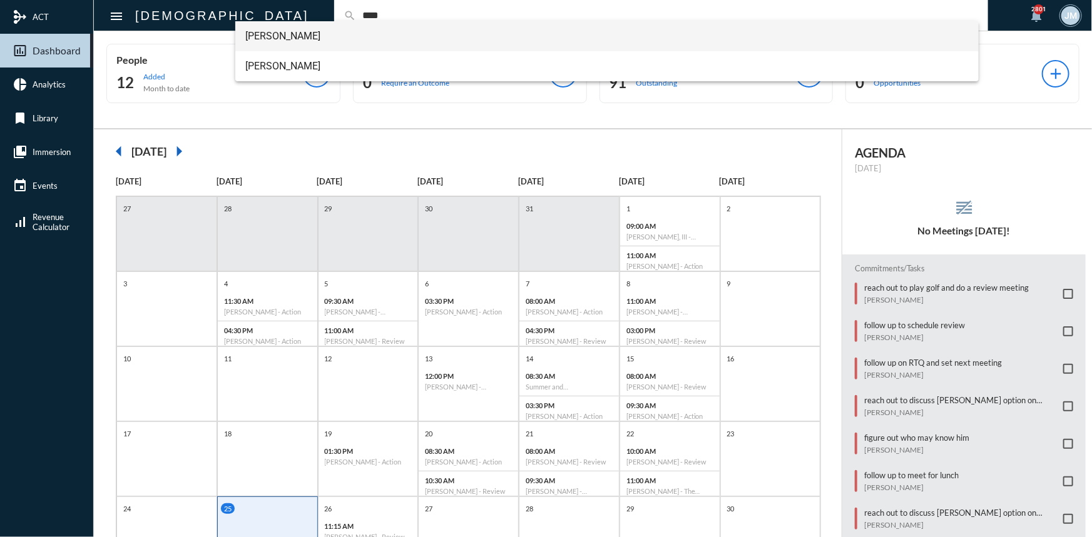
type input "****"
click at [293, 29] on span "Chanda Bhat" at bounding box center [606, 36] width 723 height 30
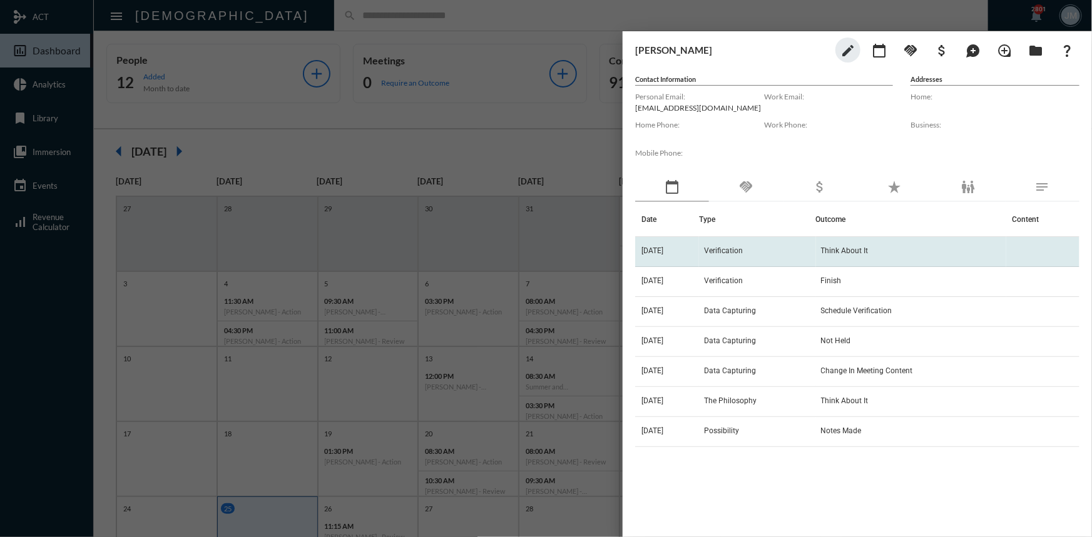
click at [738, 252] on span "Verification" at bounding box center [723, 251] width 39 height 9
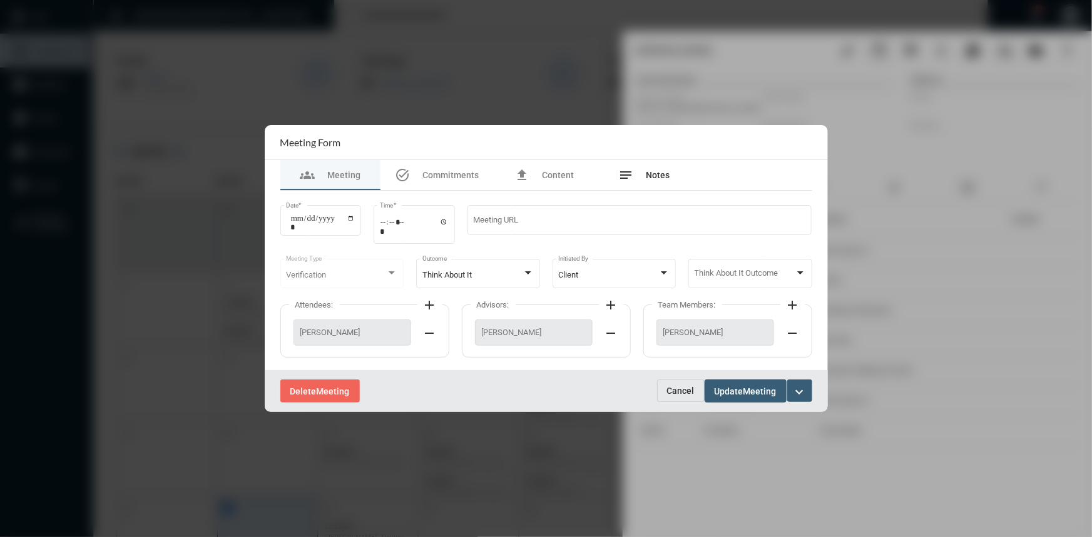
click at [649, 170] on span "Notes" at bounding box center [658, 175] width 24 height 10
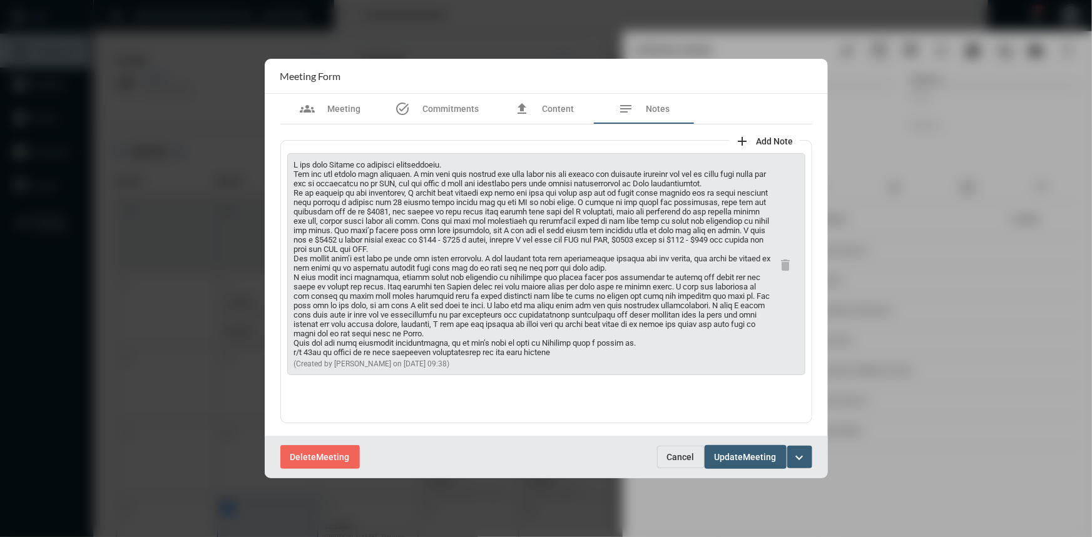
click at [676, 464] on button "Cancel" at bounding box center [681, 457] width 48 height 23
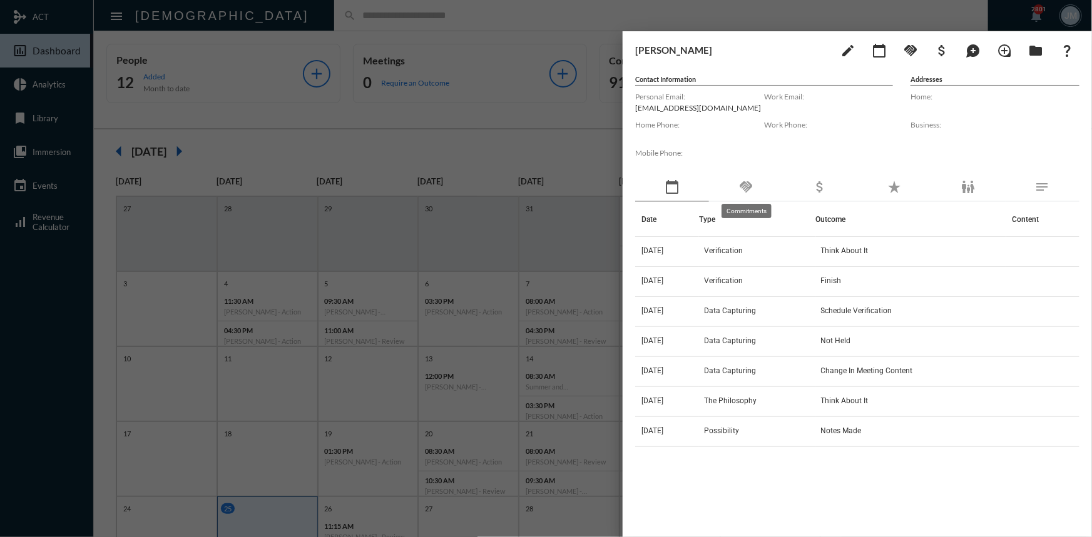
click at [748, 185] on mat-icon "handshake" at bounding box center [745, 187] width 15 height 15
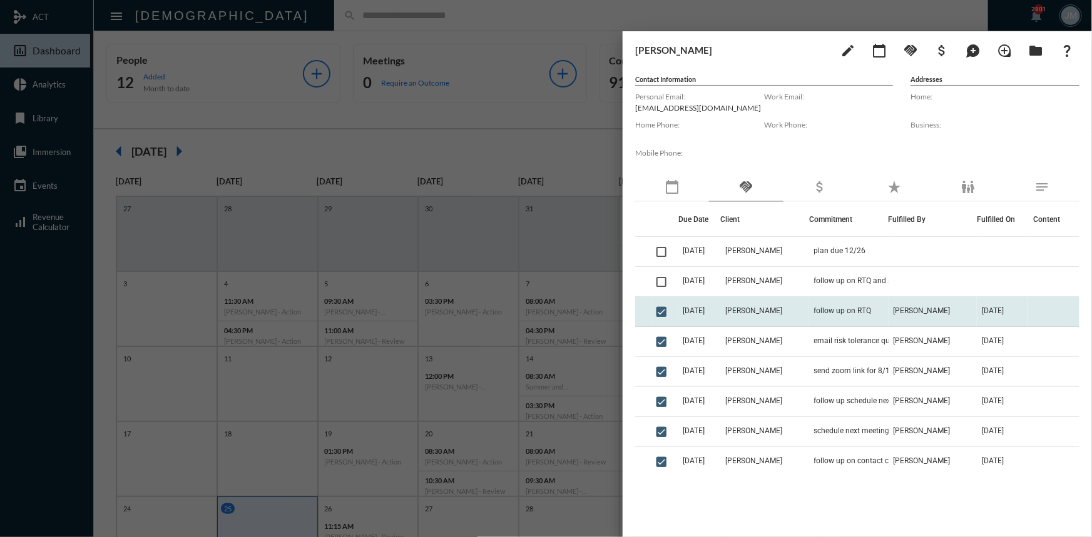
click at [758, 306] on td "[PERSON_NAME]" at bounding box center [764, 312] width 88 height 30
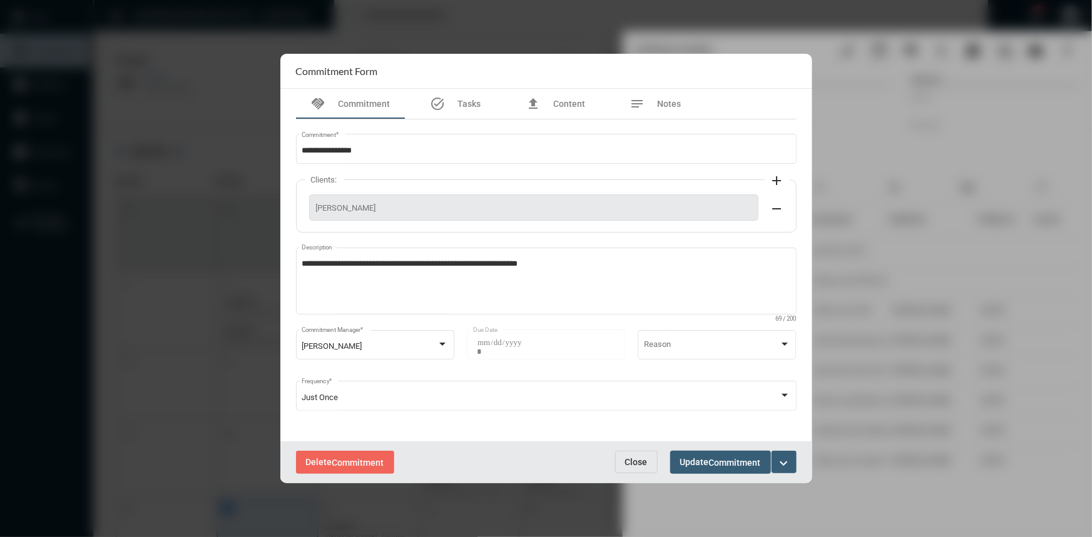
click at [627, 462] on span "Close" at bounding box center [636, 462] width 23 height 10
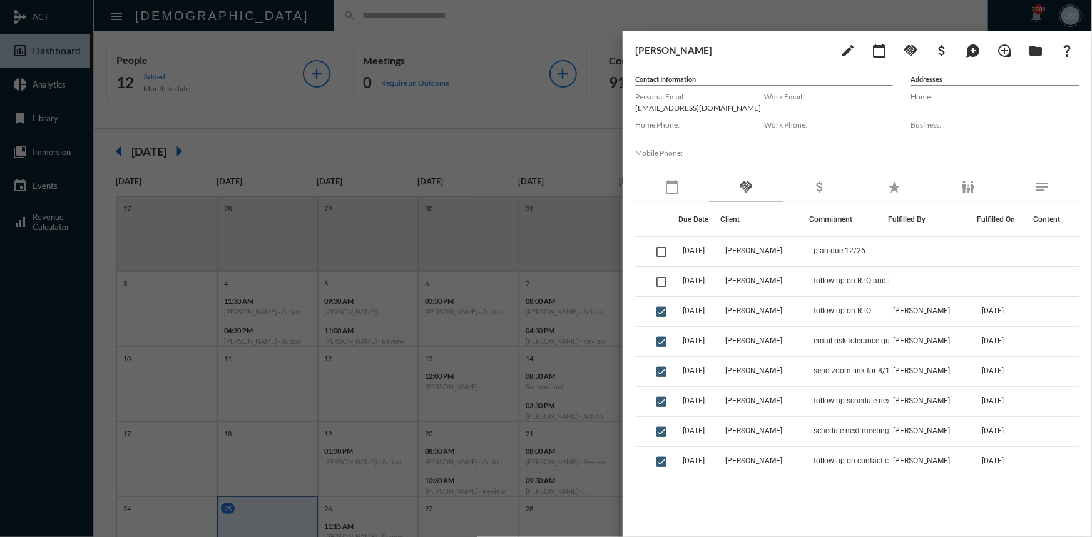
drag, startPoint x: 604, startPoint y: 143, endPoint x: 384, endPoint y: 48, distance: 239.9
click at [584, 133] on div at bounding box center [546, 268] width 1092 height 537
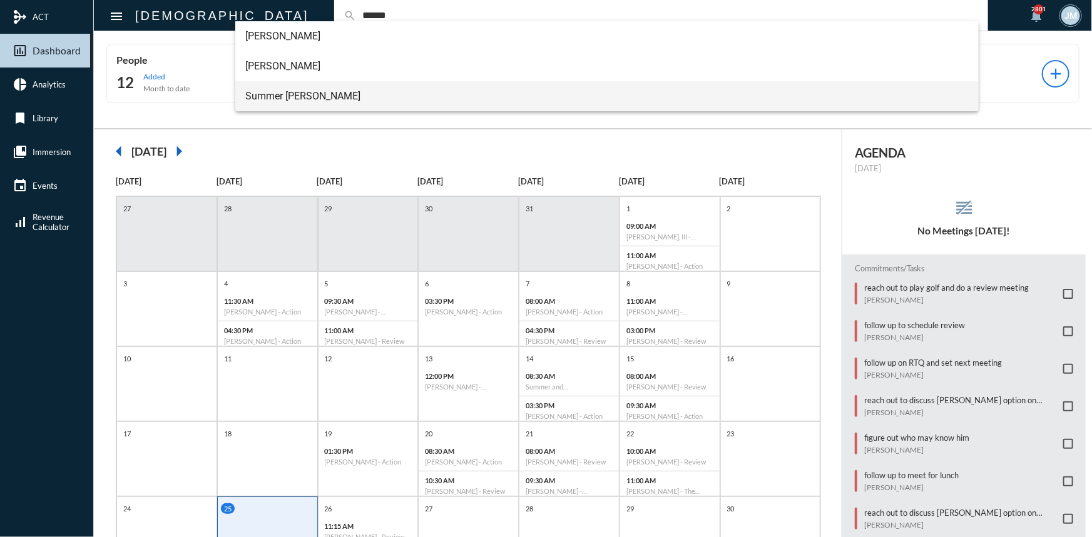
type input "******"
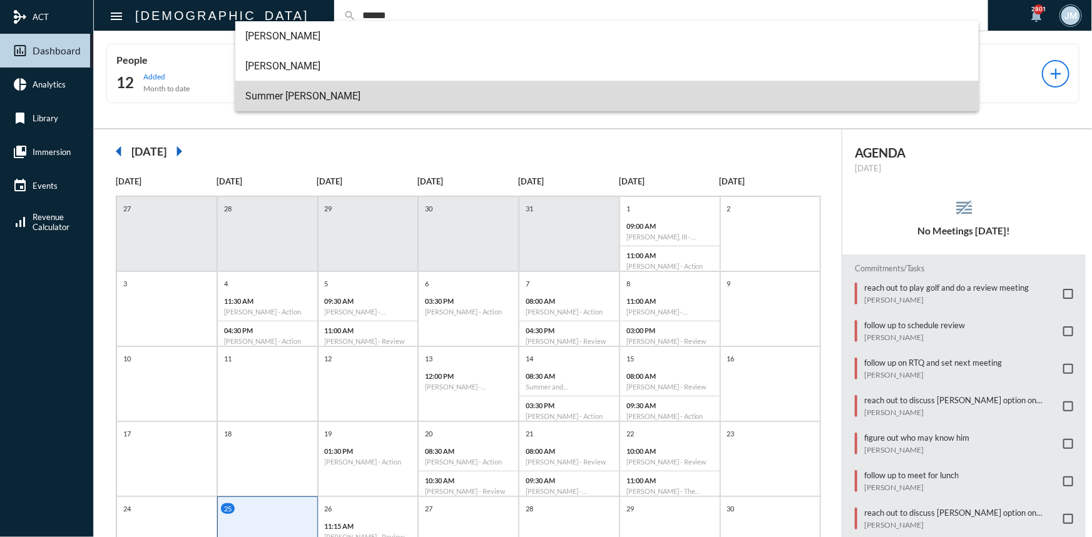
click at [274, 98] on span "Summer Franks" at bounding box center [606, 96] width 723 height 30
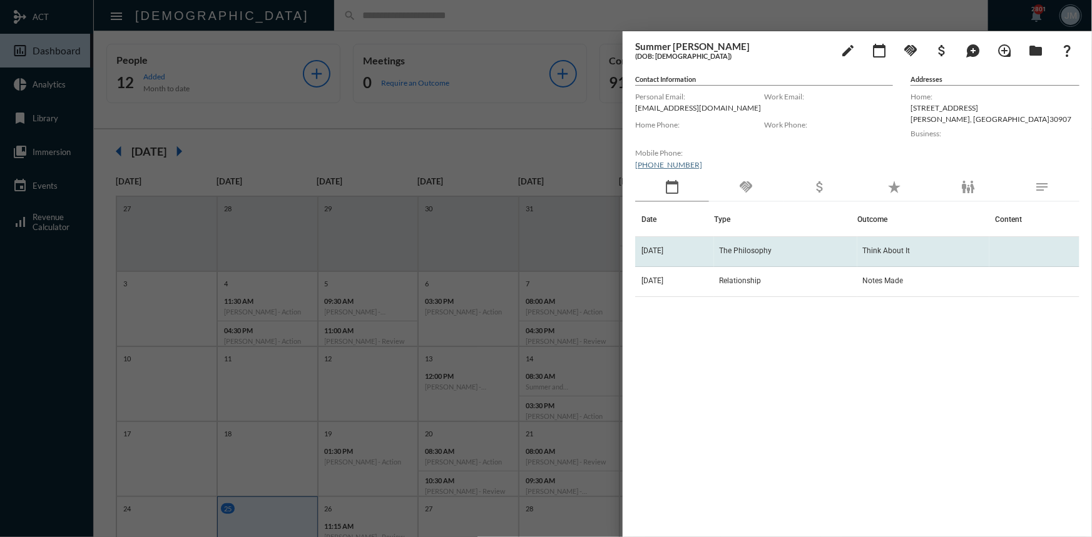
click at [763, 251] on span "The Philosophy" at bounding box center [745, 251] width 53 height 9
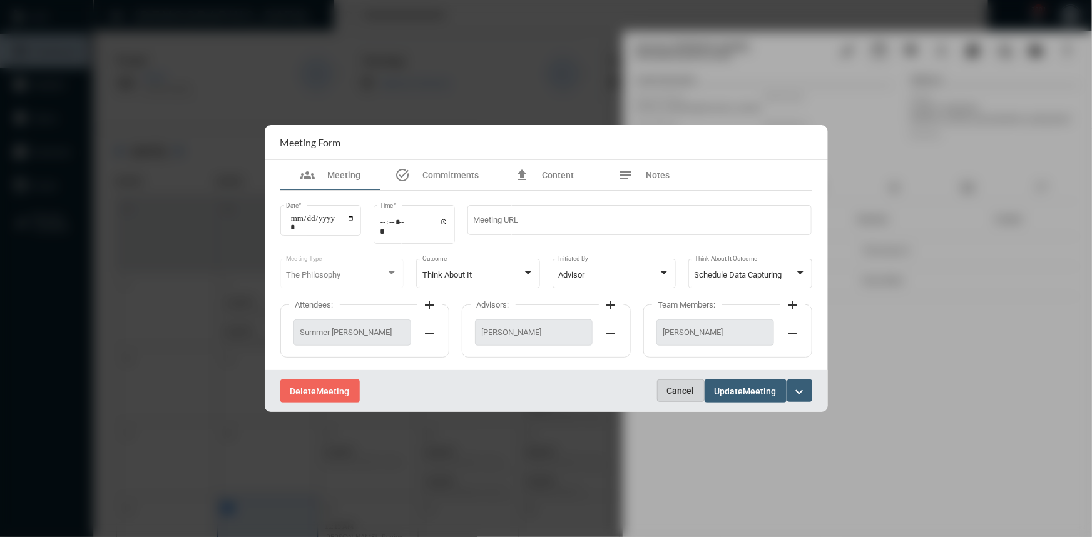
click at [675, 394] on span "Cancel" at bounding box center [681, 391] width 28 height 10
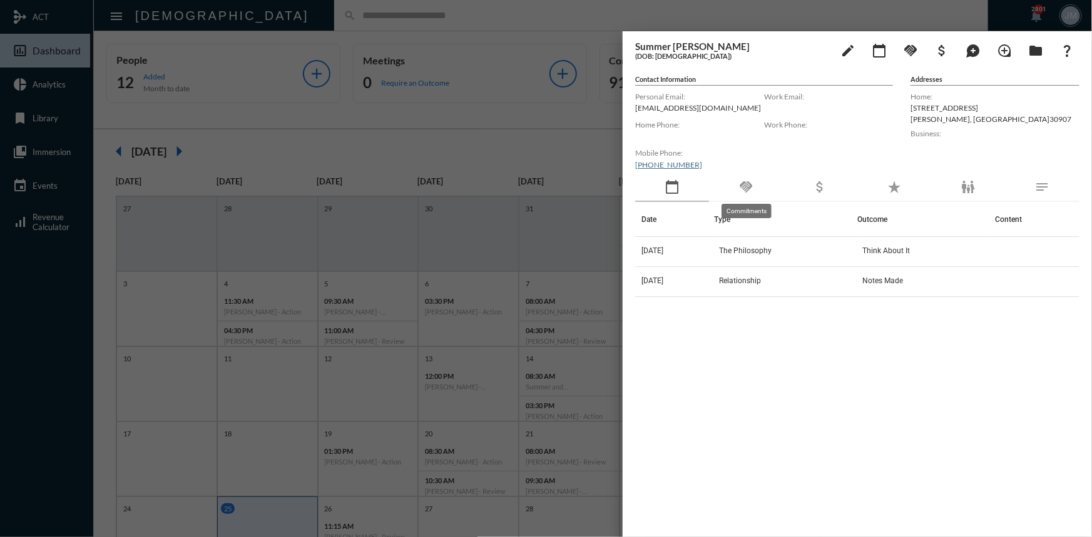
click at [745, 181] on mat-icon "handshake" at bounding box center [745, 187] width 15 height 15
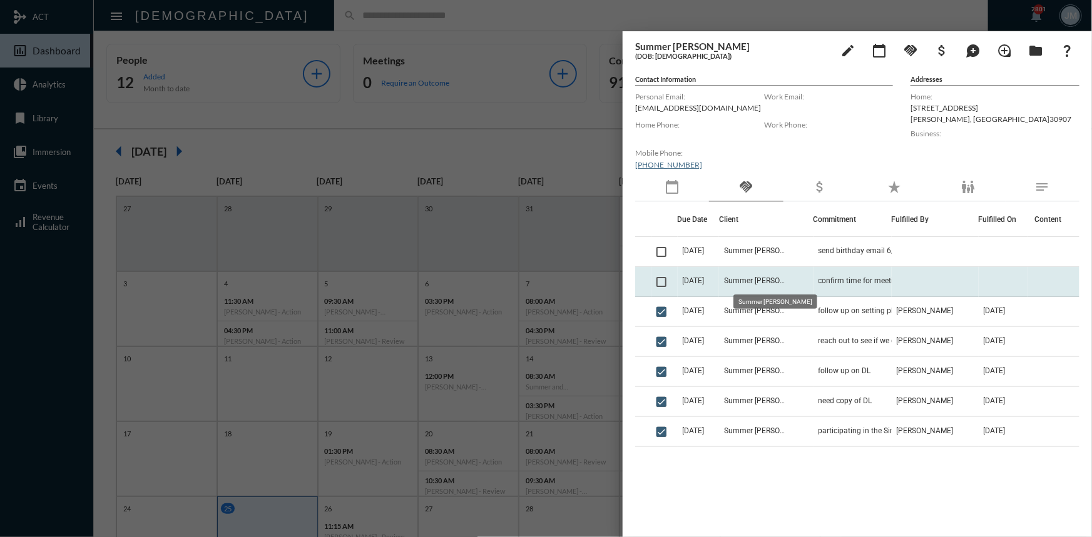
click at [757, 280] on span "Summer Franks" at bounding box center [755, 281] width 63 height 9
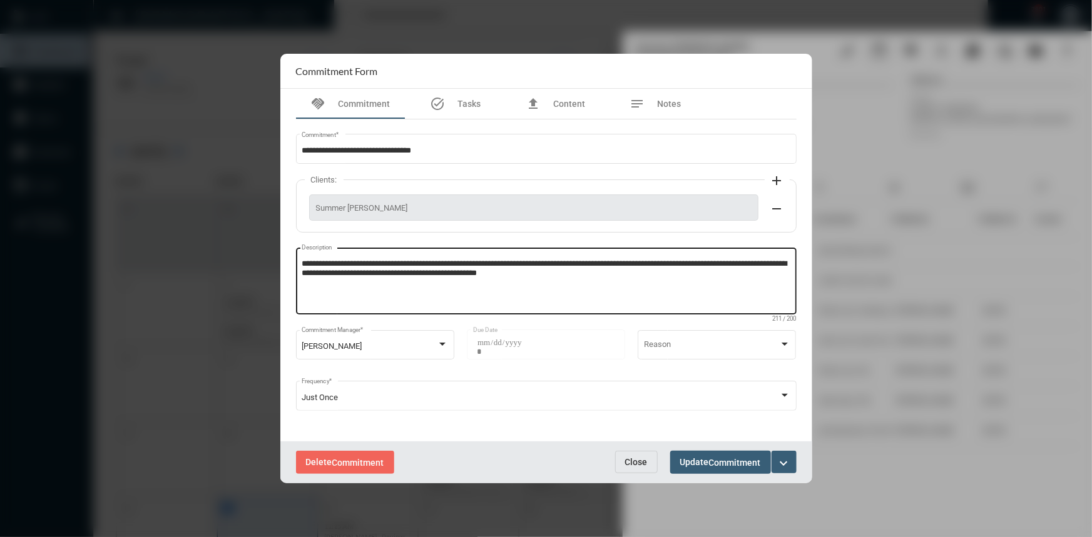
click at [766, 264] on textarea "**********" at bounding box center [546, 282] width 489 height 49
click at [323, 275] on textarea "**********" at bounding box center [546, 282] width 489 height 49
click at [432, 271] on textarea "**********" at bounding box center [546, 282] width 489 height 49
type textarea "**********"
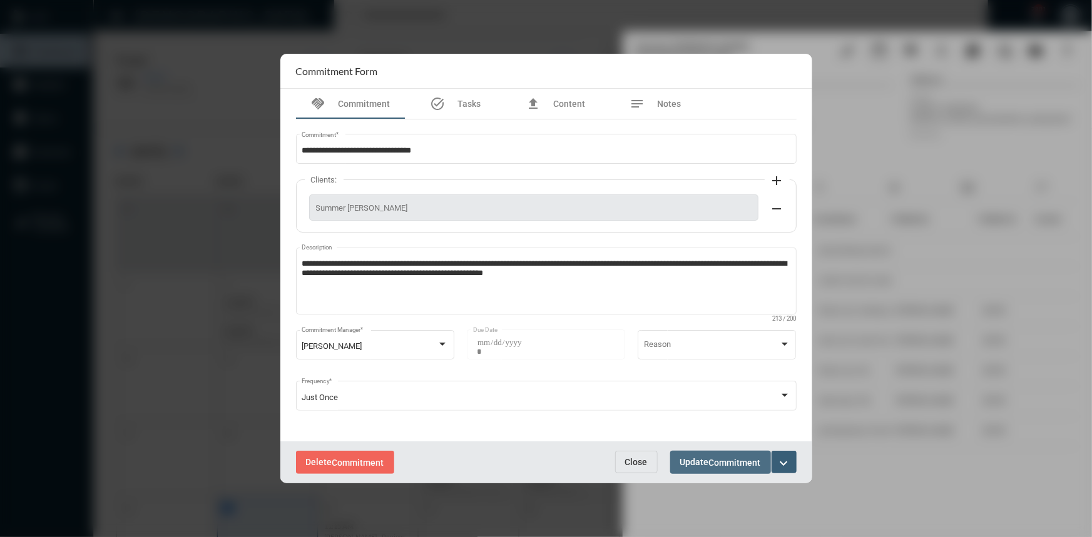
click at [698, 465] on span "Update Commitment" at bounding box center [720, 462] width 81 height 10
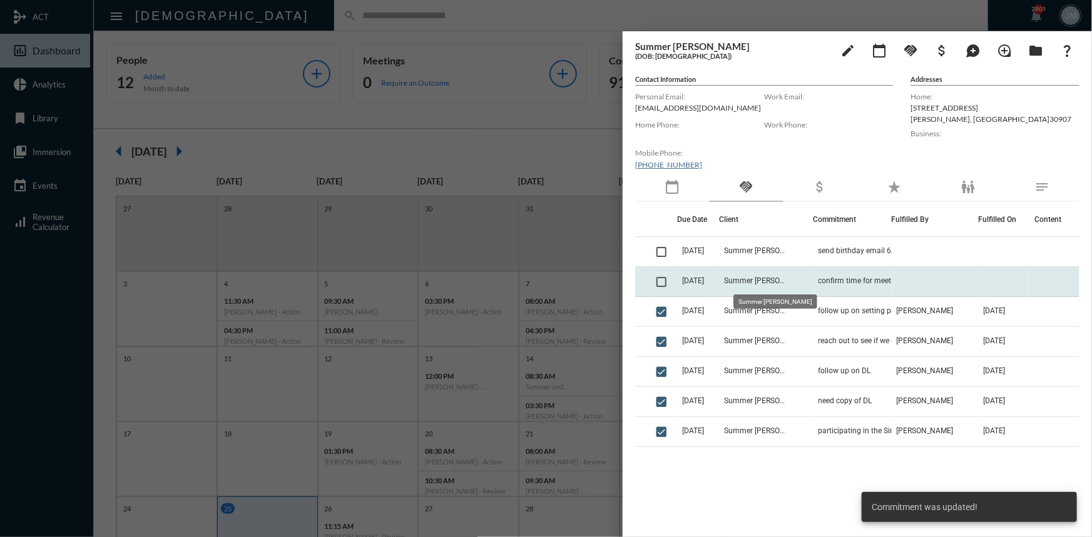
click at [762, 277] on span "Summer Franks" at bounding box center [755, 281] width 63 height 9
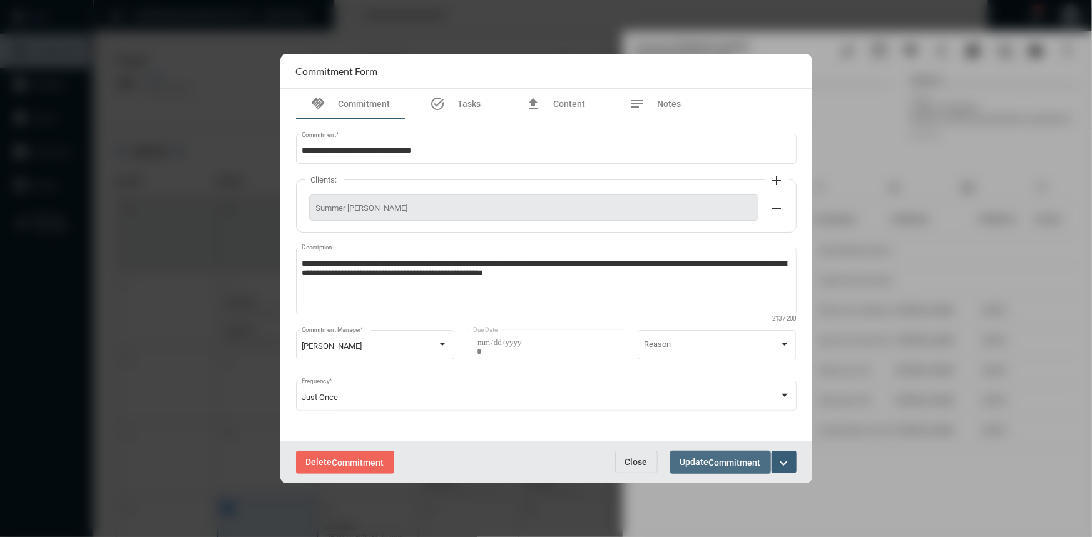
click at [708, 465] on span "Update Commitment" at bounding box center [720, 462] width 81 height 10
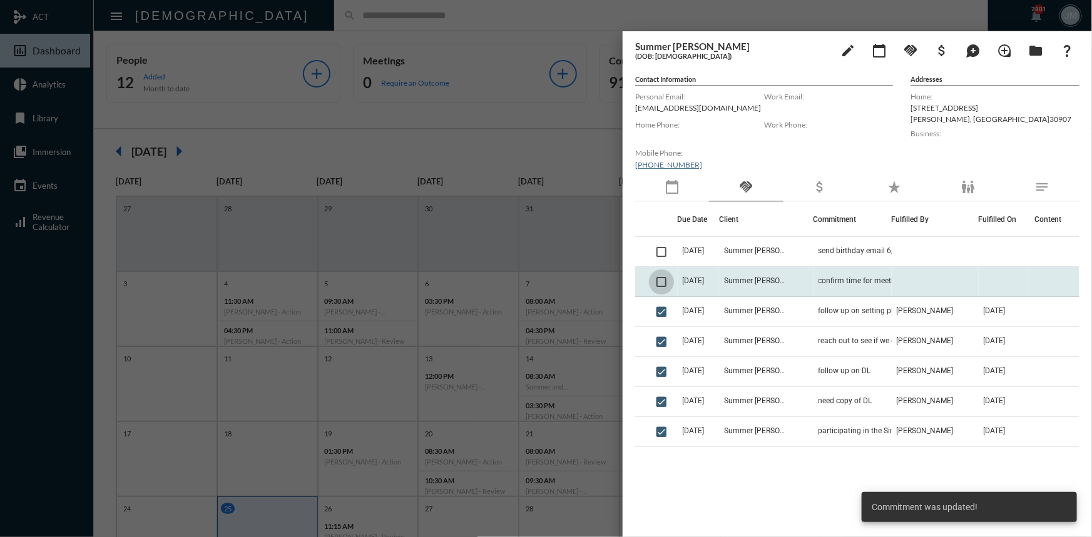
click at [662, 281] on span at bounding box center [661, 282] width 10 height 10
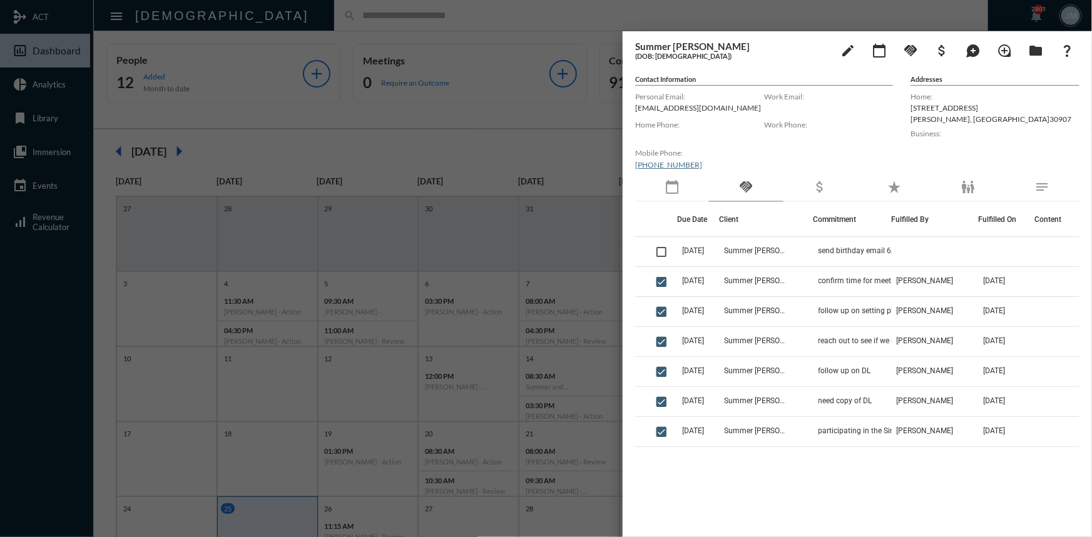
click at [487, 141] on div at bounding box center [546, 268] width 1092 height 537
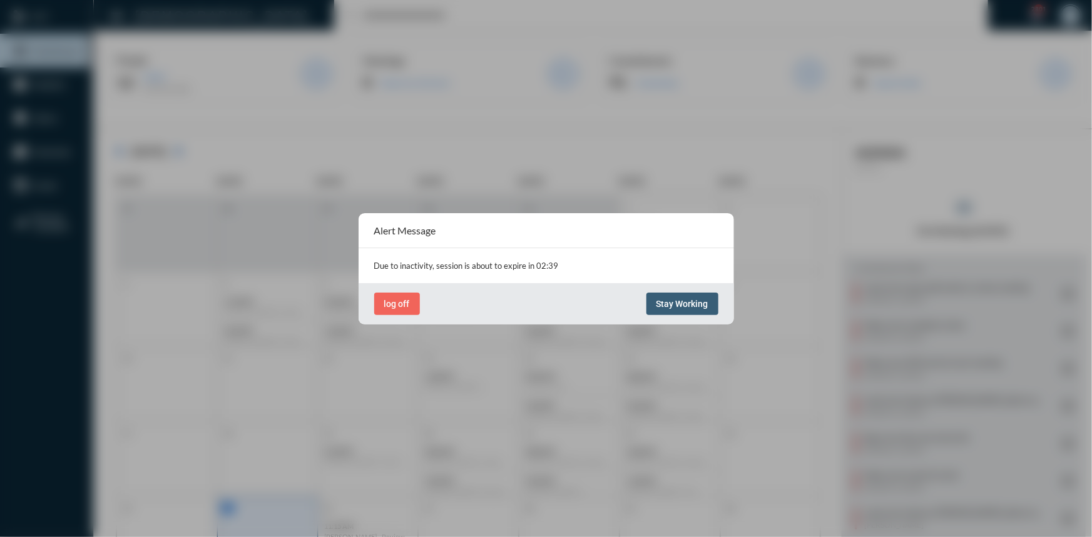
click at [683, 305] on span "Stay Working" at bounding box center [682, 304] width 52 height 10
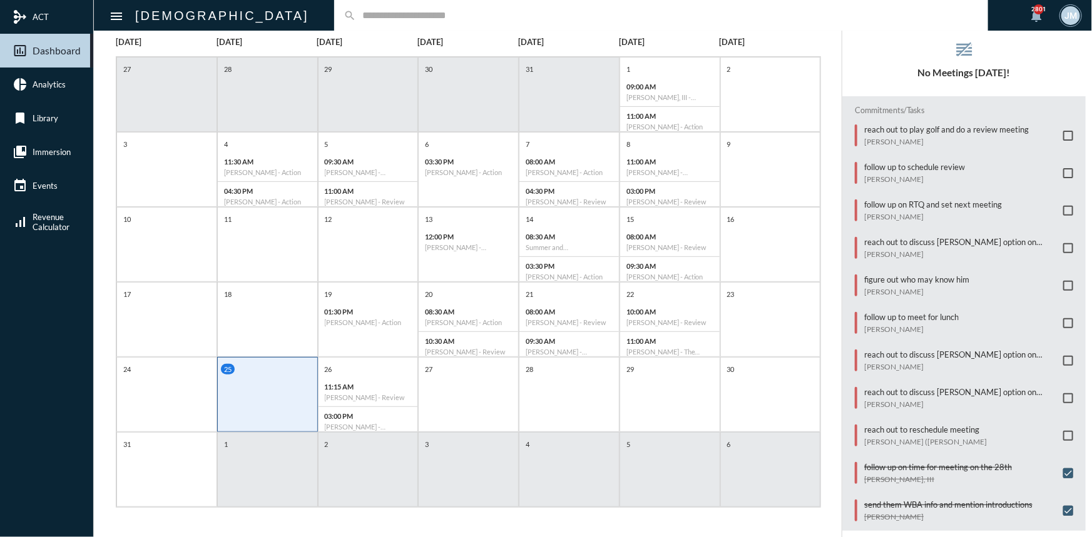
scroll to position [26, 0]
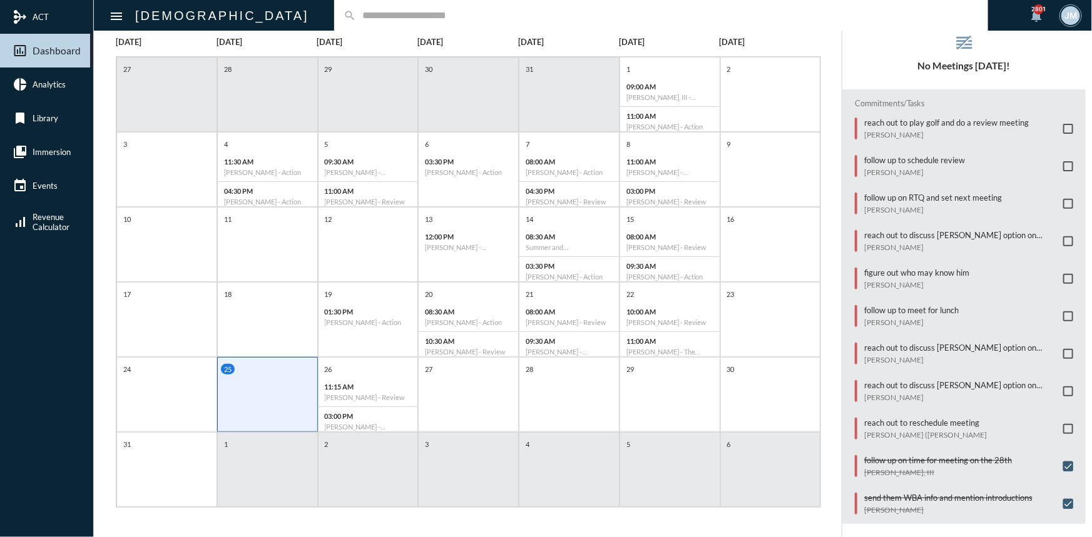
click at [1063, 424] on span at bounding box center [1068, 429] width 10 height 10
click at [356, 21] on input "text" at bounding box center [667, 15] width 623 height 11
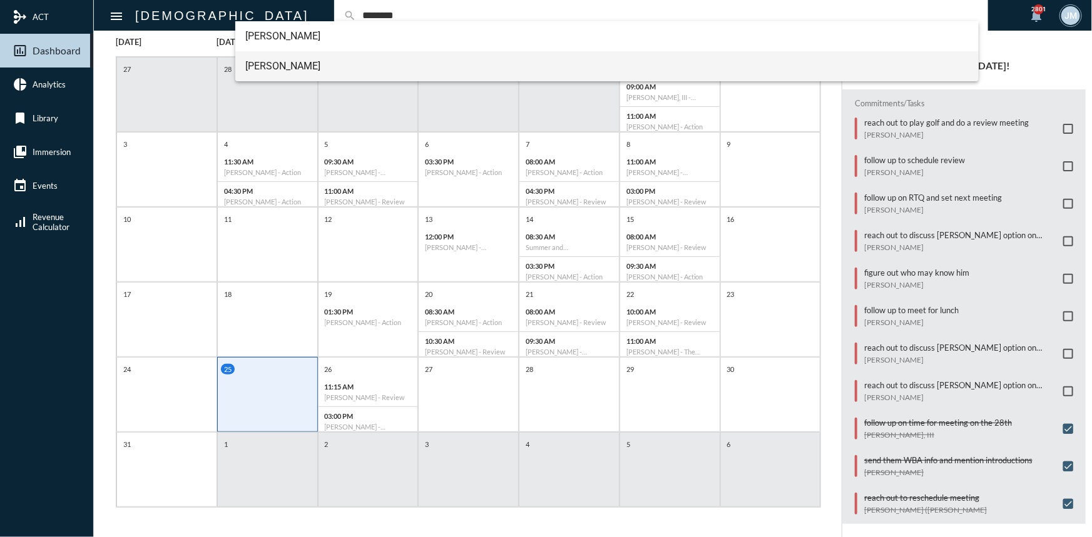
type input "********"
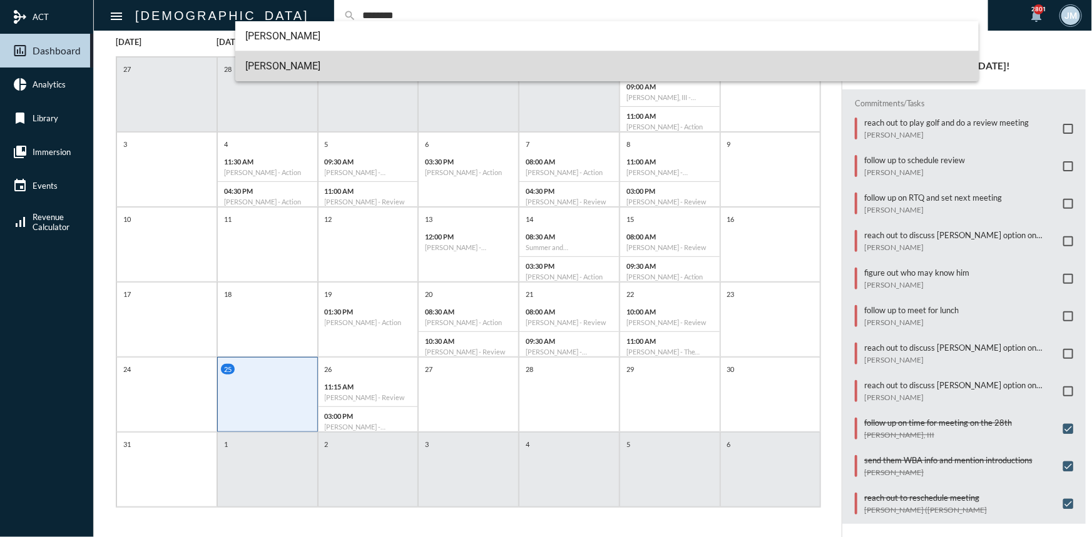
click at [277, 64] on span "Zach Klaassen" at bounding box center [606, 66] width 723 height 30
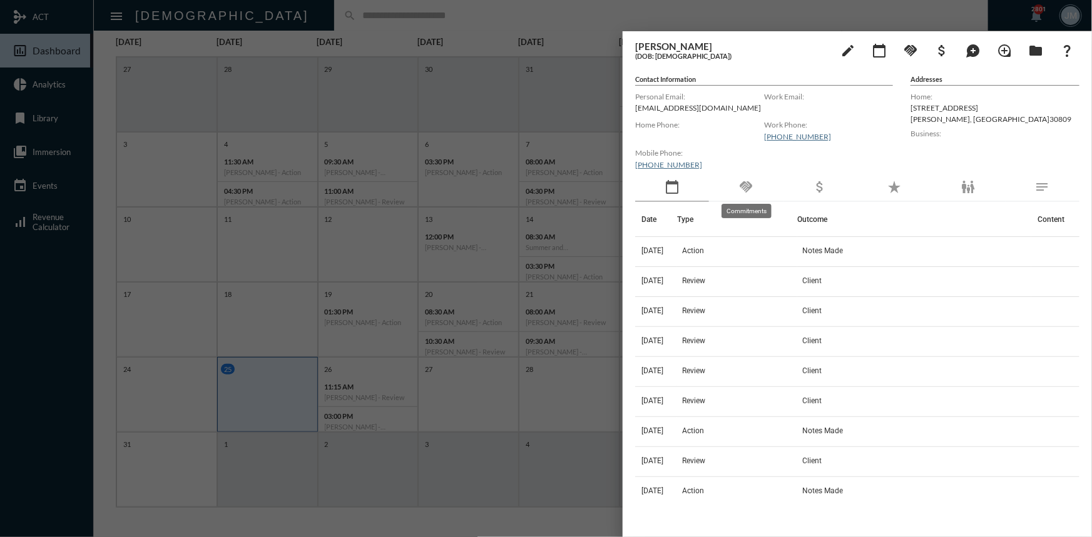
click at [748, 184] on mat-icon "handshake" at bounding box center [745, 187] width 15 height 15
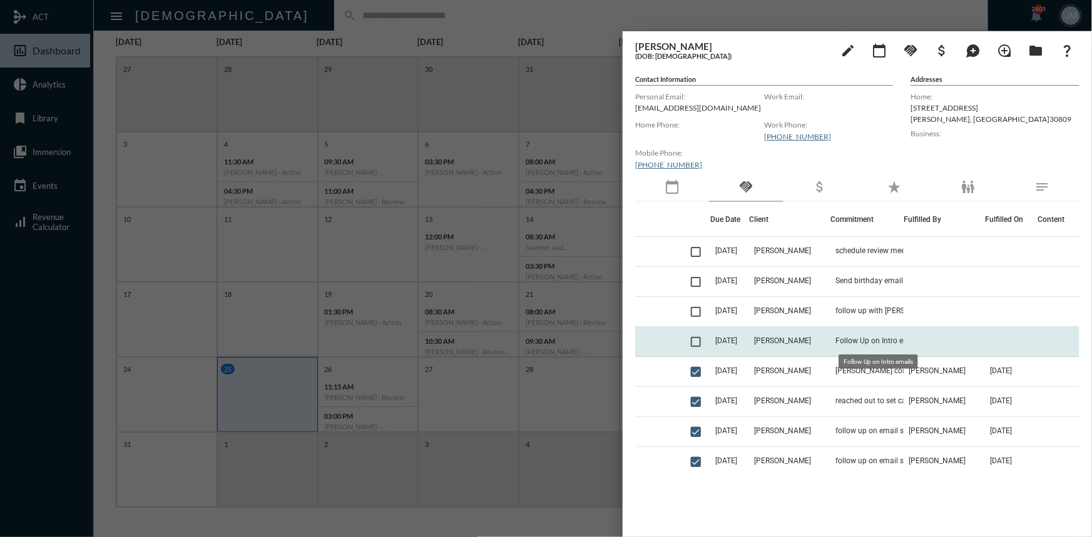
click at [870, 337] on span "Follow Up on Intro emails" at bounding box center [878, 341] width 86 height 9
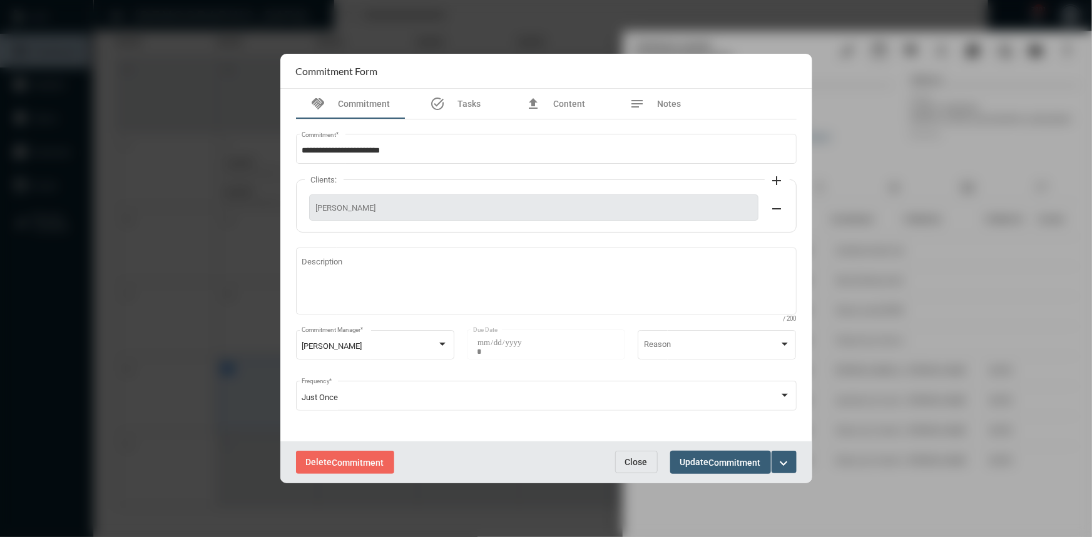
click at [623, 450] on div "Delete Commitment Close Update Commitment expand_more" at bounding box center [546, 463] width 532 height 42
click at [627, 460] on span "Close" at bounding box center [636, 462] width 23 height 10
